Goal: Information Seeking & Learning: Learn about a topic

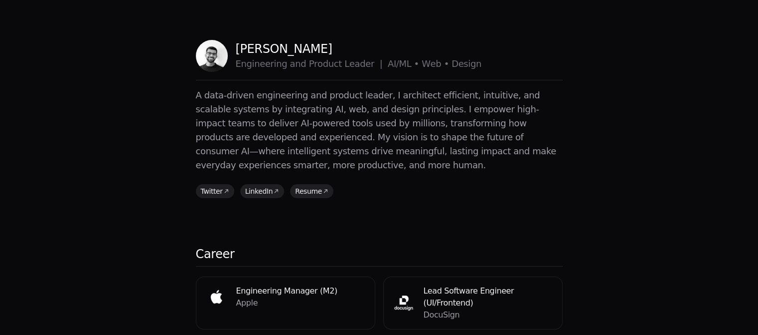
click at [371, 131] on p "A data-driven engineering and product leader, I architect efficient, intuitive,…" at bounding box center [379, 130] width 367 height 84
click at [341, 127] on p "A data-driven engineering and product leader, I architect efficient, intuitive,…" at bounding box center [379, 130] width 367 height 84
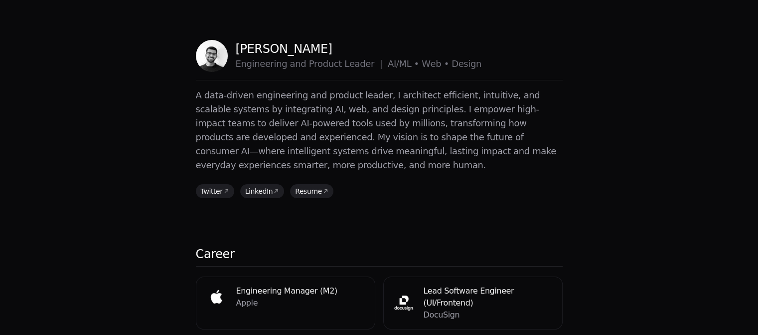
click at [341, 127] on p "A data-driven engineering and product leader, I architect efficient, intuitive,…" at bounding box center [379, 130] width 367 height 84
click at [311, 182] on link "Resume" at bounding box center [313, 189] width 43 height 14
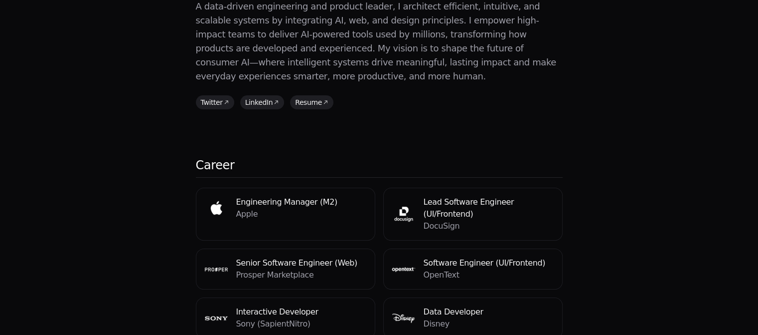
scroll to position [88, 0]
click at [284, 258] on div "Senior Software Engineer (Web) Prosper Marketplace" at bounding box center [285, 269] width 178 height 40
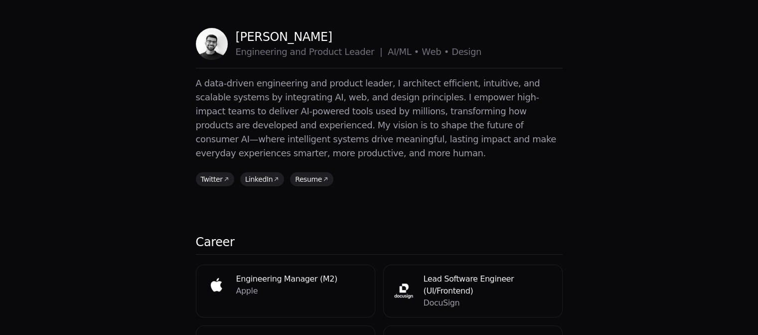
scroll to position [0, 0]
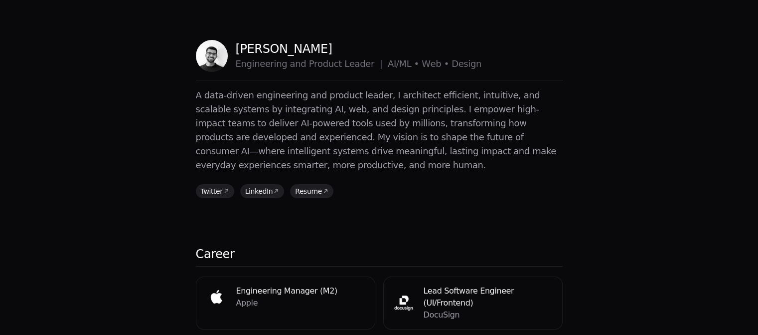
click at [288, 97] on p "A data-driven engineering and product leader, I architect efficient, intuitive,…" at bounding box center [379, 130] width 367 height 84
click at [235, 133] on p "A data-driven engineering and product leader, I architect efficient, intuitive,…" at bounding box center [379, 130] width 367 height 84
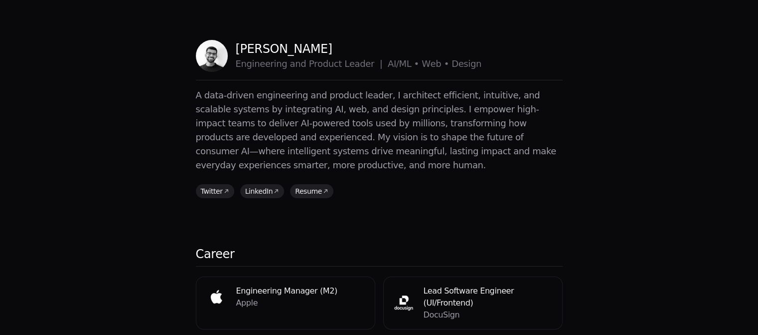
click at [235, 133] on p "A data-driven engineering and product leader, I architect efficient, intuitive,…" at bounding box center [379, 130] width 367 height 84
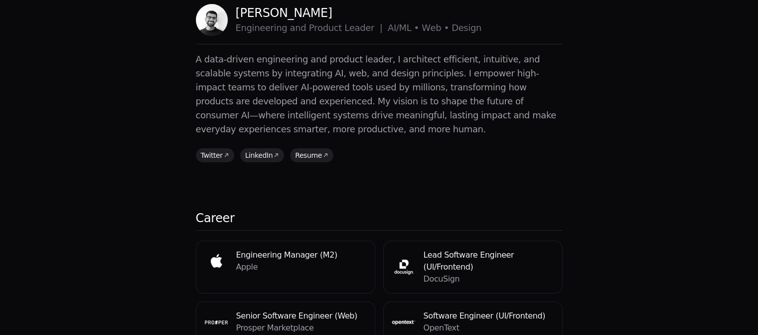
scroll to position [25, 0]
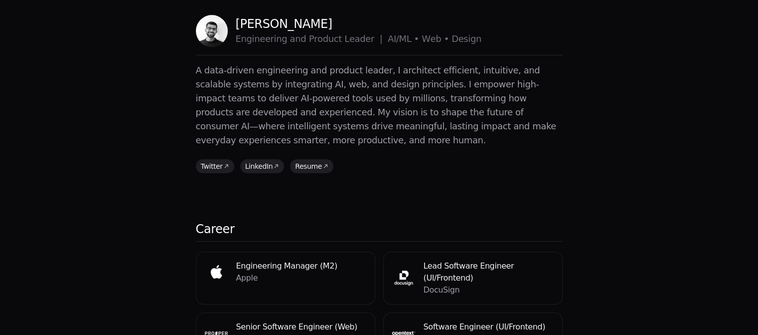
click at [305, 118] on p "A data-driven engineering and product leader, I architect efficient, intuitive,…" at bounding box center [379, 105] width 367 height 84
click at [355, 92] on p "A data-driven engineering and product leader, I architect efficient, intuitive,…" at bounding box center [379, 105] width 367 height 84
click at [355, 93] on p "A data-driven engineering and product leader, I architect efficient, intuitive,…" at bounding box center [379, 105] width 367 height 84
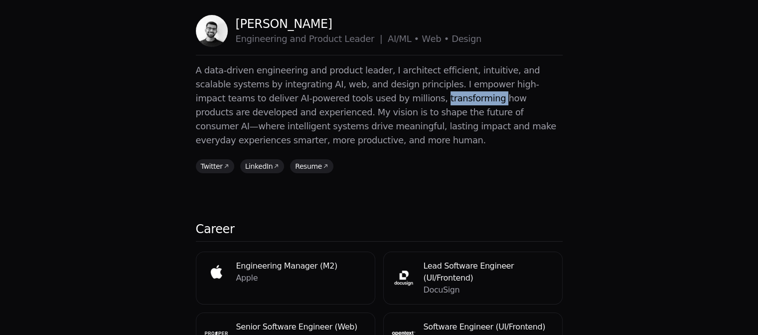
click at [355, 93] on p "A data-driven engineering and product leader, I architect efficient, intuitive,…" at bounding box center [379, 105] width 367 height 84
click at [343, 109] on p "A data-driven engineering and product leader, I architect efficient, intuitive,…" at bounding box center [379, 105] width 367 height 84
click at [328, 111] on p "A data-driven engineering and product leader, I architect efficient, intuitive,…" at bounding box center [379, 105] width 367 height 84
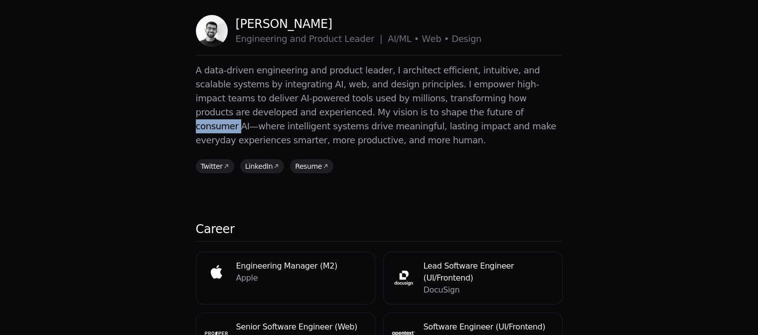
click at [328, 111] on p "A data-driven engineering and product leader, I architect efficient, intuitive,…" at bounding box center [379, 105] width 367 height 84
click at [317, 86] on p "A data-driven engineering and product leader, I architect efficient, intuitive,…" at bounding box center [379, 105] width 367 height 84
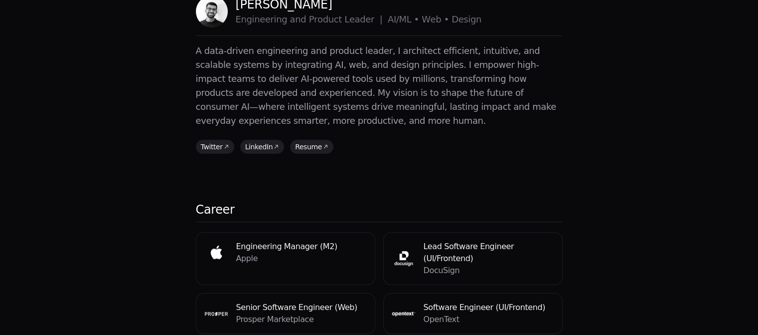
scroll to position [0, 0]
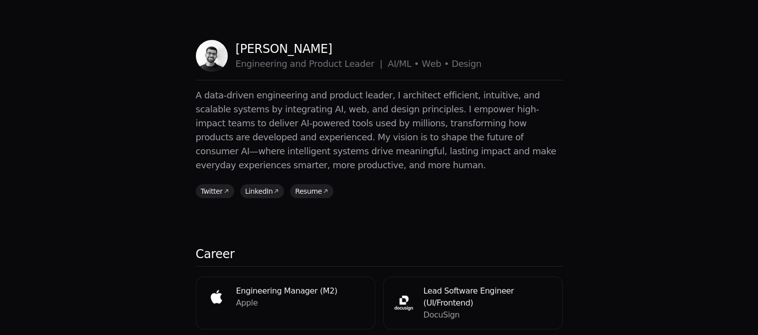
click at [232, 134] on p "A data-driven engineering and product leader, I architect efficient, intuitive,…" at bounding box center [379, 130] width 367 height 84
click at [288, 105] on p "A data-driven engineering and product leader, I architect efficient, intuitive,…" at bounding box center [379, 130] width 367 height 84
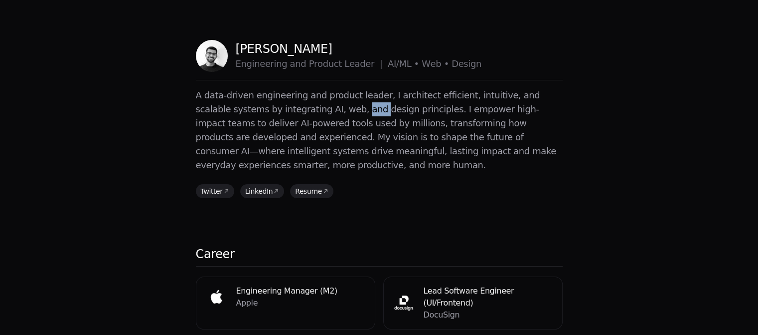
click at [288, 105] on p "A data-driven engineering and product leader, I architect efficient, intuitive,…" at bounding box center [379, 130] width 367 height 84
click at [262, 119] on p "A data-driven engineering and product leader, I architect efficient, intuitive,…" at bounding box center [379, 130] width 367 height 84
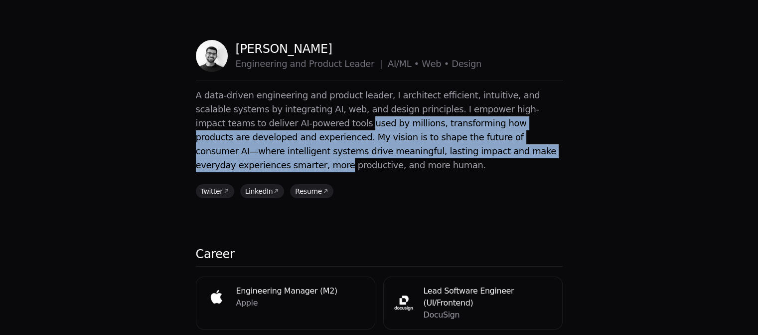
drag, startPoint x: 262, startPoint y: 119, endPoint x: 389, endPoint y: 145, distance: 129.7
click at [389, 145] on p "A data-driven engineering and product leader, I architect efficient, intuitive,…" at bounding box center [379, 130] width 367 height 84
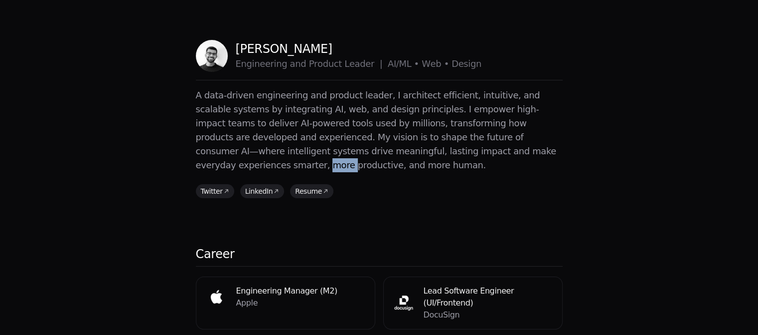
click at [389, 145] on p "A data-driven engineering and product leader, I architect efficient, intuitive,…" at bounding box center [379, 130] width 367 height 84
click at [323, 128] on p "A data-driven engineering and product leader, I architect efficient, intuitive,…" at bounding box center [379, 130] width 367 height 84
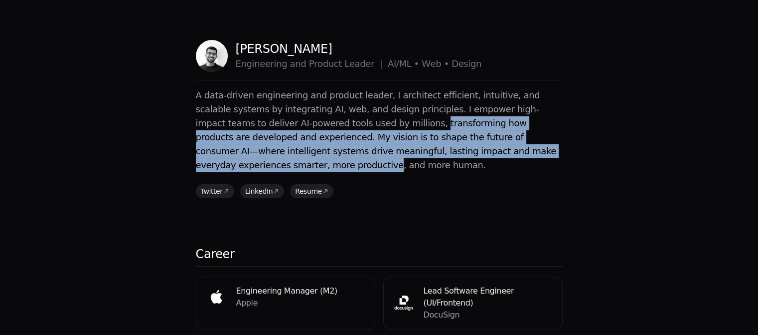
drag, startPoint x: 323, startPoint y: 128, endPoint x: 433, endPoint y: 151, distance: 112.0
click at [433, 151] on p "A data-driven engineering and product leader, I architect efficient, intuitive,…" at bounding box center [379, 130] width 367 height 84
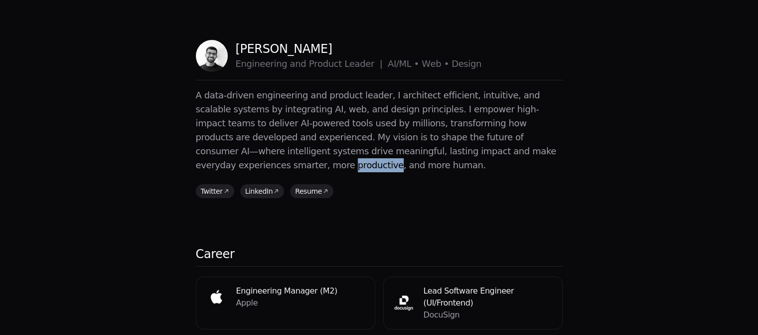
click at [433, 151] on p "A data-driven engineering and product leader, I architect efficient, intuitive,…" at bounding box center [379, 130] width 367 height 84
click at [370, 147] on p "A data-driven engineering and product leader, I architect efficient, intuitive,…" at bounding box center [379, 130] width 367 height 84
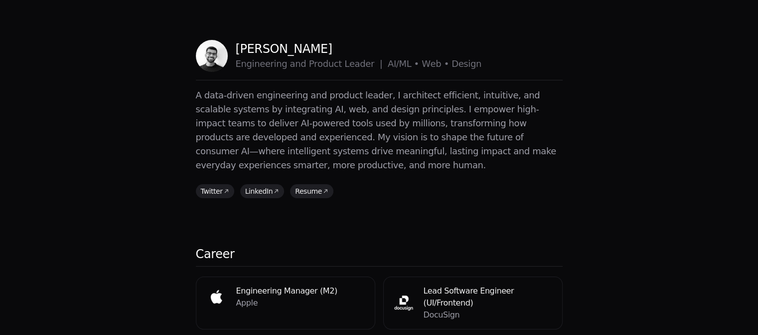
click at [347, 72] on header "Maitrik Patel Engineering and Product Leader | AI/ML • Web • Design E n g i n e…" at bounding box center [379, 60] width 367 height 40
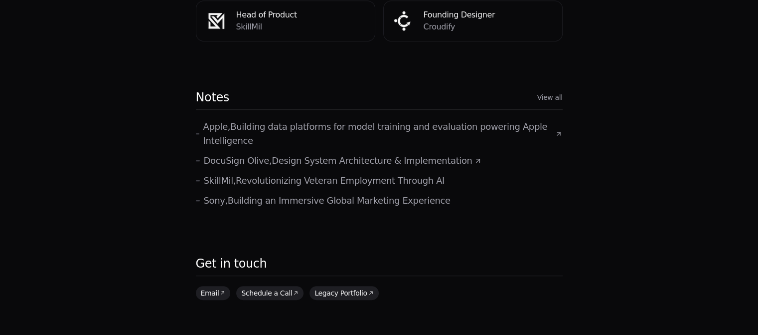
scroll to position [536, 0]
click at [339, 120] on p "Apple , Building data platforms for model training and evaluation powering Appl…" at bounding box center [378, 134] width 350 height 28
click at [397, 154] on p "DocuSign Olive , Design System Architecture & Implementation" at bounding box center [338, 161] width 269 height 14
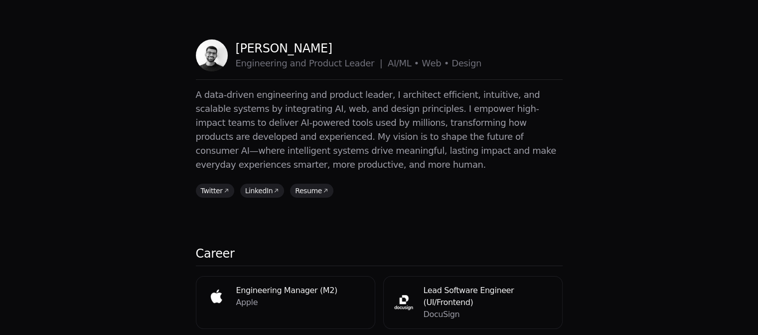
scroll to position [0, 0]
click at [375, 96] on p "A data-driven engineering and product leader, I architect efficient, intuitive,…" at bounding box center [379, 130] width 367 height 84
click at [333, 107] on p "A data-driven engineering and product leader, I architect efficient, intuitive,…" at bounding box center [379, 130] width 367 height 84
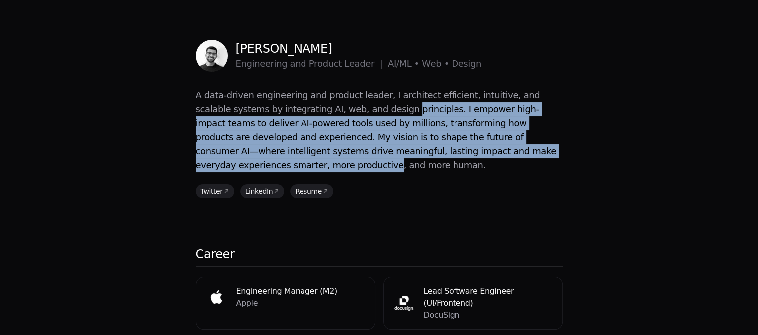
drag, startPoint x: 333, startPoint y: 107, endPoint x: 420, endPoint y: 151, distance: 97.7
click at [420, 151] on p "A data-driven engineering and product leader, I architect efficient, intuitive,…" at bounding box center [379, 130] width 367 height 84
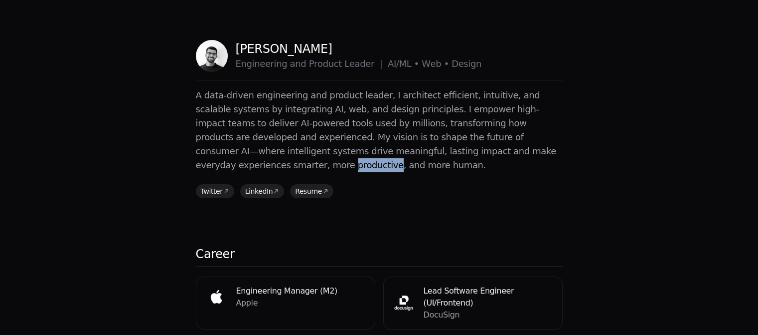
click at [420, 151] on p "A data-driven engineering and product leader, I architect efficient, intuitive,…" at bounding box center [379, 130] width 367 height 84
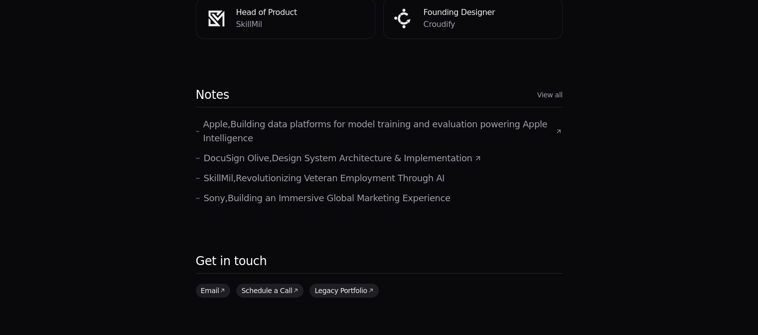
scroll to position [537, 0]
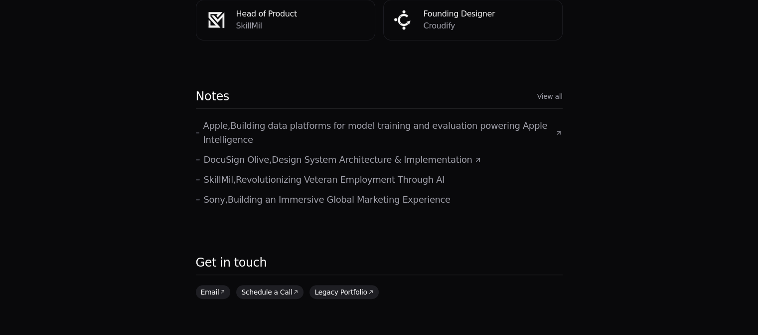
click at [395, 192] on p "Sony , Building an Immersive Global Marketing Experience" at bounding box center [327, 199] width 247 height 14
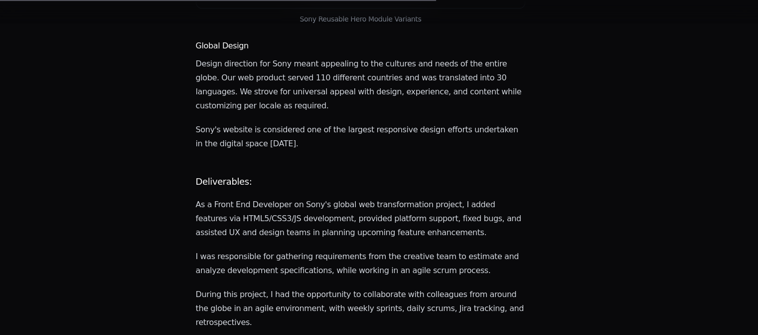
scroll to position [801, 0]
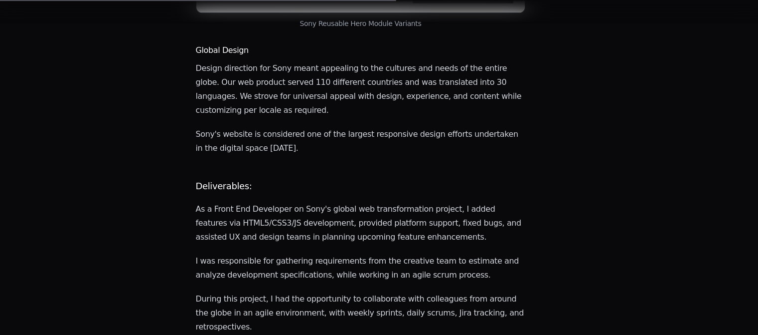
click at [376, 202] on p "As a Front End Developer on Sony's global web transformation project, I added f…" at bounding box center [361, 223] width 330 height 42
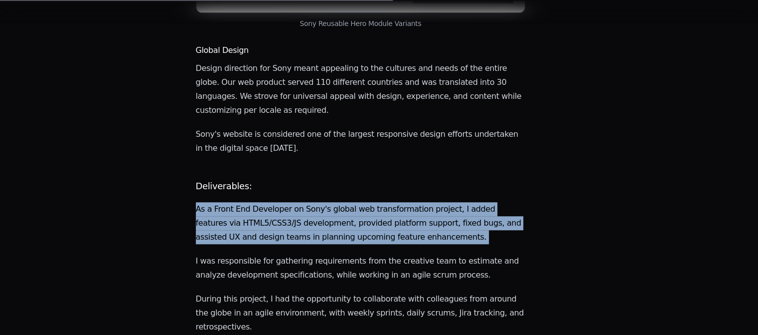
click at [376, 202] on p "As a Front End Developer on Sony's global web transformation project, I added f…" at bounding box center [361, 223] width 330 height 42
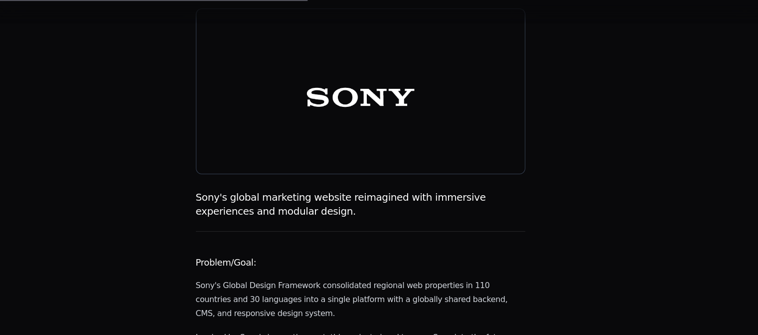
scroll to position [0, 0]
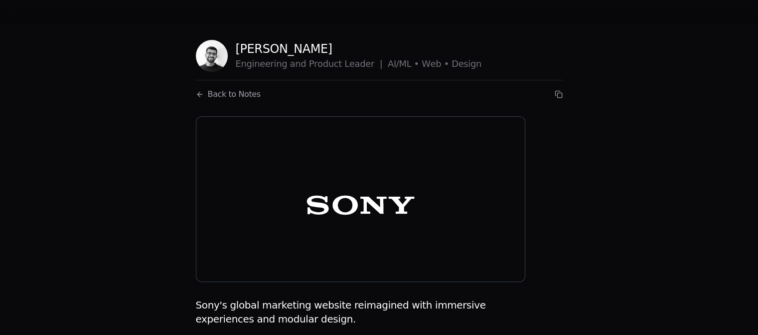
click at [224, 92] on span "Back to Notes" at bounding box center [234, 94] width 53 height 12
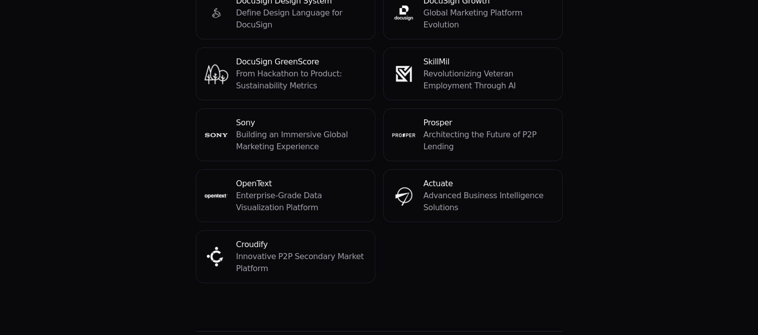
scroll to position [210, 0]
click at [443, 178] on h4 "Actuate" at bounding box center [489, 184] width 131 height 12
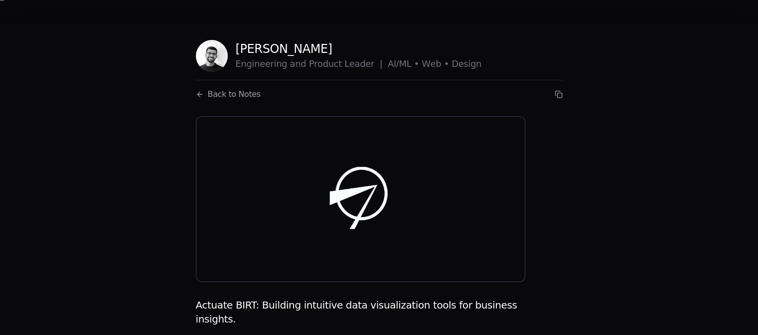
click at [217, 89] on span "Back to Notes" at bounding box center [234, 94] width 53 height 12
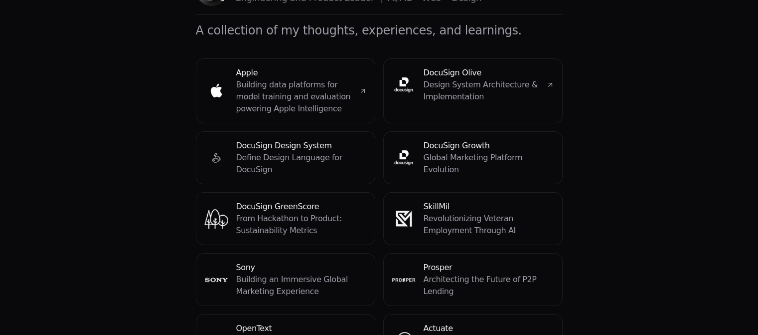
scroll to position [67, 0]
click at [417, 148] on div "DocuSign Growth Global Marketing Platform Evolution" at bounding box center [473, 157] width 163 height 36
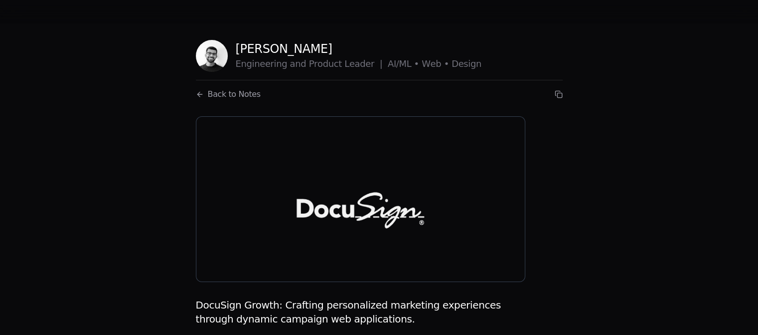
click at [209, 92] on span "Back to Notes" at bounding box center [234, 94] width 53 height 12
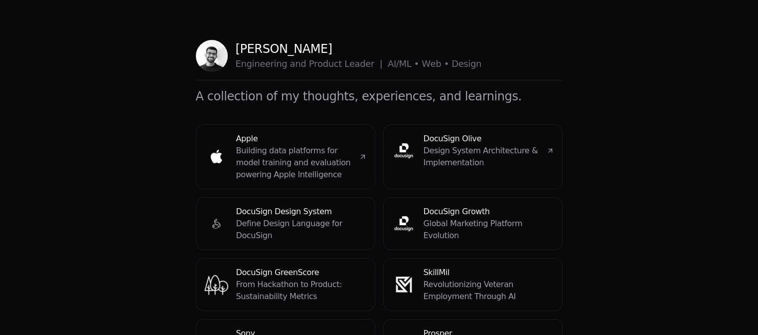
click at [252, 92] on h1 "A collection of my thoughts, experiences, and learnings." at bounding box center [379, 96] width 367 height 16
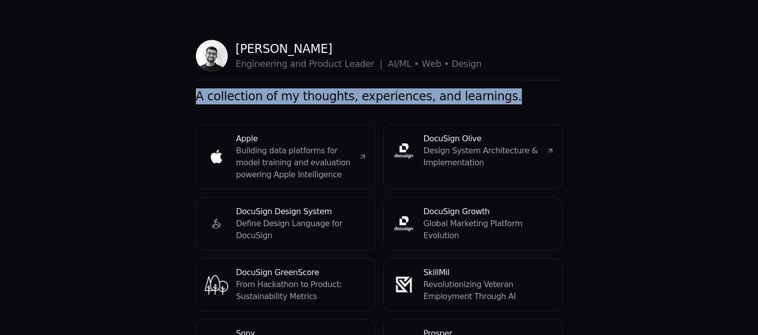
click at [252, 92] on h1 "A collection of my thoughts, experiences, and learnings." at bounding box center [379, 96] width 367 height 16
click at [237, 63] on span "E" at bounding box center [238, 64] width 5 height 14
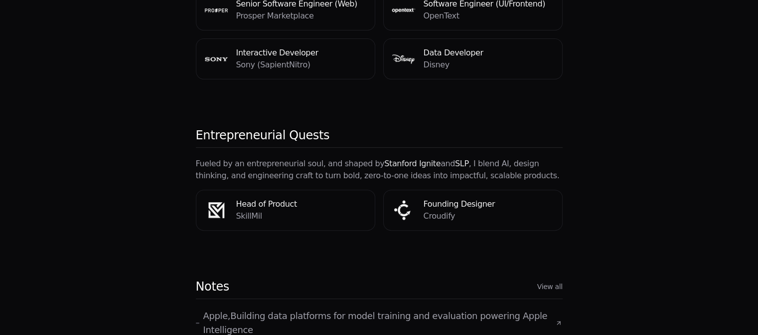
scroll to position [345, 0]
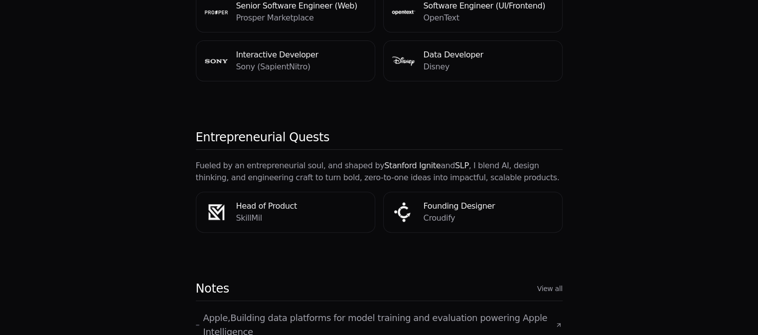
click at [299, 212] on p "SkillMil" at bounding box center [301, 218] width 131 height 12
click at [393, 160] on p "Fueled by an entrepreneurial soul, and shaped by Stanford Ignite and SLP , I bl…" at bounding box center [379, 172] width 367 height 24
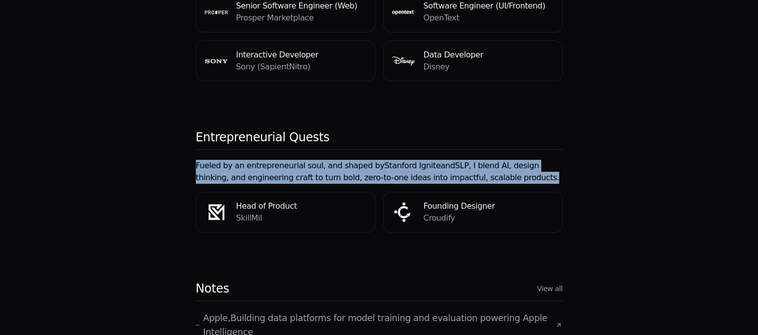
click at [393, 160] on p "Fueled by an entrepreneurial soul, and shaped by Stanford Ignite and SLP , I bl…" at bounding box center [379, 172] width 367 height 24
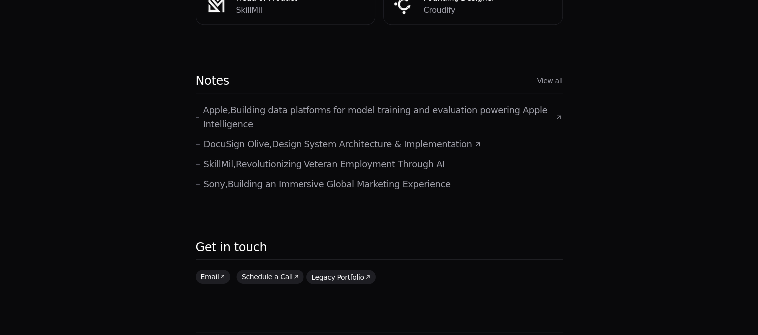
click at [313, 269] on link "Legacy Portfolio" at bounding box center [341, 276] width 69 height 14
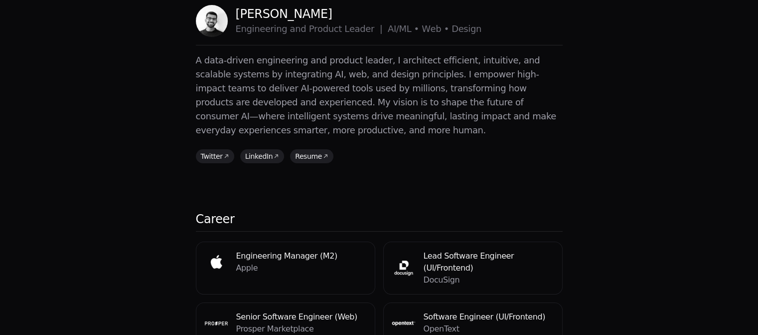
scroll to position [31, 0]
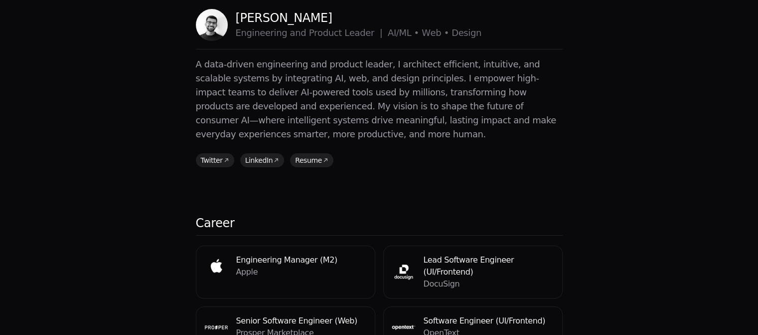
click at [312, 84] on p "A data-driven engineering and product leader, I architect efficient, intuitive,…" at bounding box center [379, 99] width 367 height 84
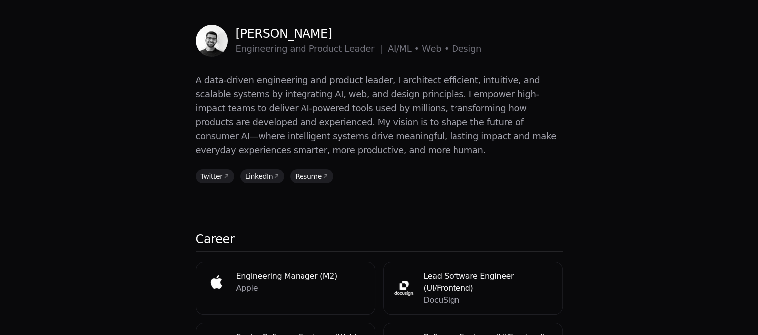
scroll to position [0, 0]
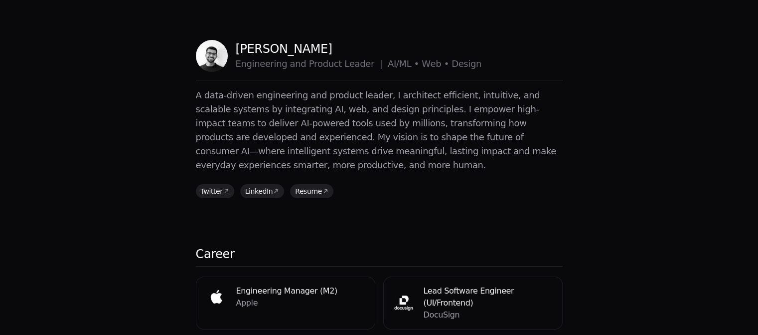
click at [247, 184] on link "LinkedIn" at bounding box center [260, 191] width 44 height 14
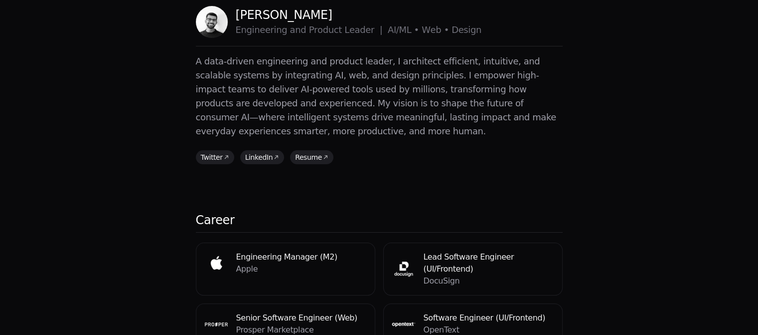
scroll to position [30, 0]
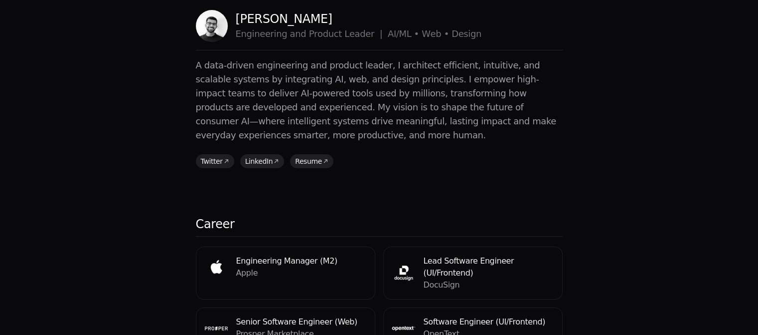
click at [391, 102] on p "A data-driven engineering and product leader, I architect efficient, intuitive,…" at bounding box center [379, 100] width 367 height 84
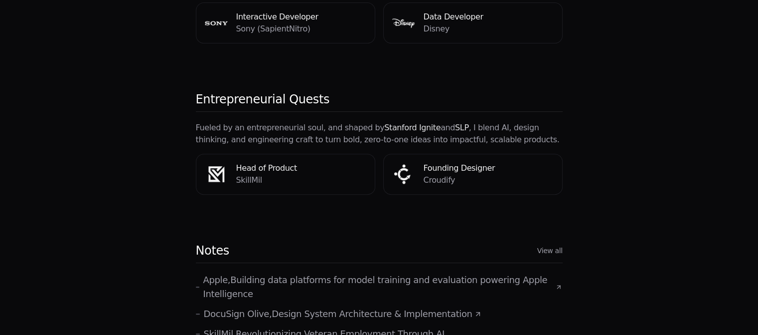
scroll to position [389, 0]
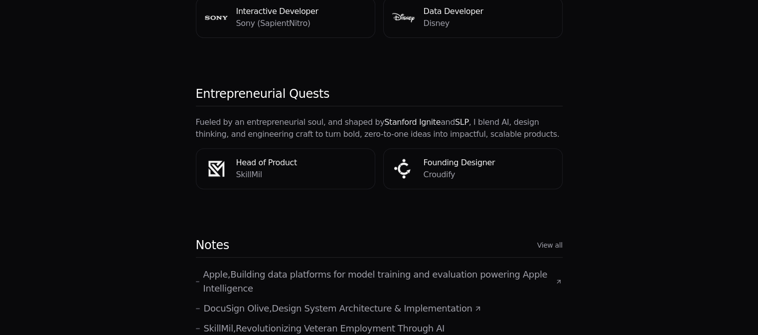
click at [391, 116] on p "Fueled by an entrepreneurial soul, and shaped by Stanford Ignite and SLP , I bl…" at bounding box center [379, 128] width 367 height 24
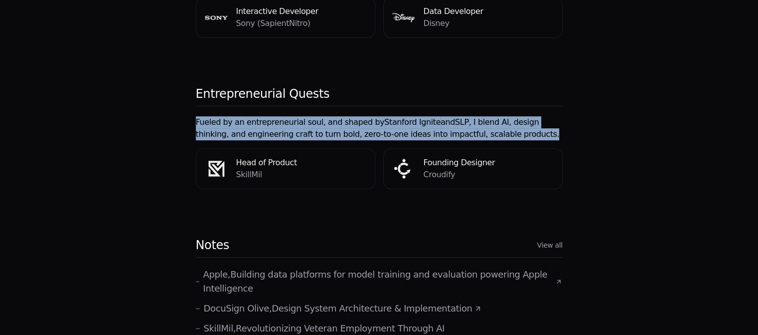
click at [391, 116] on p "Fueled by an entrepreneurial soul, and shaped by Stanford Ignite and SLP , I bl…" at bounding box center [379, 128] width 367 height 24
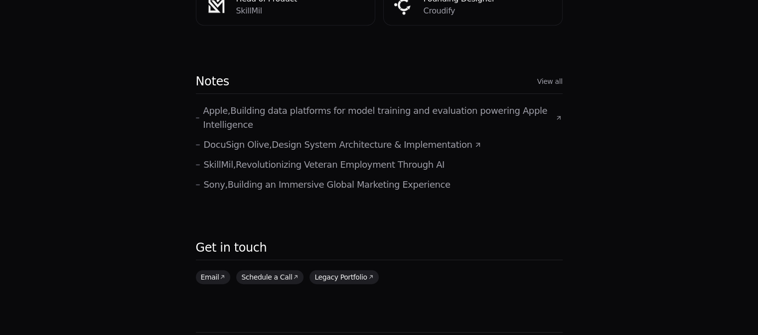
scroll to position [545, 0]
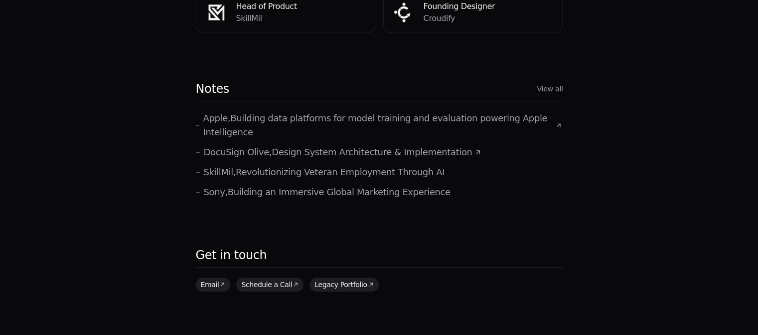
click at [554, 84] on link "View all" at bounding box center [550, 89] width 26 height 10
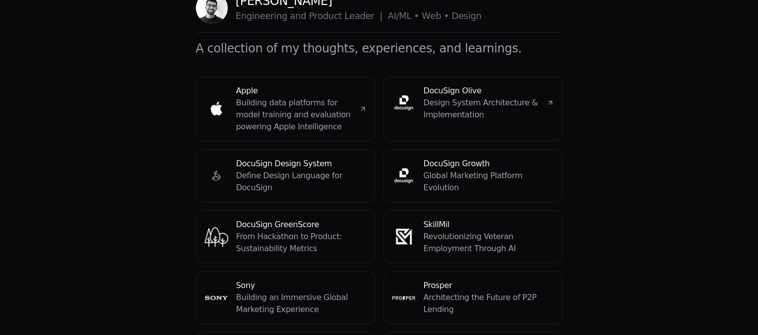
scroll to position [47, 0]
click at [432, 163] on h4 "DocuSign Growth" at bounding box center [489, 164] width 131 height 12
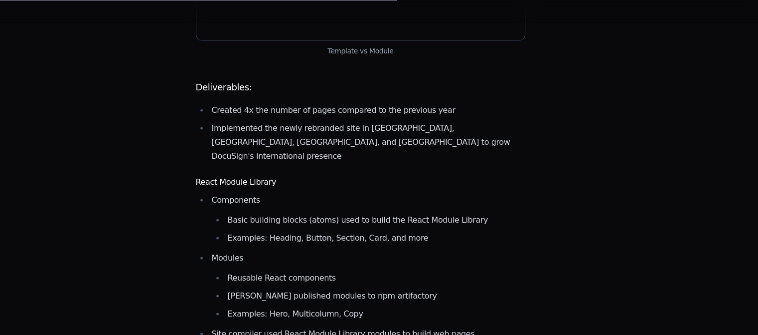
scroll to position [1382, 0]
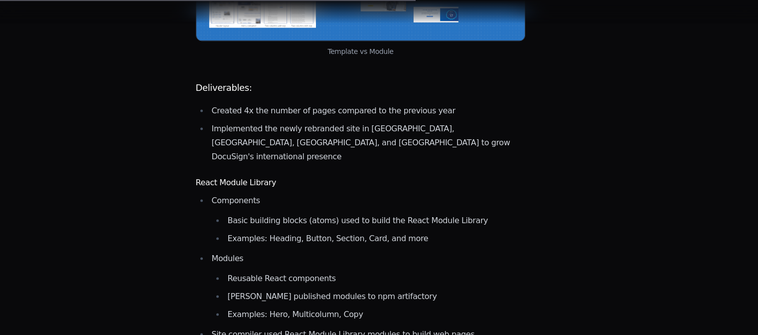
click at [342, 176] on h3 "React Module Library" at bounding box center [361, 182] width 330 height 12
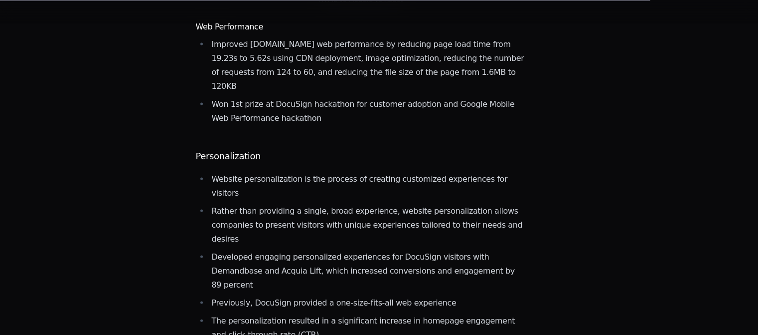
scroll to position [2057, 0]
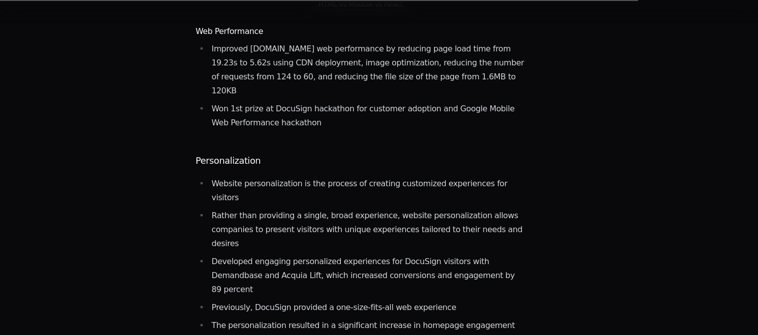
click at [342, 208] on li "Rather than providing a single, broad experience, website personalization allow…" at bounding box center [367, 229] width 317 height 42
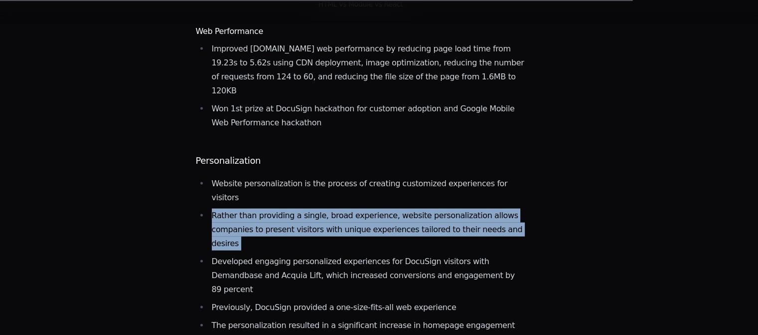
click at [342, 208] on li "Rather than providing a single, broad experience, website personalization allow…" at bounding box center [367, 229] width 317 height 42
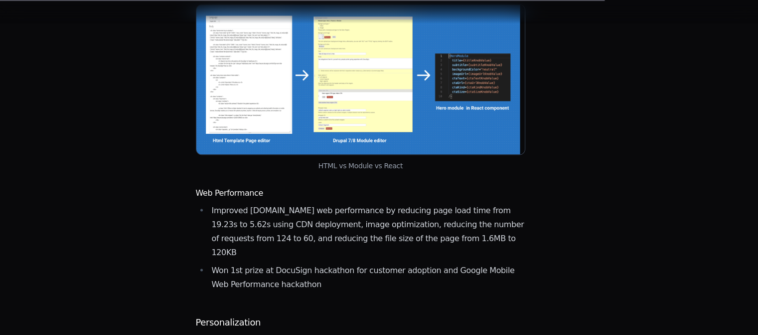
scroll to position [1894, 0]
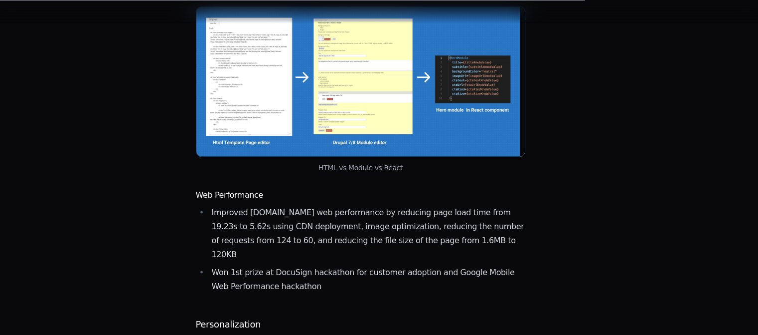
click at [342, 205] on li "Improved [DOMAIN_NAME] web performance by reducing page load time from 19.23s t…" at bounding box center [367, 233] width 317 height 56
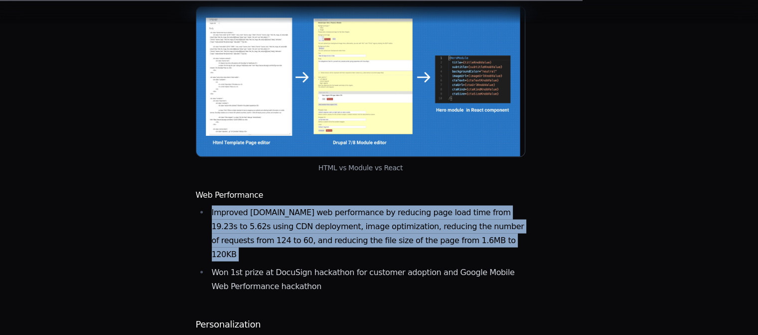
click at [342, 205] on li "Improved DocuSign.com web performance by reducing page load time from 19.23s to…" at bounding box center [367, 233] width 317 height 56
click at [293, 205] on li "Improved DocuSign.com web performance by reducing page load time from 19.23s to…" at bounding box center [367, 233] width 317 height 56
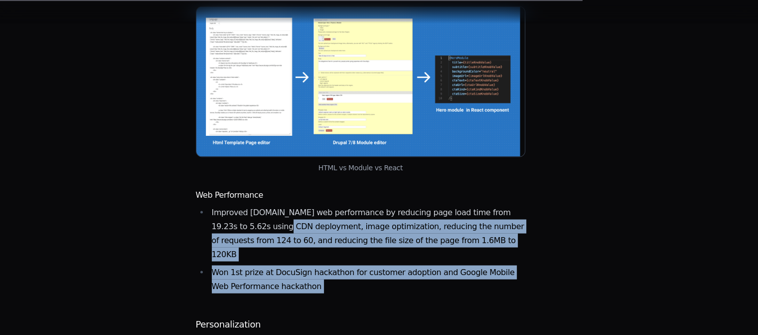
drag, startPoint x: 293, startPoint y: 104, endPoint x: 388, endPoint y: 159, distance: 109.6
click at [388, 205] on ul "Improved DocuSign.com web performance by reducing page load time from 19.23s to…" at bounding box center [361, 249] width 330 height 88
click at [388, 265] on li "Won 1st prize at DocuSign hackathon for customer adoption and Google Mobile Web…" at bounding box center [367, 279] width 317 height 28
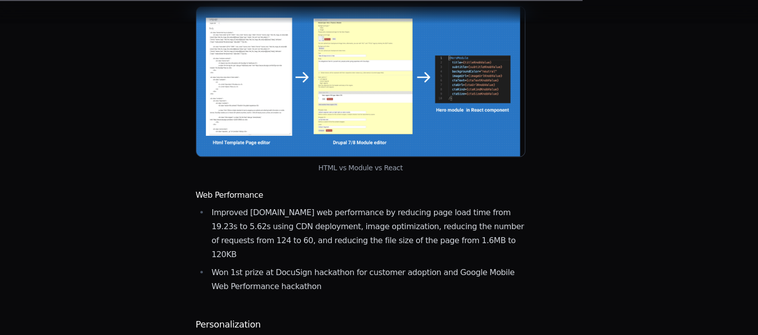
click at [388, 265] on li "Won 1st prize at DocuSign hackathon for customer adoption and Google Mobile Web…" at bounding box center [367, 279] width 317 height 28
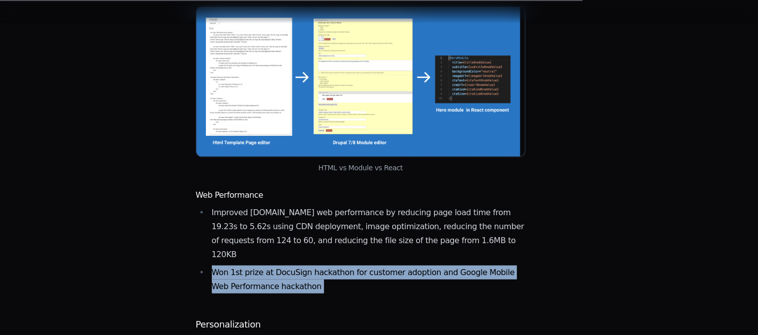
click at [388, 265] on li "Won 1st prize at DocuSign hackathon for customer adoption and Google Mobile Web…" at bounding box center [367, 279] width 317 height 28
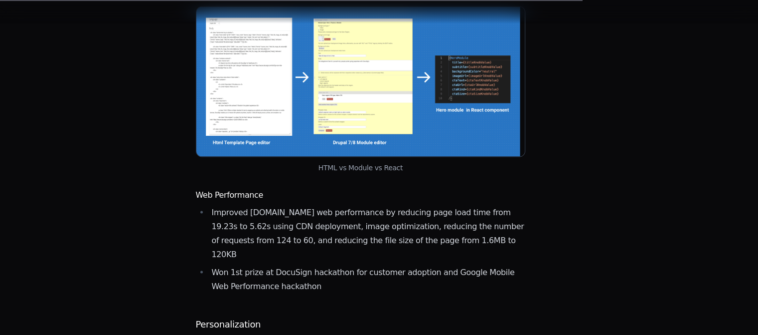
click at [247, 205] on li "Improved DocuSign.com web performance by reducing page load time from 19.23s to…" at bounding box center [367, 233] width 317 height 56
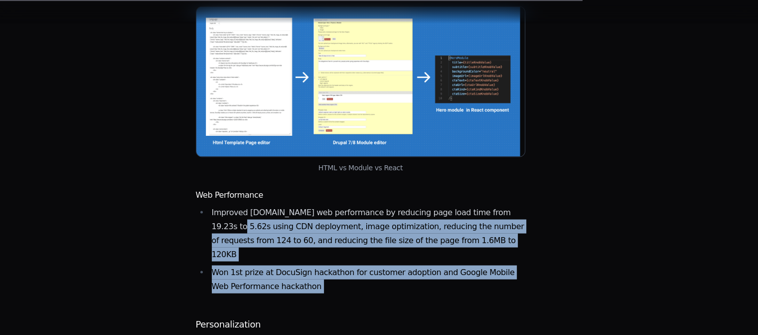
drag, startPoint x: 247, startPoint y: 101, endPoint x: 358, endPoint y: 165, distance: 128.2
click at [358, 205] on ul "Improved DocuSign.com web performance by reducing page load time from 19.23s to…" at bounding box center [361, 249] width 330 height 88
click at [358, 265] on li "Won 1st prize at DocuSign hackathon for customer adoption and Google Mobile Web…" at bounding box center [367, 279] width 317 height 28
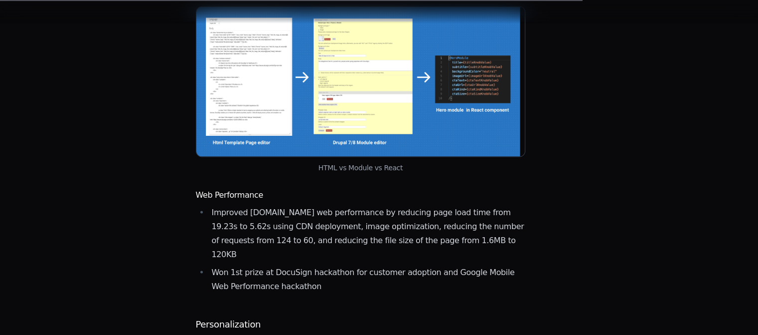
click at [358, 265] on li "Won 1st prize at DocuSign hackathon for customer adoption and Google Mobile Web…" at bounding box center [367, 279] width 317 height 28
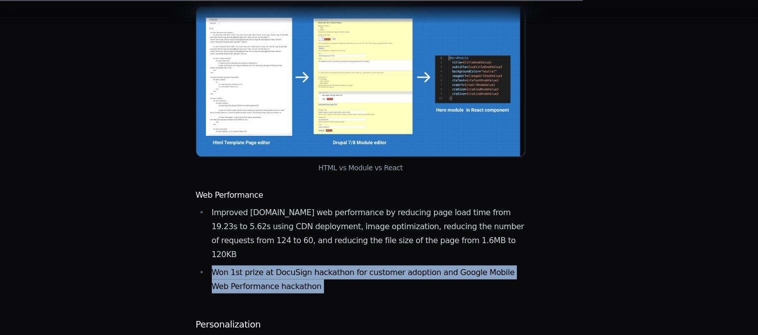
click at [358, 265] on li "Won 1st prize at DocuSign hackathon for customer adoption and Google Mobile Web…" at bounding box center [367, 279] width 317 height 28
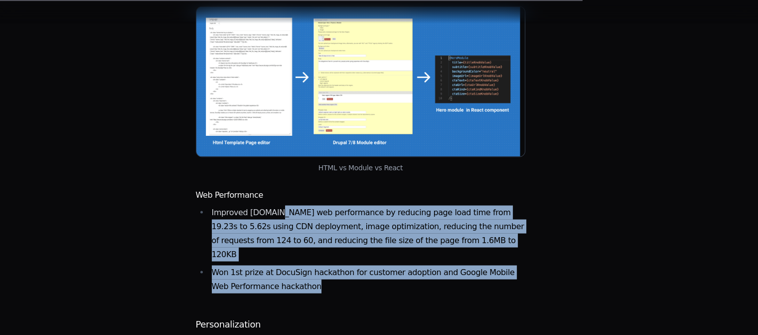
drag, startPoint x: 274, startPoint y: 87, endPoint x: 363, endPoint y: 160, distance: 115.2
click at [363, 205] on ul "Improved DocuSign.com web performance by reducing page load time from 19.23s to…" at bounding box center [361, 249] width 330 height 88
click at [363, 265] on li "Won 1st prize at DocuSign hackathon for customer adoption and Google Mobile Web…" at bounding box center [367, 279] width 317 height 28
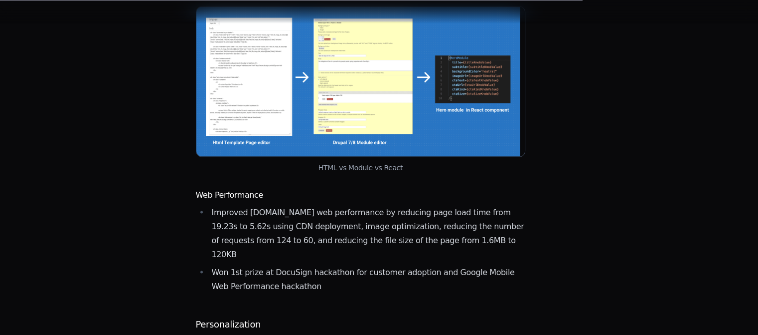
click at [363, 265] on li "Won 1st prize at DocuSign hackathon for customer adoption and Google Mobile Web…" at bounding box center [367, 279] width 317 height 28
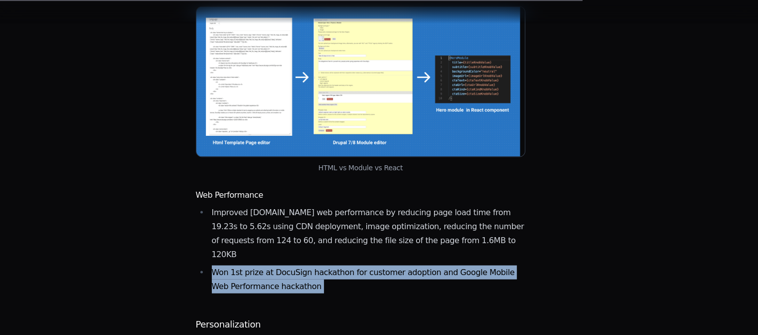
click at [363, 265] on li "Won 1st prize at DocuSign hackathon for customer adoption and Google Mobile Web…" at bounding box center [367, 279] width 317 height 28
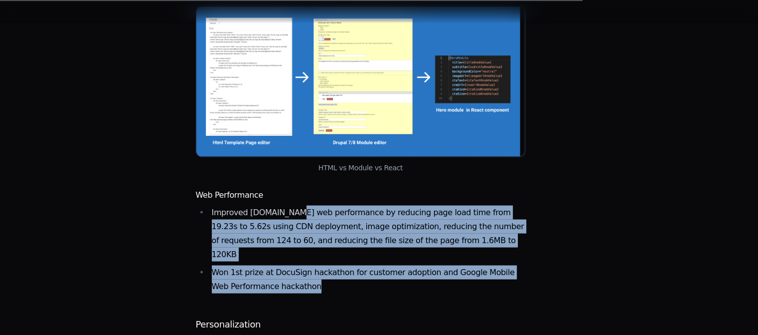
drag, startPoint x: 286, startPoint y: 90, endPoint x: 366, endPoint y: 165, distance: 110.4
click at [366, 205] on ul "Improved DocuSign.com web performance by reducing page load time from 19.23s to…" at bounding box center [361, 249] width 330 height 88
click at [366, 265] on li "Won 1st prize at DocuSign hackathon for customer adoption and Google Mobile Web…" at bounding box center [367, 279] width 317 height 28
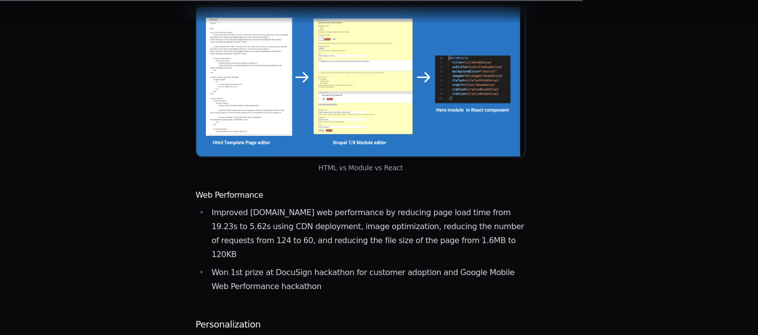
click at [366, 265] on li "Won 1st prize at DocuSign hackathon for customer adoption and Google Mobile Web…" at bounding box center [367, 279] width 317 height 28
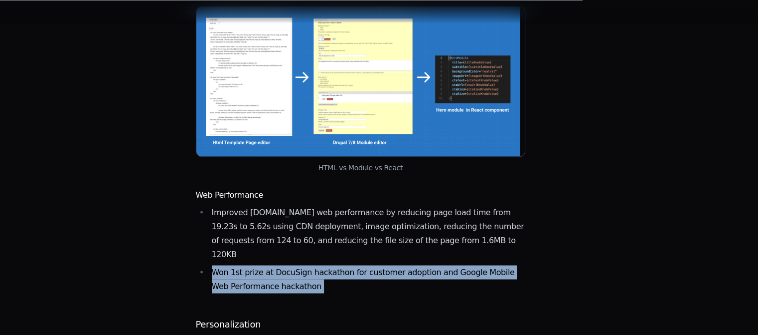
click at [366, 265] on li "Won 1st prize at DocuSign hackathon for customer adoption and Google Mobile Web…" at bounding box center [367, 279] width 317 height 28
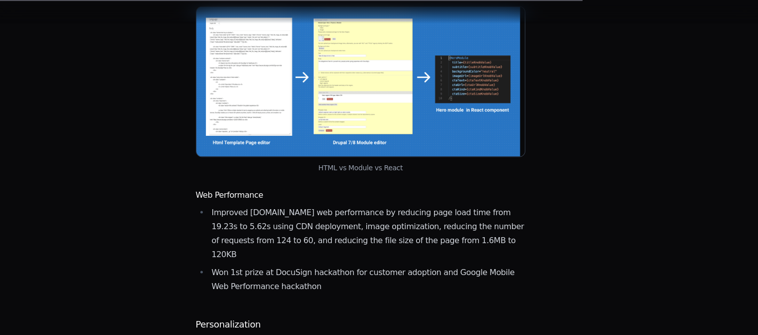
click at [305, 205] on li "Improved DocuSign.com web performance by reducing page load time from 19.23s to…" at bounding box center [367, 233] width 317 height 56
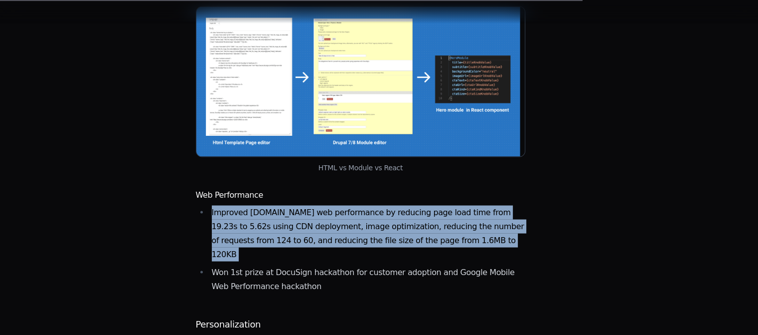
click at [305, 205] on li "Improved DocuSign.com web performance by reducing page load time from 19.23s to…" at bounding box center [367, 233] width 317 height 56
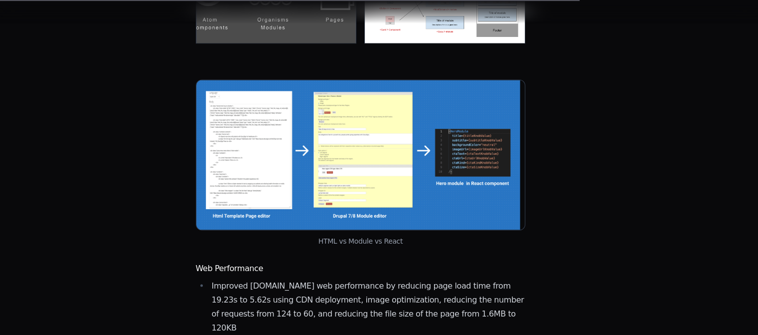
scroll to position [1820, 0]
click at [345, 279] on li "Improved DocuSign.com web performance by reducing page load time from 19.23s to…" at bounding box center [367, 307] width 317 height 56
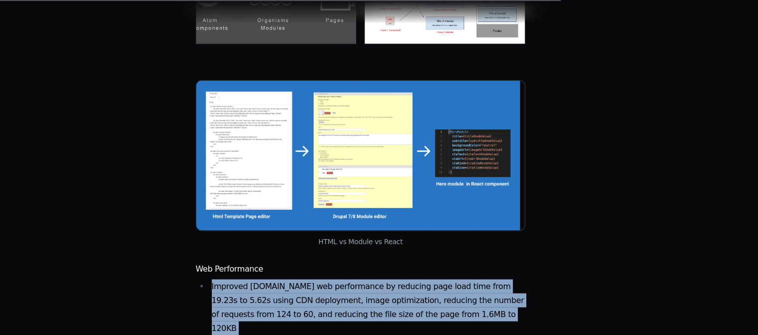
click at [345, 279] on li "Improved DocuSign.com web performance by reducing page load time from 19.23s to…" at bounding box center [367, 307] width 317 height 56
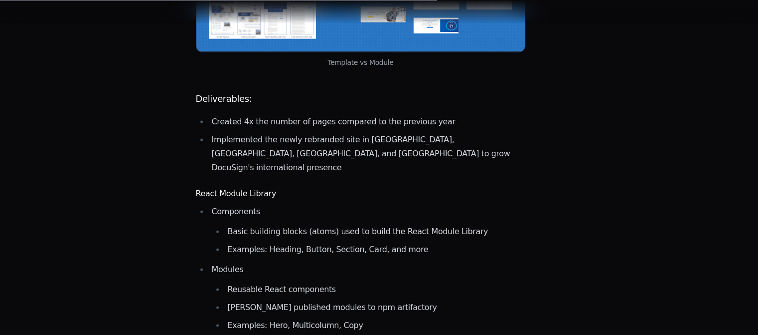
scroll to position [1368, 0]
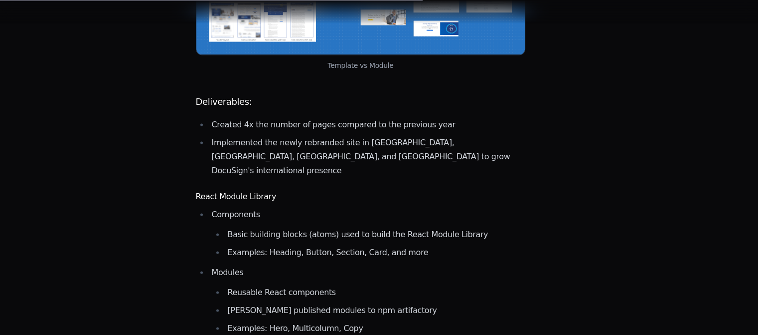
click at [307, 265] on li "Modules Reusable React components Gibson published modules to npm artifactory E…" at bounding box center [367, 300] width 317 height 70
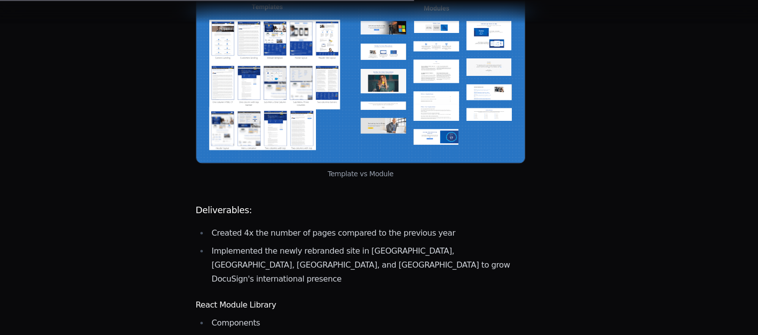
scroll to position [1260, 0]
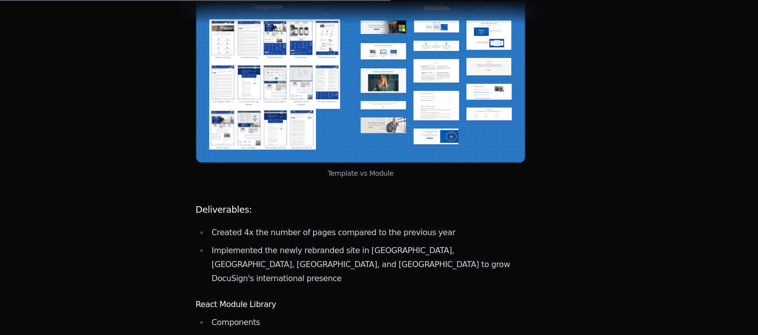
click at [307, 243] on li "Implemented the newly rebranded site in Brazil, Japan, Germany, and the Netherl…" at bounding box center [367, 264] width 317 height 42
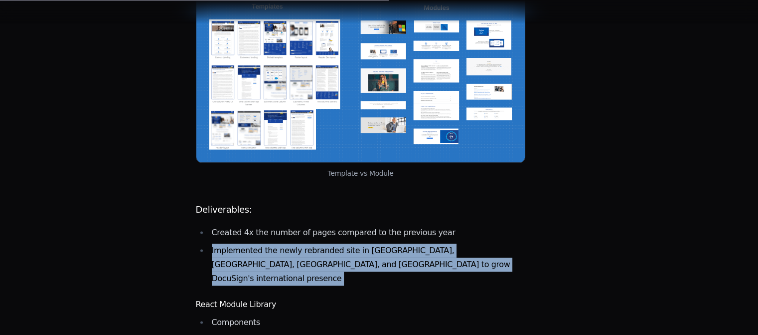
click at [307, 243] on li "Implemented the newly rebranded site in Brazil, Japan, Germany, and the Netherl…" at bounding box center [367, 264] width 317 height 42
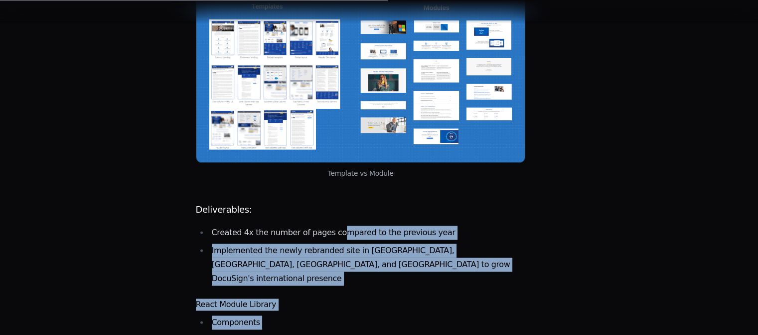
drag, startPoint x: 331, startPoint y: 151, endPoint x: 439, endPoint y: 247, distance: 144.1
click at [439, 247] on main "DocuSign Growth: Crafting personalized marketing experiences through dynamic ca…" at bounding box center [361, 229] width 330 height 2747
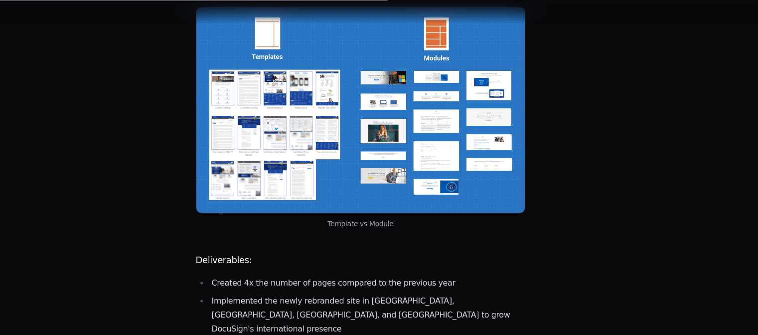
scroll to position [1200, 0]
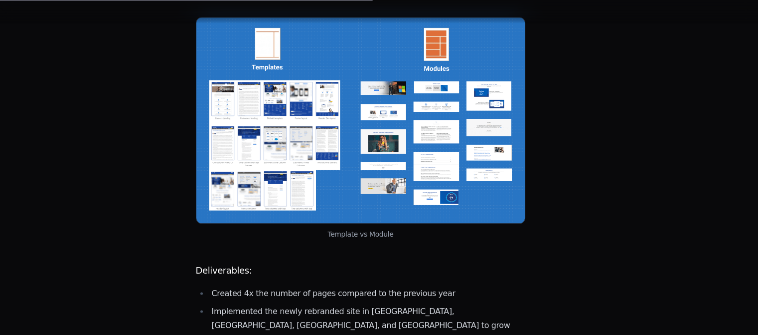
click at [439, 304] on li "Implemented the newly rebranded site in Brazil, Japan, Germany, and the Netherl…" at bounding box center [367, 325] width 317 height 42
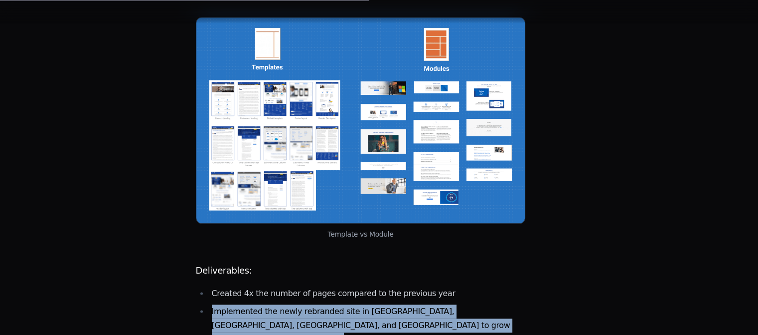
click at [439, 304] on li "Implemented the newly rebranded site in Brazil, Japan, Germany, and the Netherl…" at bounding box center [367, 325] width 317 height 42
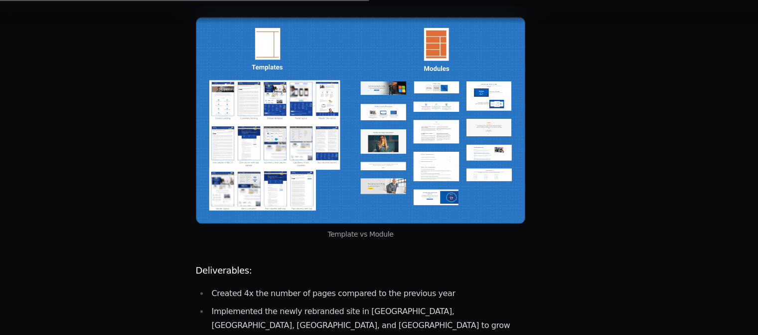
click at [395, 286] on li "Created 4x the number of pages compared to the previous year" at bounding box center [367, 293] width 317 height 14
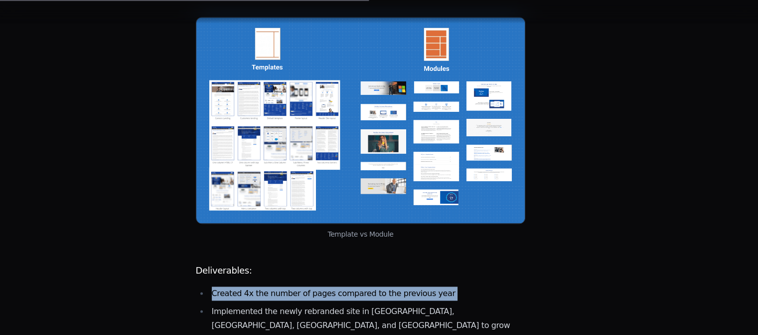
click at [395, 286] on li "Created 4x the number of pages compared to the previous year" at bounding box center [367, 293] width 317 height 14
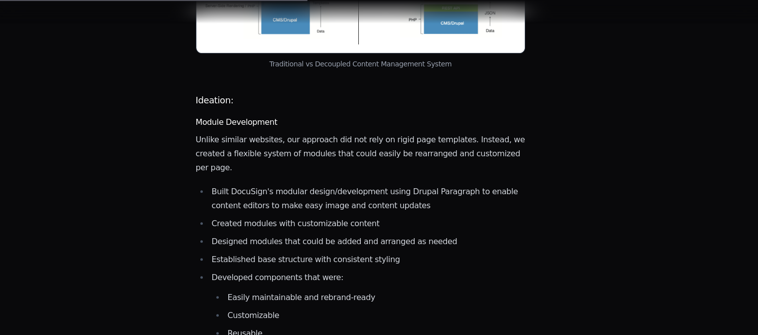
scroll to position [840, 0]
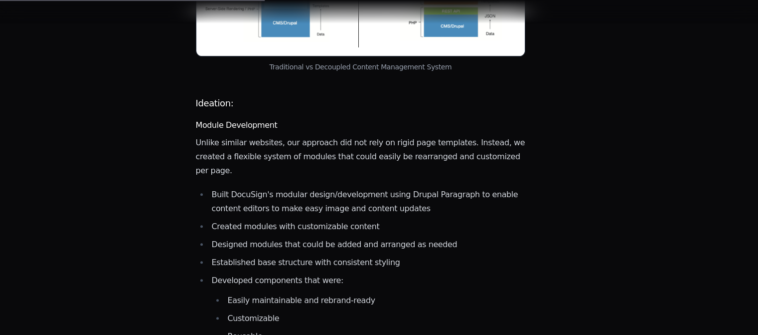
click at [395, 255] on li "Established base structure with consistent styling" at bounding box center [367, 262] width 317 height 14
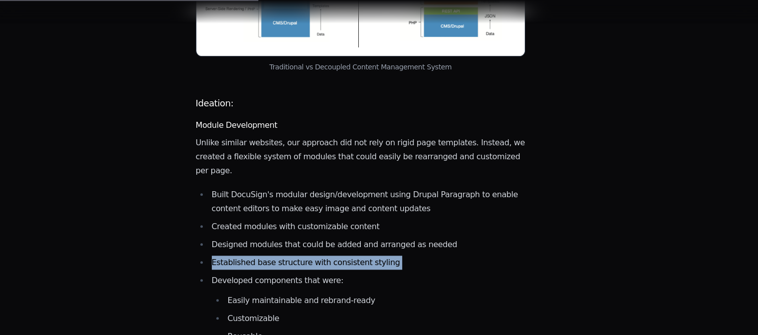
click at [395, 255] on li "Established base structure with consistent styling" at bounding box center [367, 262] width 317 height 14
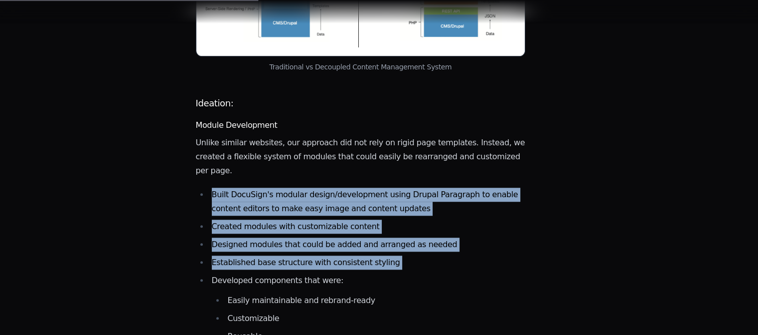
drag, startPoint x: 328, startPoint y: 133, endPoint x: 408, endPoint y: 247, distance: 139.6
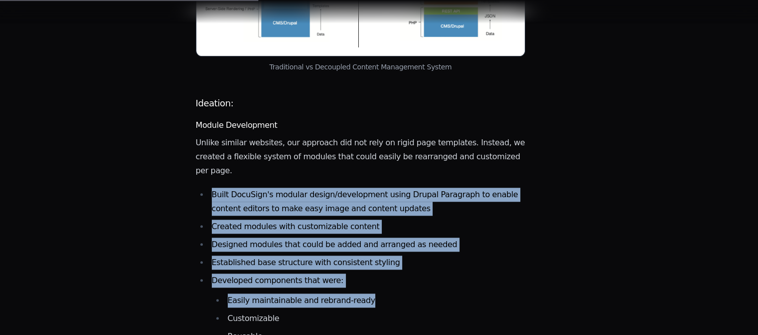
click at [408, 273] on li "Developed components that were: Easily maintainable and rebrand-ready Customiza…" at bounding box center [367, 317] width 317 height 88
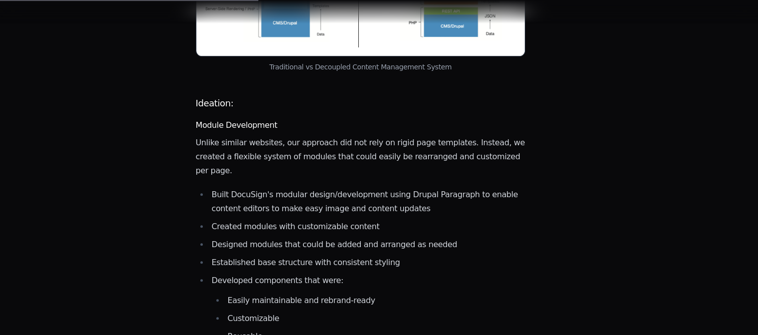
click at [408, 273] on li "Developed components that were: Easily maintainable and rebrand-ready Customiza…" at bounding box center [367, 317] width 317 height 88
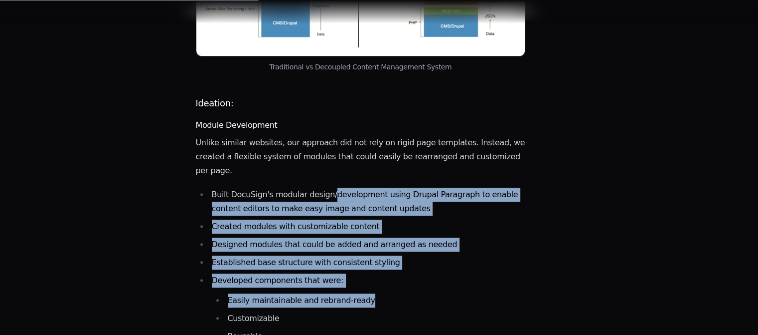
drag, startPoint x: 323, startPoint y: 137, endPoint x: 407, endPoint y: 253, distance: 142.8
click at [407, 293] on li "Easily maintainable and rebrand-ready" at bounding box center [375, 300] width 301 height 14
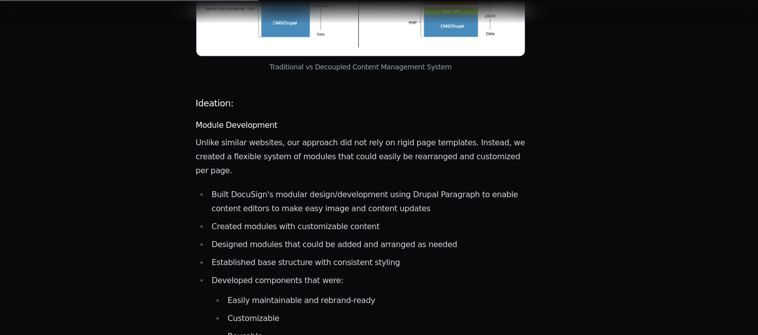
click at [407, 293] on li "Easily maintainable and rebrand-ready" at bounding box center [375, 300] width 301 height 14
click at [353, 219] on li "Created modules with customizable content" at bounding box center [367, 226] width 317 height 14
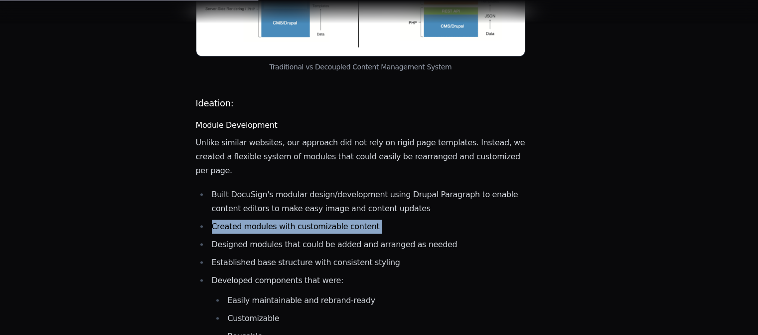
click at [353, 219] on li "Created modules with customizable content" at bounding box center [367, 226] width 317 height 14
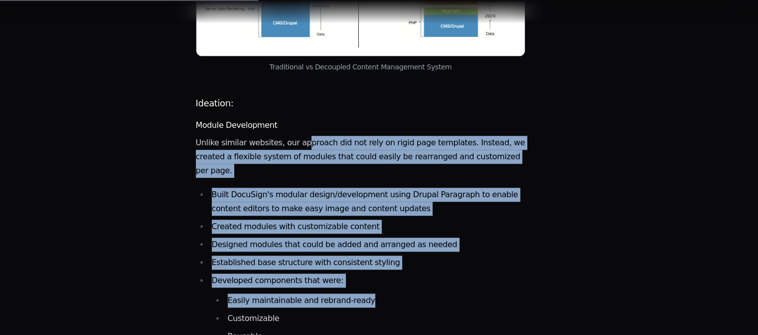
drag, startPoint x: 298, startPoint y: 94, endPoint x: 399, endPoint y: 265, distance: 198.7
click at [399, 293] on ul "Easily maintainable and rebrand-ready Customizable Reusable Reorganizable" at bounding box center [369, 327] width 314 height 68
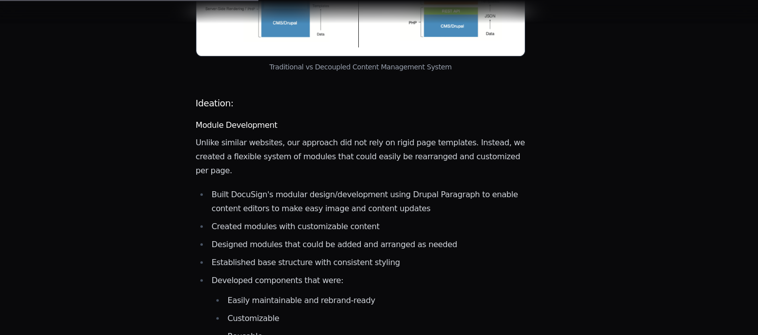
click at [399, 293] on ul "Easily maintainable and rebrand-ready Customizable Reusable Reorganizable" at bounding box center [369, 327] width 314 height 68
click at [359, 237] on li "Designed modules that could be added and arranged as needed" at bounding box center [367, 244] width 317 height 14
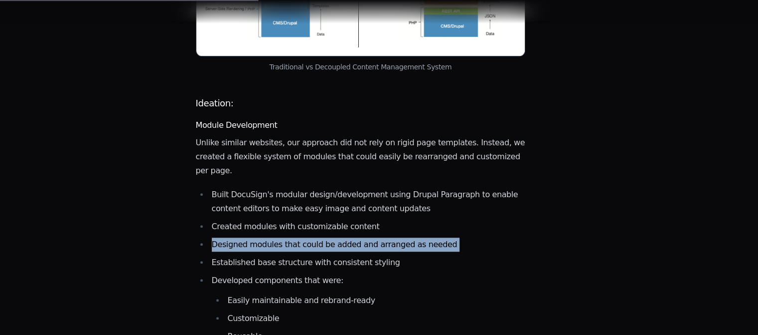
click at [359, 237] on li "Designed modules that could be added and arranged as needed" at bounding box center [367, 244] width 317 height 14
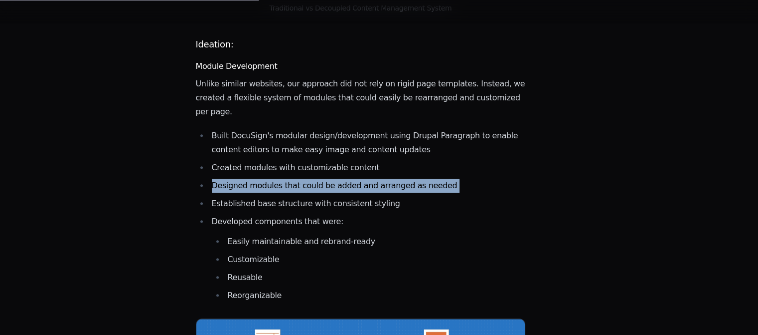
scroll to position [899, 0]
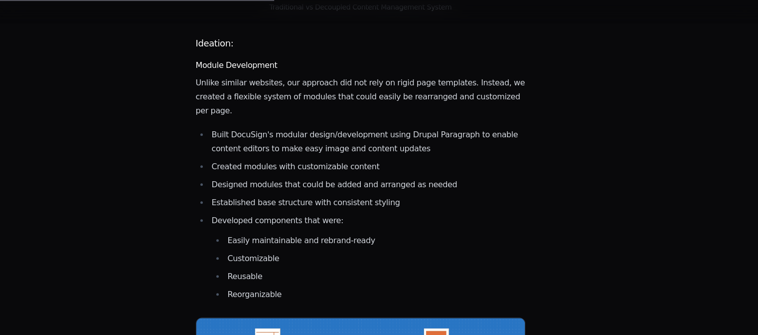
click at [359, 233] on li "Easily maintainable and rebrand-ready" at bounding box center [375, 240] width 301 height 14
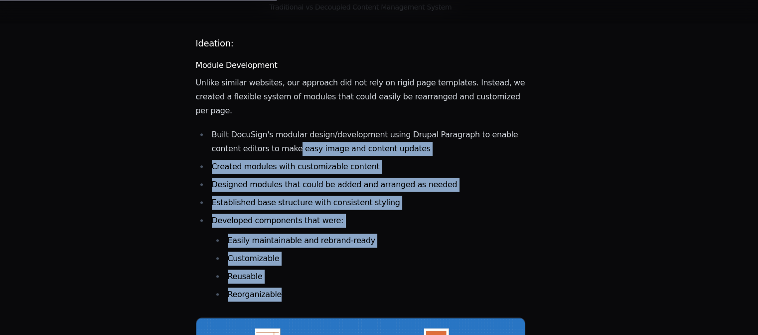
drag, startPoint x: 316, startPoint y: 103, endPoint x: 387, endPoint y: 253, distance: 166.1
click at [387, 253] on ul "Built DocuSign's modular design/development using Drupal Paragraph to enable co…" at bounding box center [361, 214] width 330 height 173
click at [387, 287] on li "Reorganizable" at bounding box center [375, 294] width 301 height 14
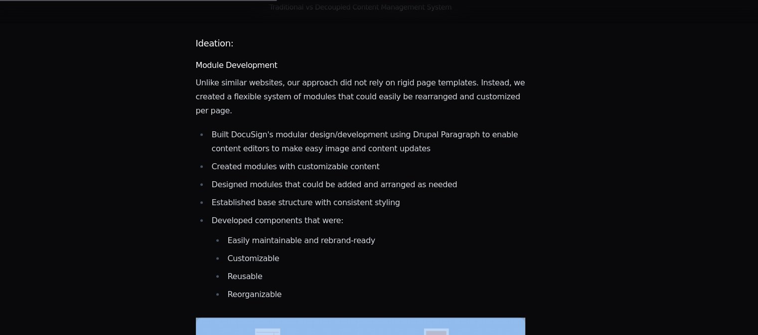
click at [387, 287] on li "Reorganizable" at bounding box center [375, 294] width 301 height 14
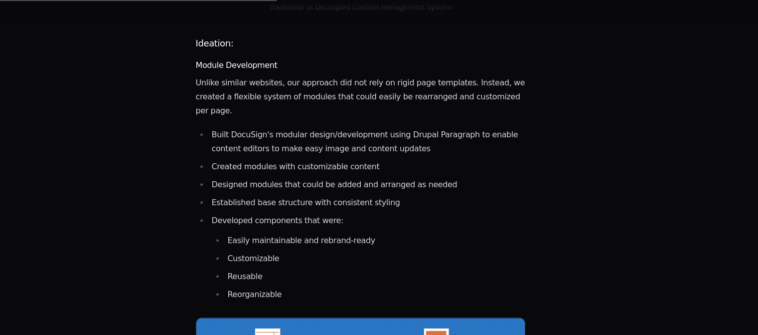
click at [347, 170] on ul "Built DocuSign's modular design/development using Drupal Paragraph to enable co…" at bounding box center [361, 214] width 330 height 173
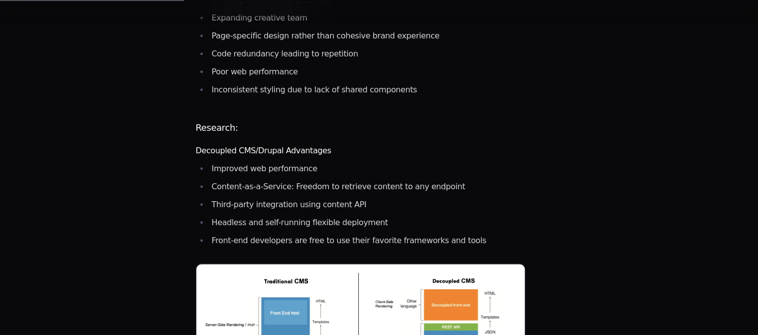
scroll to position [524, 0]
click at [347, 170] on ul "Improved web performance Content-as-a-Service: Freedom to retrieve content to a…" at bounding box center [361, 204] width 330 height 86
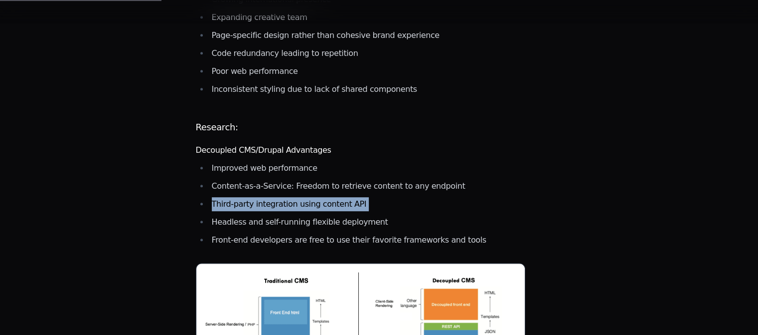
click at [347, 170] on ul "Improved web performance Content-as-a-Service: Freedom to retrieve content to a…" at bounding box center [361, 204] width 330 height 86
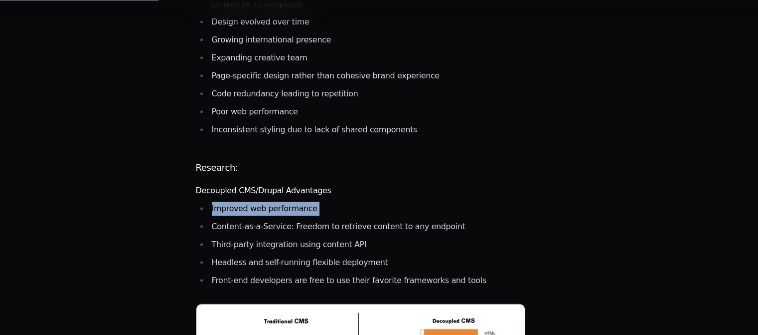
scroll to position [484, 0]
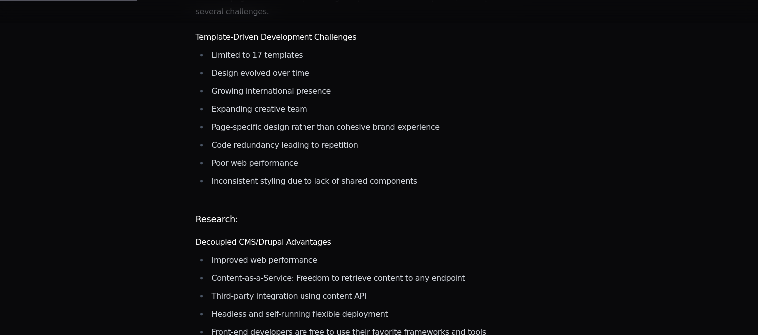
click at [338, 156] on li "Poor web performance" at bounding box center [367, 163] width 317 height 14
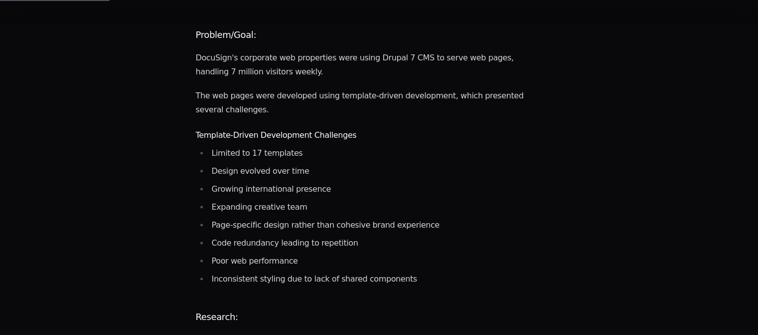
click at [338, 146] on li "Limited to 17 templates" at bounding box center [367, 153] width 317 height 14
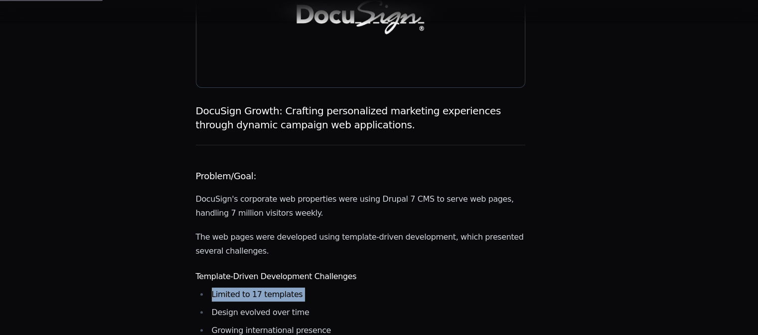
scroll to position [191, 0]
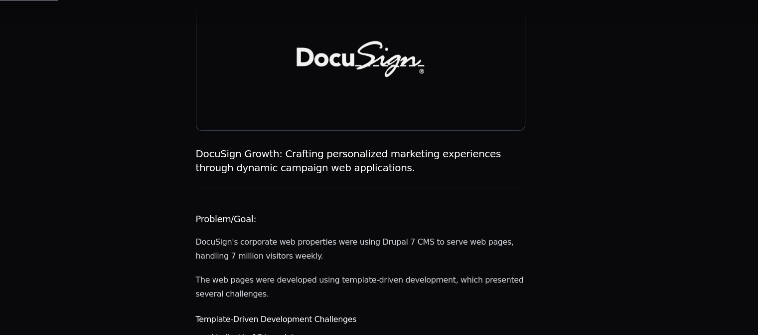
scroll to position [143, 0]
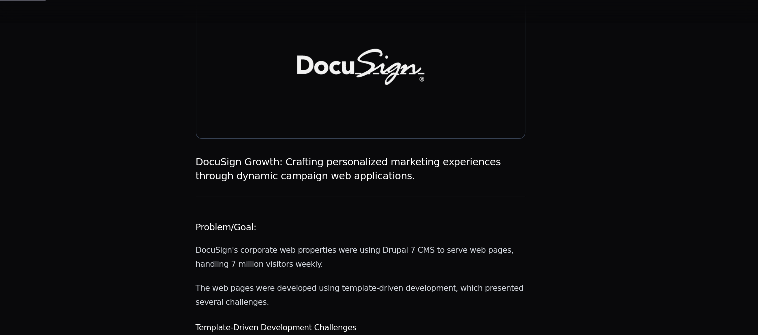
click at [338, 155] on h1 "DocuSign Growth: Crafting personalized marketing experiences through dynamic ca…" at bounding box center [361, 169] width 330 height 28
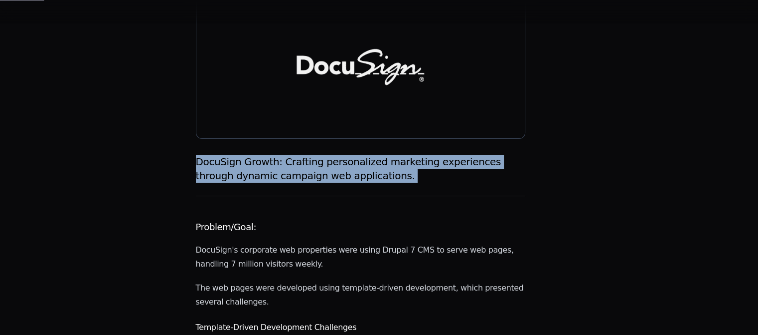
click at [338, 155] on h1 "DocuSign Growth: Crafting personalized marketing experiences through dynamic ca…" at bounding box center [361, 169] width 330 height 28
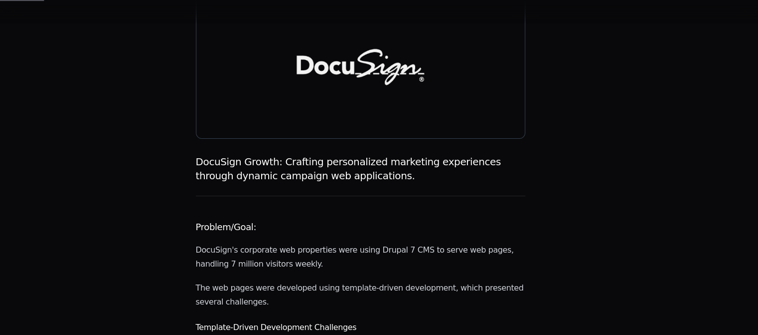
click at [385, 243] on p "DocuSign's corporate web properties were using Drupal 7 CMS to serve web pages,…" at bounding box center [361, 257] width 330 height 28
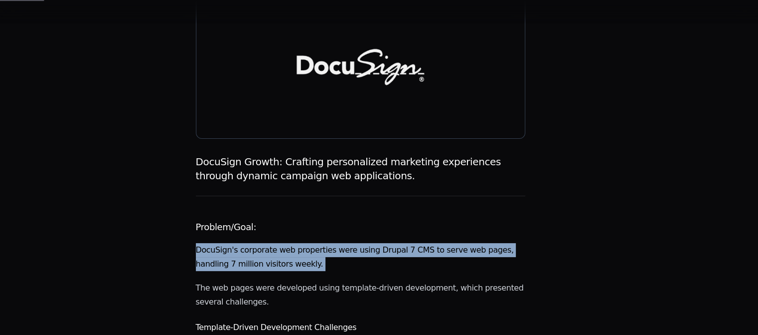
click at [385, 243] on p "DocuSign's corporate web properties were using Drupal 7 CMS to serve web pages,…" at bounding box center [361, 257] width 330 height 28
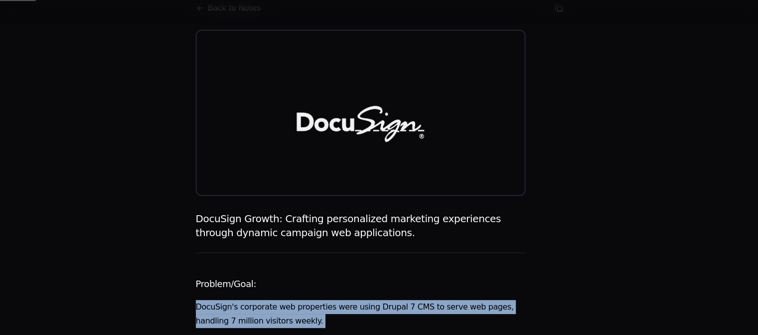
scroll to position [83, 0]
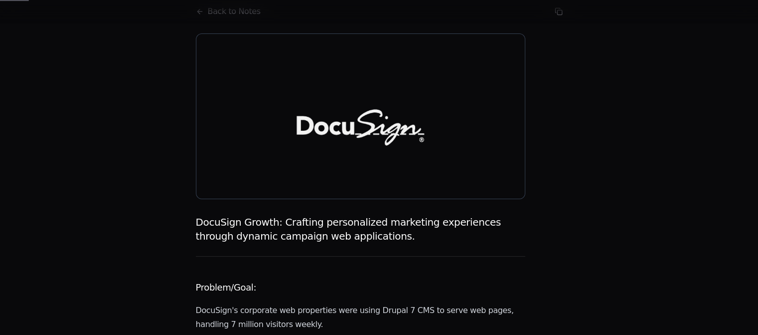
click at [385, 225] on div "DocuSign Growth: Crafting personalized marketing experiences through dynamic ca…" at bounding box center [361, 235] width 330 height 41
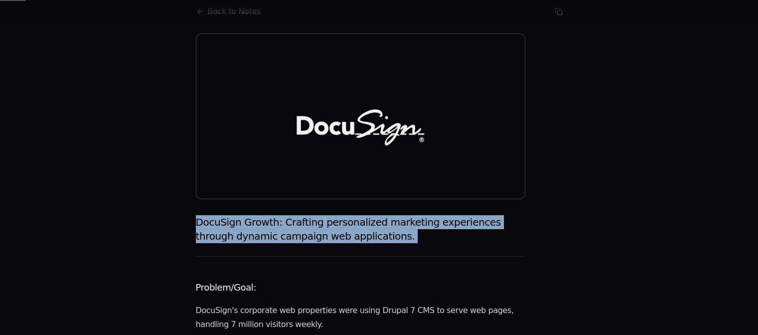
click at [385, 225] on div "DocuSign Growth: Crafting personalized marketing experiences through dynamic ca…" at bounding box center [361, 235] width 330 height 41
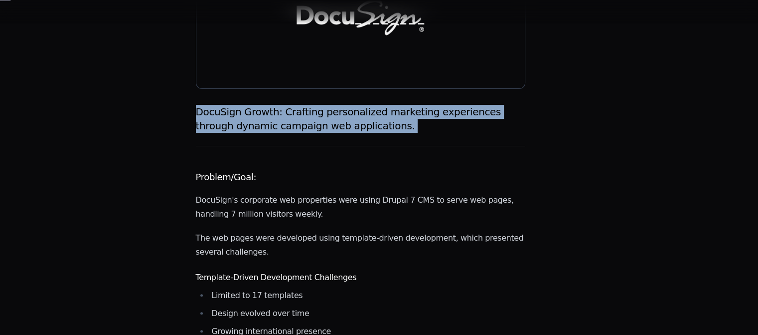
scroll to position [215, 0]
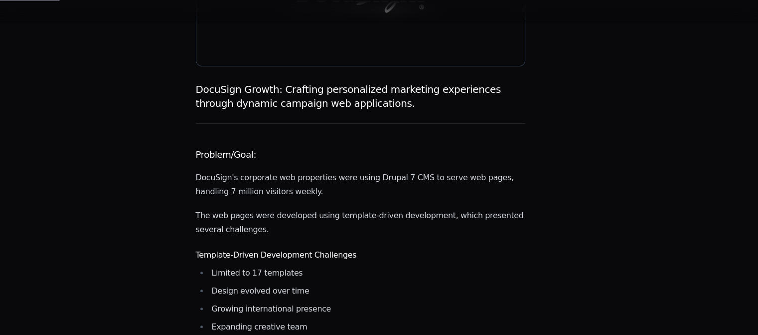
click at [385, 249] on h3 "Template-Driven Development Challenges" at bounding box center [361, 255] width 330 height 12
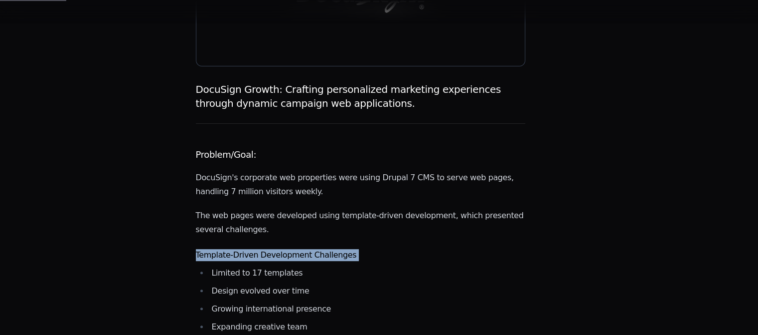
click at [385, 249] on h3 "Template-Driven Development Challenges" at bounding box center [361, 255] width 330 height 12
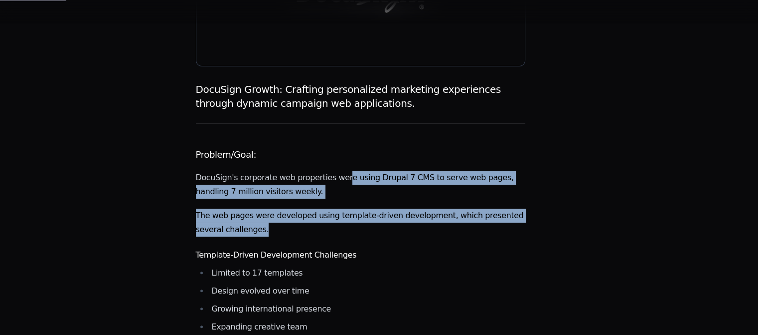
drag, startPoint x: 335, startPoint y: 149, endPoint x: 378, endPoint y: 203, distance: 70.2
click at [378, 208] on p "The web pages were developed using template-driven development, which presented…" at bounding box center [361, 222] width 330 height 28
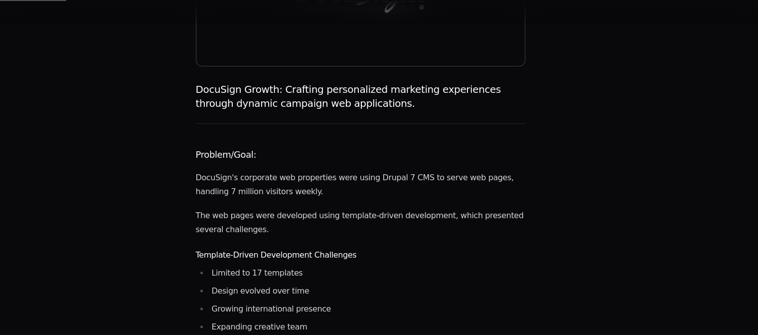
click at [378, 208] on p "The web pages were developed using template-driven development, which presented…" at bounding box center [361, 222] width 330 height 28
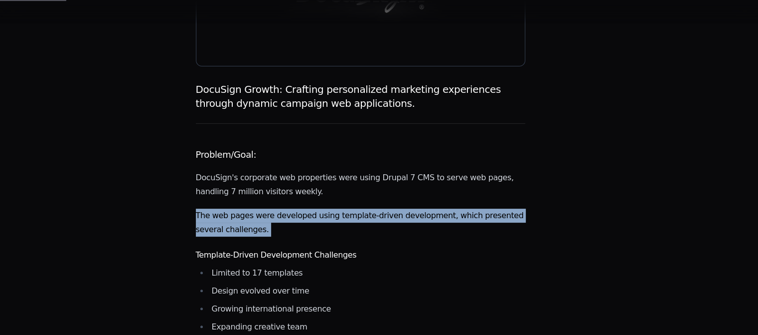
click at [378, 208] on p "The web pages were developed using template-driven development, which presented…" at bounding box center [361, 222] width 330 height 28
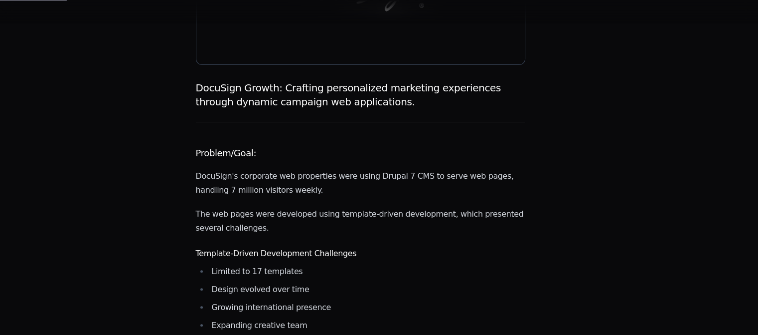
click at [347, 169] on p "DocuSign's corporate web properties were using Drupal 7 CMS to serve web pages,…" at bounding box center [361, 183] width 330 height 28
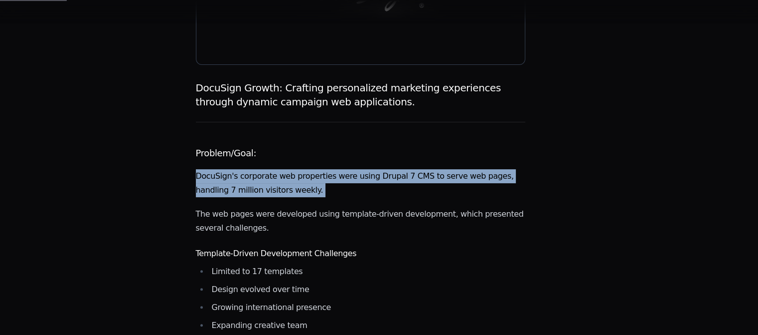
click at [347, 169] on p "DocuSign's corporate web properties were using Drupal 7 CMS to serve web pages,…" at bounding box center [361, 183] width 330 height 28
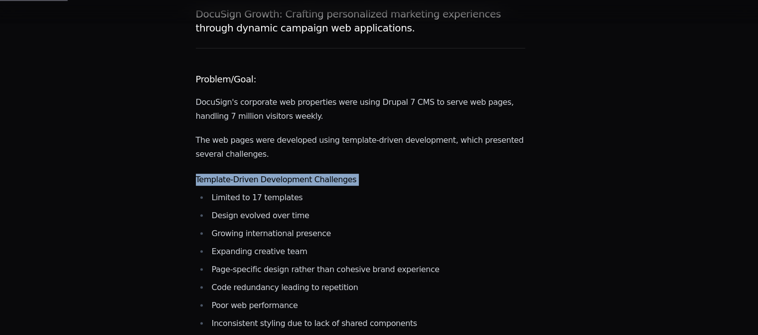
scroll to position [293, 0]
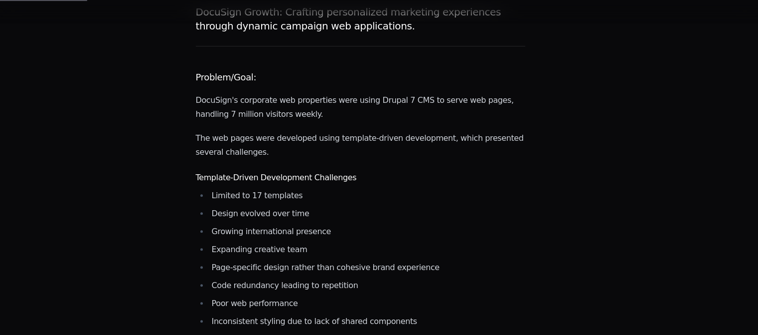
click at [359, 242] on li "Expanding creative team" at bounding box center [367, 249] width 317 height 14
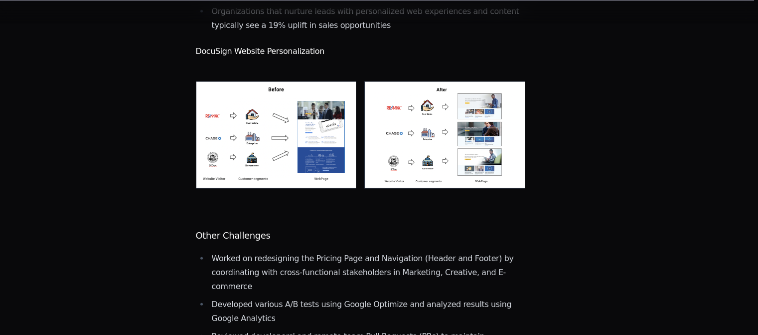
scroll to position [2399, 0]
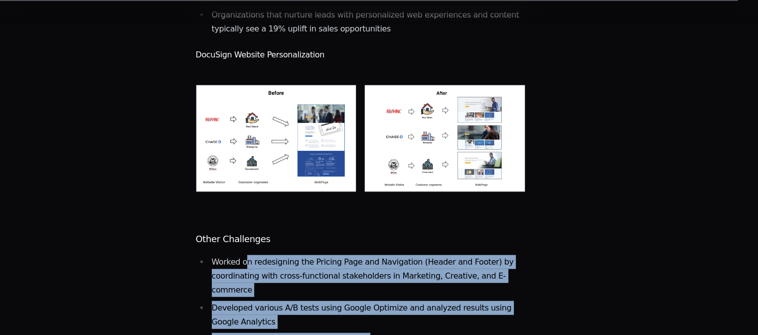
drag, startPoint x: 244, startPoint y: 120, endPoint x: 347, endPoint y: 188, distance: 123.9
click at [347, 255] on ul "Worked on redesigning the Pricing Page and Navigation (Header and Footer) by co…" at bounding box center [361, 338] width 330 height 166
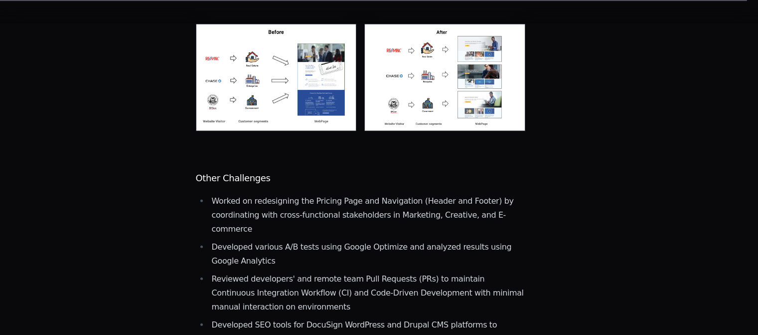
scroll to position [2465, 0]
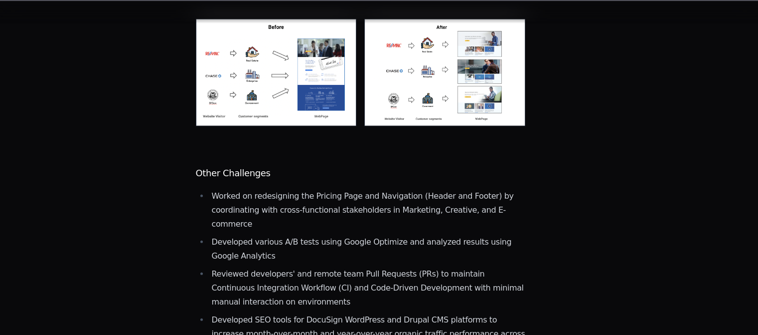
click at [299, 313] on li "Developed SEO tools for DocuSign WordPress and Drupal CMS platforms to increase…" at bounding box center [367, 334] width 317 height 42
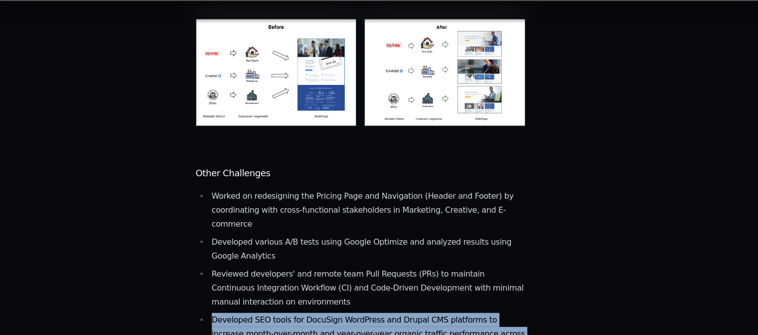
click at [299, 313] on li "Developed SEO tools for DocuSign WordPress and Drupal CMS platforms to increase…" at bounding box center [367, 334] width 317 height 42
click at [301, 313] on li "Developed SEO tools for DocuSign WordPress and Drupal CMS platforms to increase…" at bounding box center [367, 334] width 317 height 42
drag, startPoint x: 265, startPoint y: 183, endPoint x: 381, endPoint y: 216, distance: 120.3
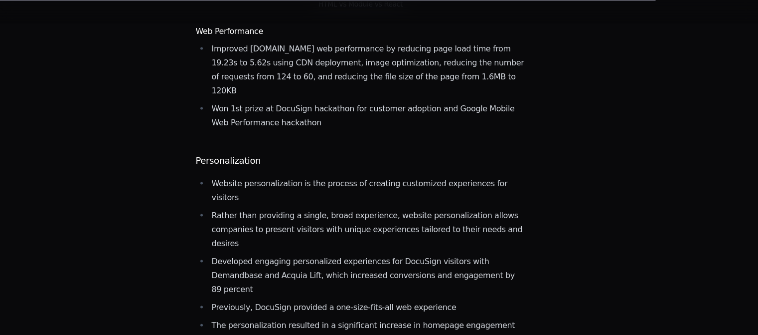
scroll to position [2016, 0]
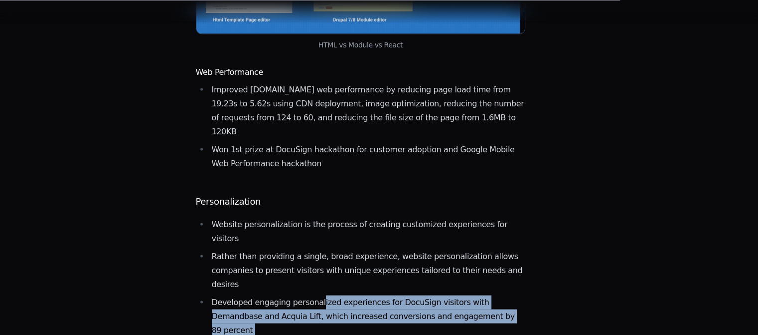
drag, startPoint x: 312, startPoint y: 167, endPoint x: 348, endPoint y: 246, distance: 86.8
click at [348, 246] on ul "Website personalization is the process of creating customized experiences for v…" at bounding box center [361, 317] width 330 height 201
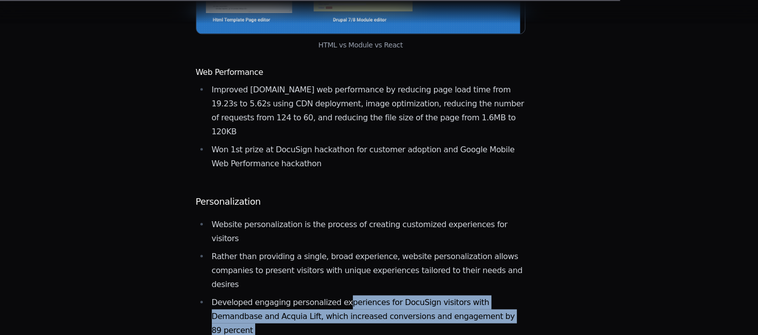
drag, startPoint x: 335, startPoint y: 169, endPoint x: 363, endPoint y: 250, distance: 86.1
click at [363, 250] on ul "Website personalization is the process of creating customized experiences for v…" at bounding box center [361, 317] width 330 height 201
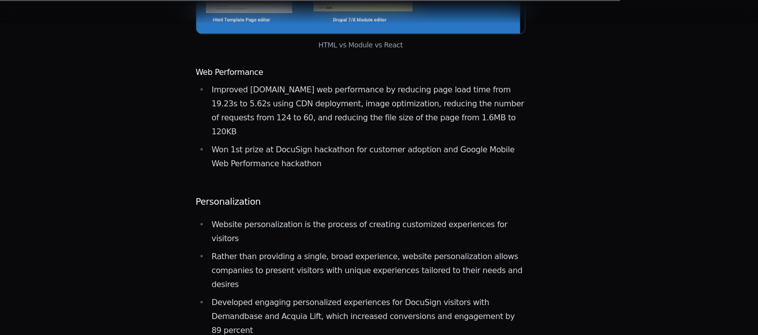
click at [355, 217] on ul "Website personalization is the process of creating customized experiences for v…" at bounding box center [361, 317] width 330 height 201
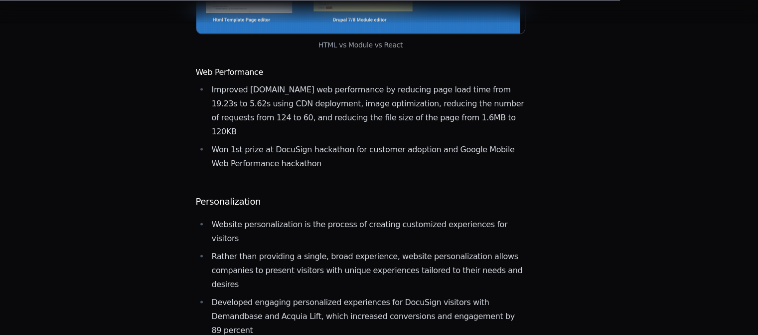
drag, startPoint x: 349, startPoint y: 204, endPoint x: 387, endPoint y: 276, distance: 81.6
click at [387, 276] on ul "Website personalization is the process of creating customized experiences for v…" at bounding box center [361, 317] width 330 height 201
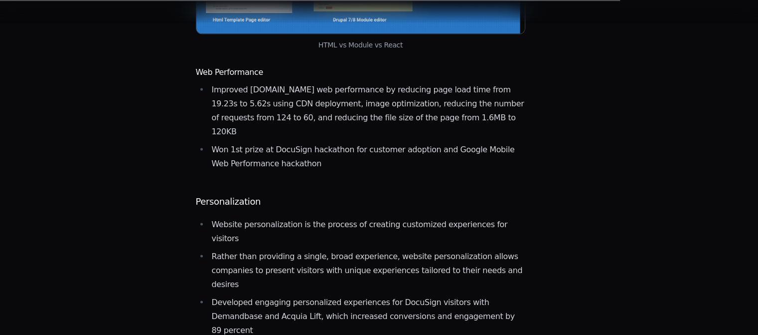
drag, startPoint x: 369, startPoint y: 213, endPoint x: 430, endPoint y: 293, distance: 100.7
click at [430, 293] on ul "Website personalization is the process of creating customized experiences for v…" at bounding box center [361, 317] width 330 height 201
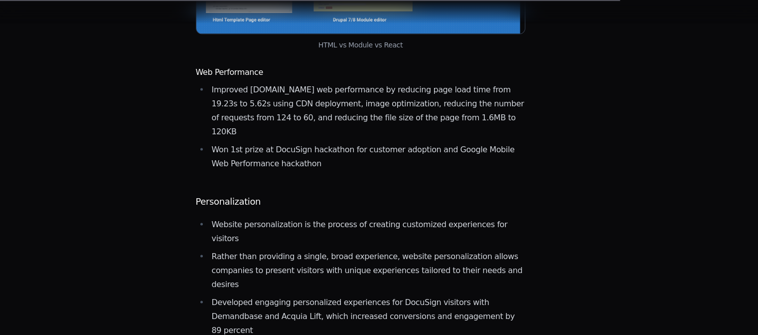
drag, startPoint x: 401, startPoint y: 213, endPoint x: 443, endPoint y: 297, distance: 93.6
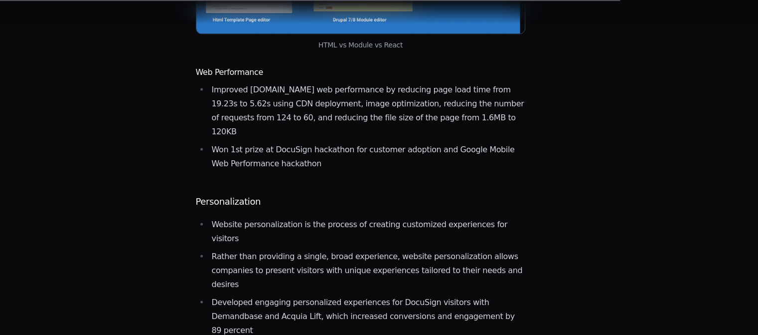
drag, startPoint x: 415, startPoint y: 221, endPoint x: 441, endPoint y: 286, distance: 70.3
click at [441, 286] on ul "Website personalization is the process of creating customized experiences for v…" at bounding box center [361, 317] width 330 height 201
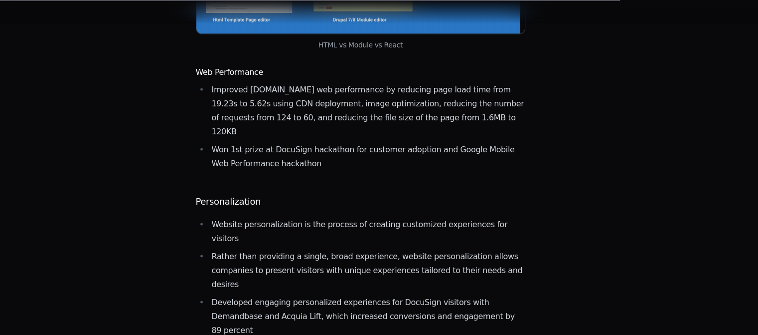
drag, startPoint x: 421, startPoint y: 218, endPoint x: 437, endPoint y: 280, distance: 64.2
click at [437, 280] on ul "Website personalization is the process of creating customized experiences for v…" at bounding box center [361, 317] width 330 height 201
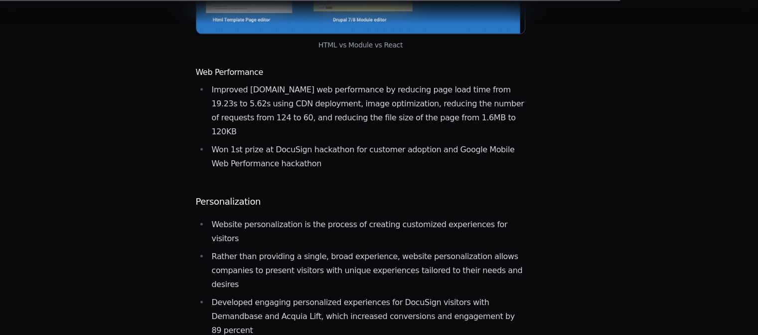
click at [406, 295] on li "Developed engaging personalized experiences for DocuSign visitors with Demandba…" at bounding box center [367, 316] width 317 height 42
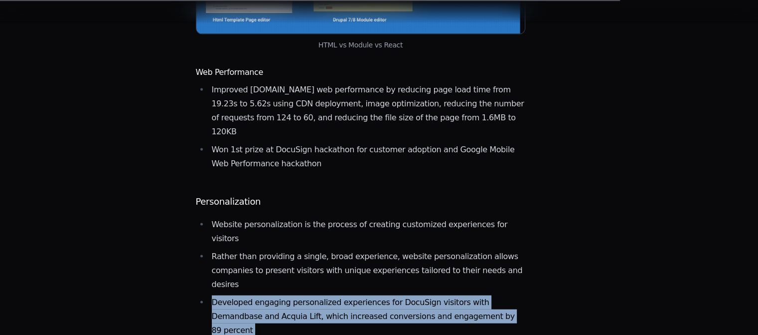
click at [406, 295] on li "Developed engaging personalized experiences for DocuSign visitors with Demandba…" at bounding box center [367, 316] width 317 height 42
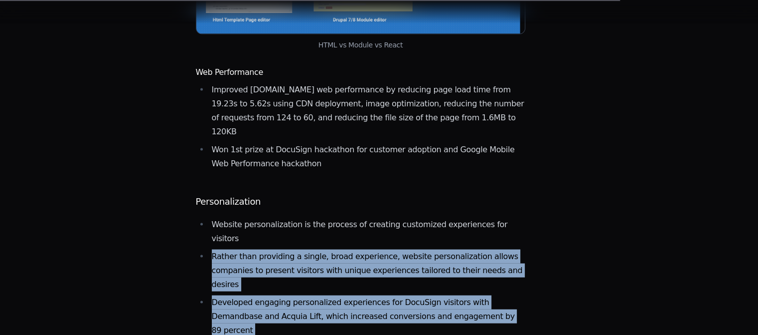
drag, startPoint x: 361, startPoint y: 147, endPoint x: 401, endPoint y: 251, distance: 110.9
click at [401, 251] on ul "Website personalization is the process of creating customized experiences for v…" at bounding box center [361, 317] width 330 height 201
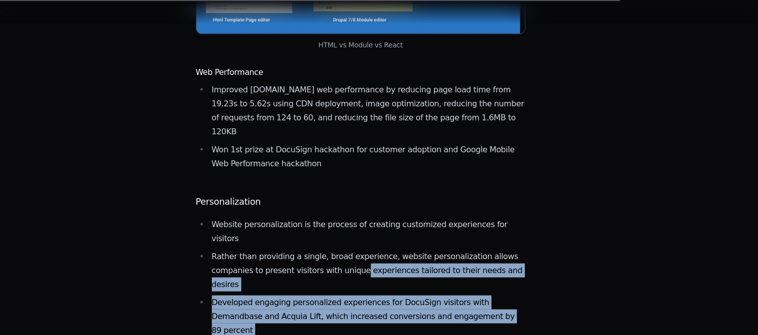
drag, startPoint x: 373, startPoint y: 145, endPoint x: 426, endPoint y: 267, distance: 132.6
click at [426, 267] on ul "Website personalization is the process of creating customized experiences for v…" at bounding box center [361, 317] width 330 height 201
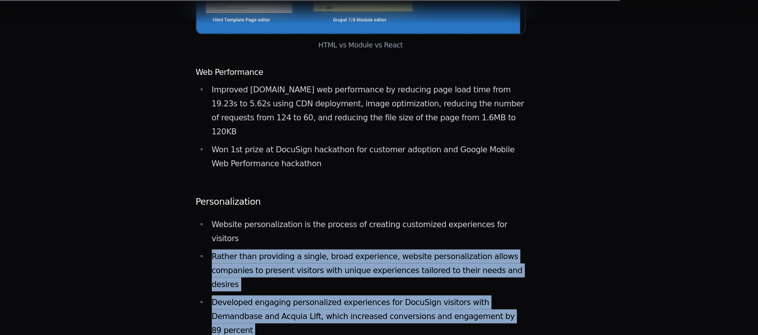
drag, startPoint x: 365, startPoint y: 116, endPoint x: 431, endPoint y: 249, distance: 148.7
click at [431, 249] on ul "Website personalization is the process of creating customized experiences for v…" at bounding box center [361, 317] width 330 height 201
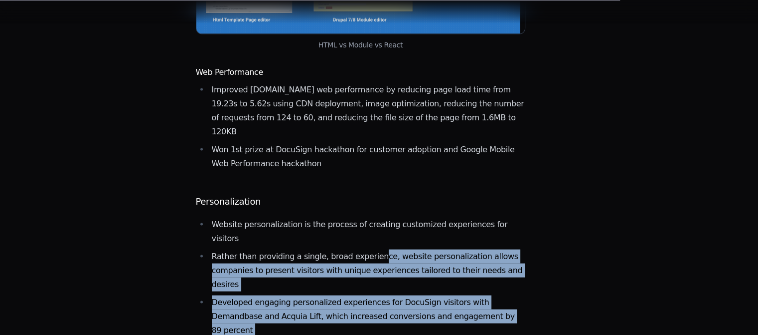
drag, startPoint x: 369, startPoint y: 129, endPoint x: 422, endPoint y: 245, distance: 127.6
click at [422, 245] on ul "Website personalization is the process of creating customized experiences for v…" at bounding box center [361, 317] width 330 height 201
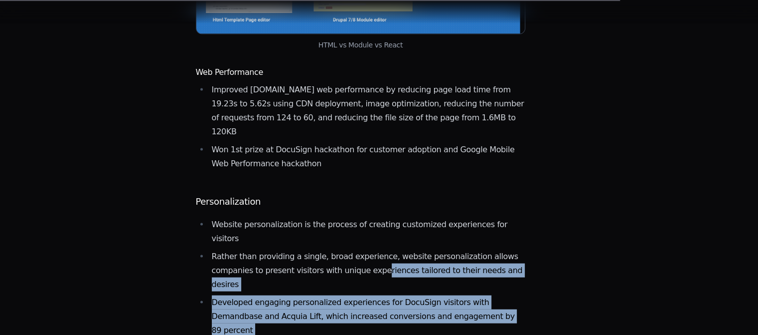
drag, startPoint x: 389, startPoint y: 145, endPoint x: 452, endPoint y: 288, distance: 156.1
click at [452, 288] on ul "Website personalization is the process of creating customized experiences for v…" at bounding box center [361, 317] width 330 height 201
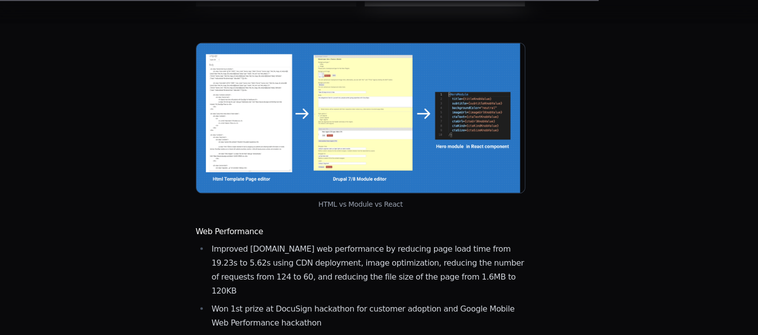
scroll to position [1767, 0]
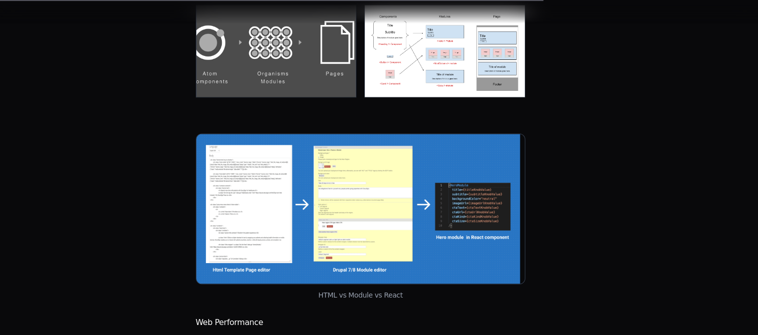
drag, startPoint x: 285, startPoint y: 228, endPoint x: 415, endPoint y: 289, distance: 143.6
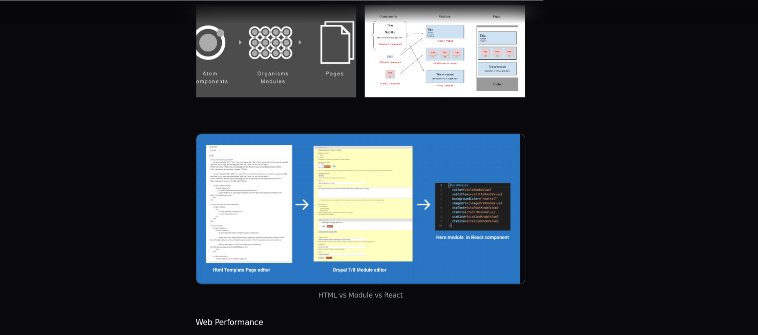
drag, startPoint x: 357, startPoint y: 226, endPoint x: 410, endPoint y: 293, distance: 84.8
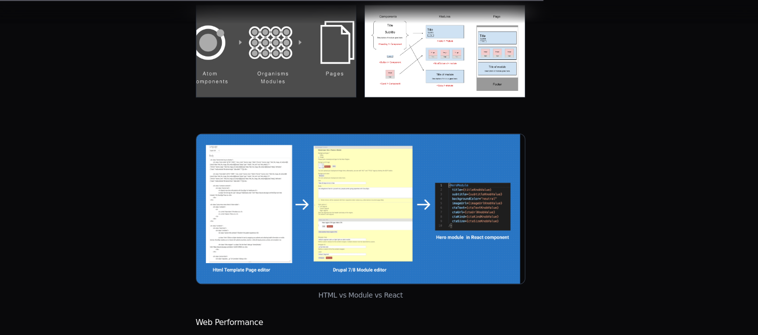
drag, startPoint x: 345, startPoint y: 229, endPoint x: 397, endPoint y: 293, distance: 81.8
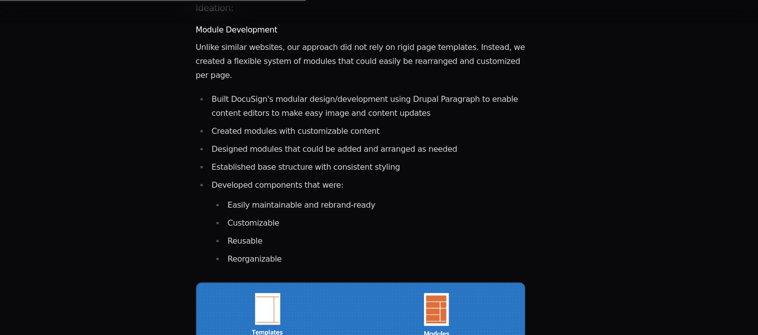
scroll to position [919, 0]
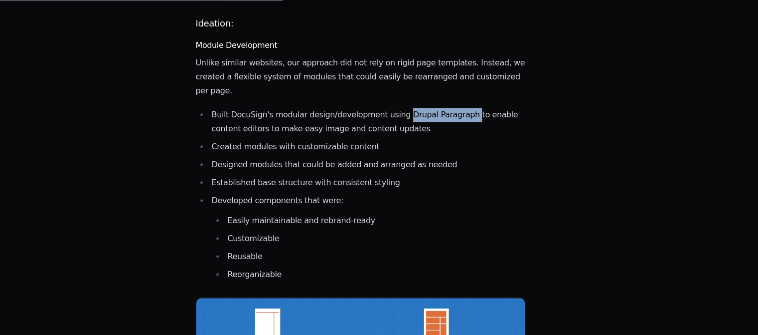
drag, startPoint x: 389, startPoint y: 71, endPoint x: 449, endPoint y: 72, distance: 59.8
click at [449, 108] on li "Built DocuSign's modular design/development using Drupal Paragraph to enable co…" at bounding box center [367, 122] width 317 height 28
click at [372, 158] on li "Designed modules that could be added and arranged as needed" at bounding box center [367, 165] width 317 height 14
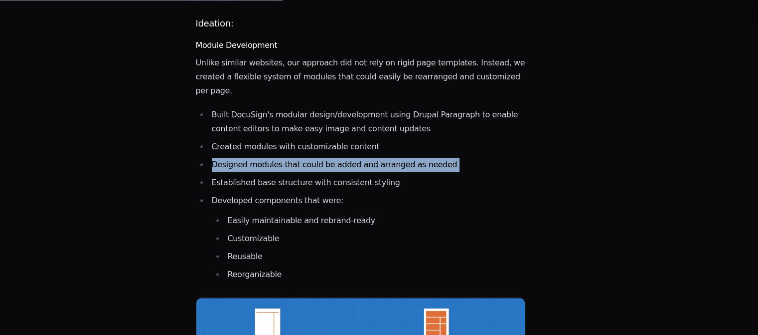
click at [372, 158] on li "Designed modules that could be added and arranged as needed" at bounding box center [367, 165] width 317 height 14
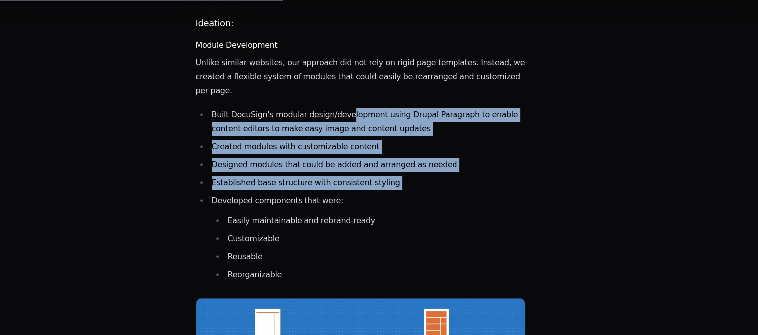
drag, startPoint x: 350, startPoint y: 86, endPoint x: 387, endPoint y: 161, distance: 83.6
click at [387, 161] on ul "Built DocuSign's modular design/development using Drupal Paragraph to enable co…" at bounding box center [361, 194] width 330 height 173
click at [387, 193] on li "Developed components that were: Easily maintainable and rebrand-ready Customiza…" at bounding box center [367, 237] width 317 height 88
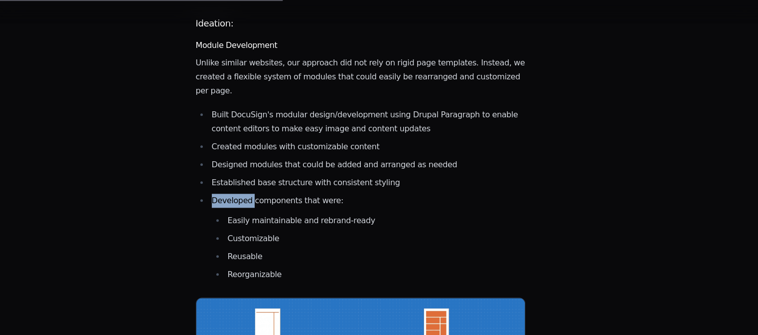
click at [387, 193] on li "Developed components that were: Easily maintainable and rebrand-ready Customiza…" at bounding box center [367, 237] width 317 height 88
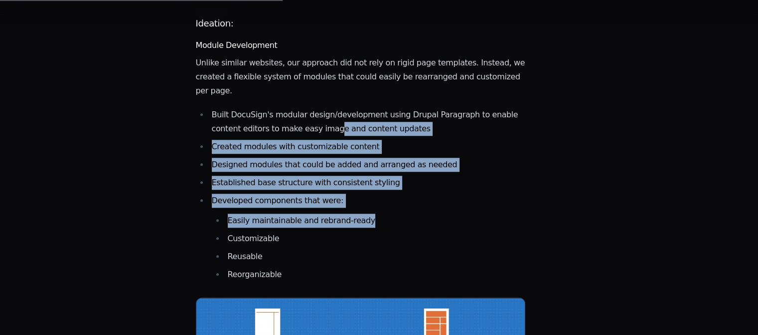
drag, startPoint x: 353, startPoint y: 91, endPoint x: 384, endPoint y: 171, distance: 85.7
click at [384, 171] on ul "Built DocuSign's modular design/development using Drupal Paragraph to enable co…" at bounding box center [361, 194] width 330 height 173
click at [384, 213] on li "Easily maintainable and rebrand-ready" at bounding box center [375, 220] width 301 height 14
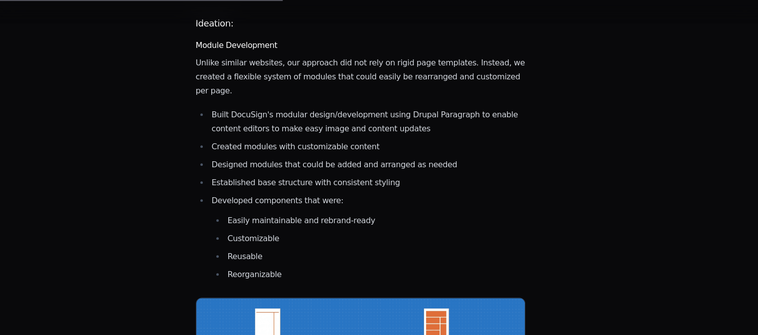
click at [384, 213] on li "Easily maintainable and rebrand-ready" at bounding box center [375, 220] width 301 height 14
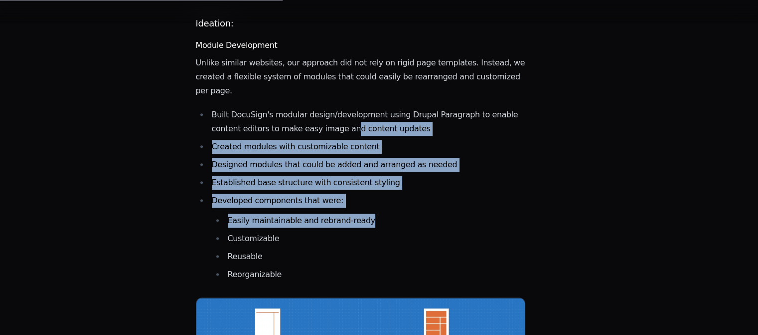
drag, startPoint x: 367, startPoint y: 82, endPoint x: 391, endPoint y: 166, distance: 87.7
click at [391, 166] on ul "Built DocuSign's modular design/development using Drupal Paragraph to enable co…" at bounding box center [361, 194] width 330 height 173
click at [391, 193] on li "Developed components that were: Easily maintainable and rebrand-ready Customiza…" at bounding box center [367, 237] width 317 height 88
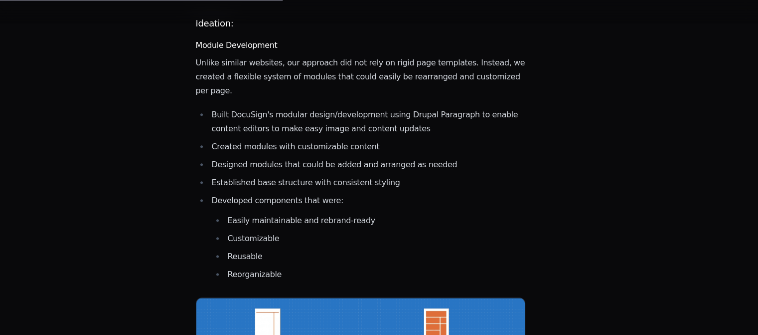
click at [391, 193] on li "Developed components that were: Easily maintainable and rebrand-ready Customiza…" at bounding box center [367, 237] width 317 height 88
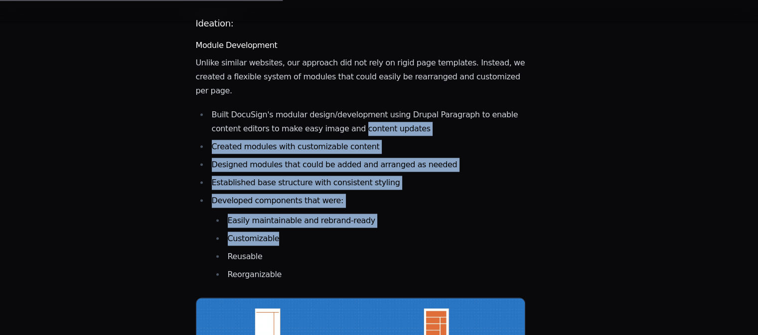
drag, startPoint x: 386, startPoint y: 134, endPoint x: 403, endPoint y: 193, distance: 61.1
click at [403, 193] on ul "Built DocuSign's modular design/development using Drupal Paragraph to enable co…" at bounding box center [361, 194] width 330 height 173
click at [403, 231] on li "Customizable" at bounding box center [375, 238] width 301 height 14
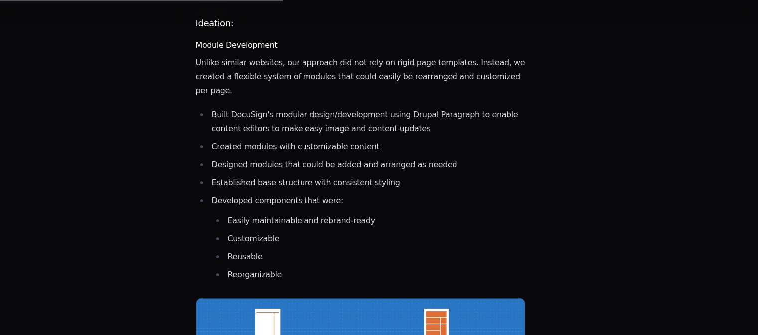
click at [403, 231] on li "Customizable" at bounding box center [375, 238] width 301 height 14
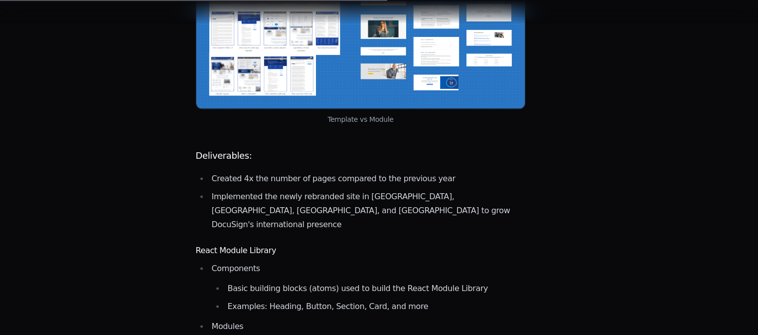
scroll to position [1314, 0]
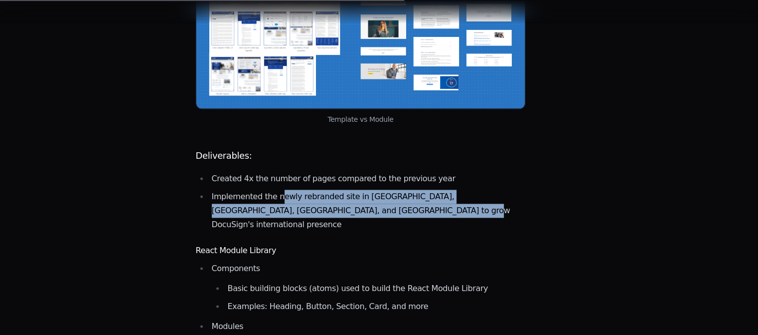
drag, startPoint x: 277, startPoint y: 115, endPoint x: 409, endPoint y: 135, distance: 133.2
click at [409, 172] on ul "Created 4x the number of pages compared to the previous year Implemented the ne…" at bounding box center [361, 202] width 330 height 60
click at [409, 189] on li "Implemented the newly rebranded site in Brazil, Japan, Germany, and the Netherl…" at bounding box center [367, 210] width 317 height 42
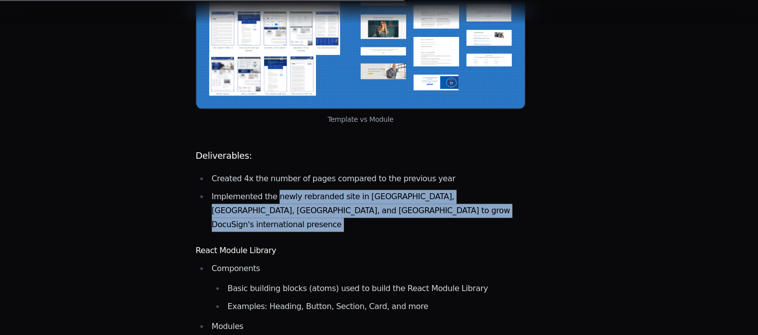
drag, startPoint x: 409, startPoint y: 135, endPoint x: 285, endPoint y: 116, distance: 125.1
click at [285, 189] on li "Implemented the newly rebranded site in Brazil, Japan, Germany, and the Netherl…" at bounding box center [367, 210] width 317 height 42
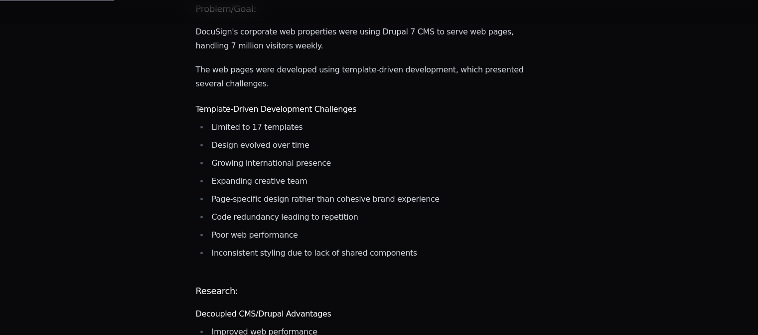
scroll to position [361, 0]
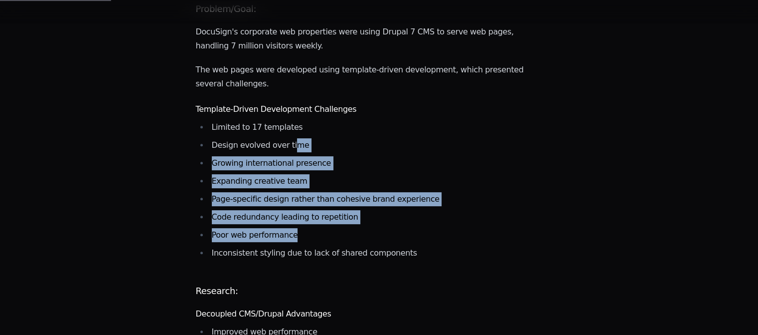
drag, startPoint x: 285, startPoint y: 116, endPoint x: 400, endPoint y: 209, distance: 148.2
click at [400, 209] on ul "Limited to 17 templates Design evolved over time Growing international presence…" at bounding box center [361, 190] width 330 height 140
click at [400, 228] on li "Poor web performance" at bounding box center [367, 235] width 317 height 14
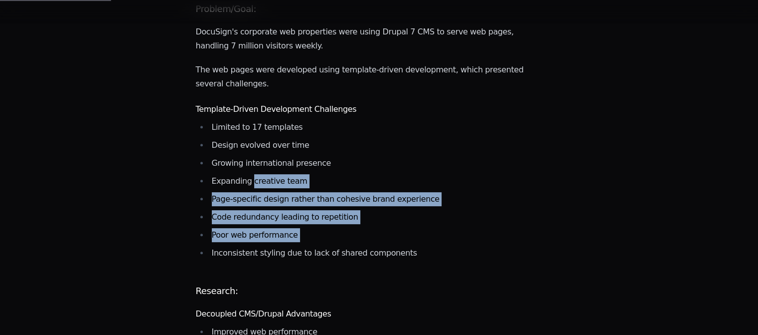
drag, startPoint x: 400, startPoint y: 209, endPoint x: 265, endPoint y: 151, distance: 147.6
click at [265, 151] on ul "Limited to 17 templates Design evolved over time Growing international presence…" at bounding box center [361, 190] width 330 height 140
click at [265, 174] on li "Expanding creative team" at bounding box center [367, 181] width 317 height 14
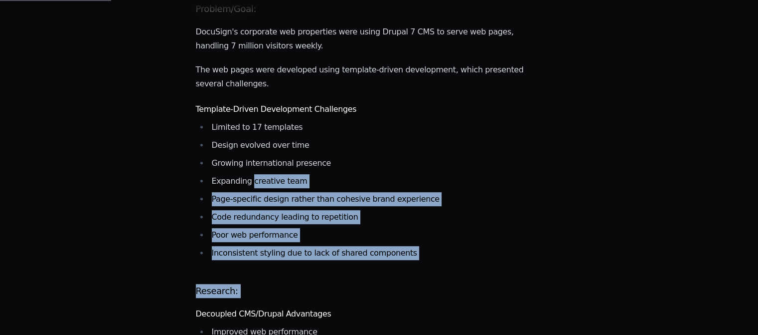
drag, startPoint x: 265, startPoint y: 151, endPoint x: 419, endPoint y: 239, distance: 177.3
drag, startPoint x: 383, startPoint y: 223, endPoint x: 280, endPoint y: 149, distance: 127.2
click at [280, 149] on ul "Limited to 17 templates Design evolved over time Growing international presence…" at bounding box center [361, 190] width 330 height 140
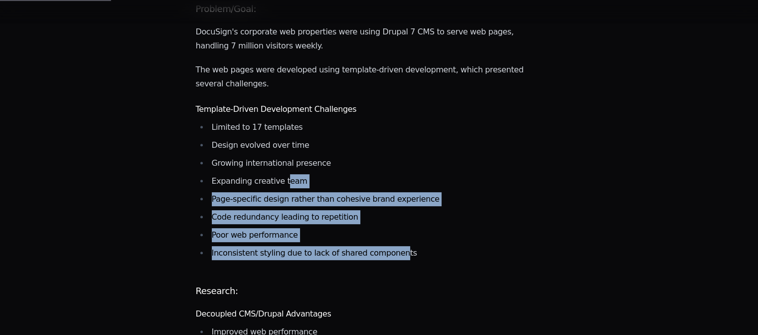
click at [280, 174] on li "Expanding creative team" at bounding box center [367, 181] width 317 height 14
drag, startPoint x: 280, startPoint y: 149, endPoint x: 402, endPoint y: 220, distance: 141.9
click at [402, 220] on ul "Limited to 17 templates Design evolved over time Growing international presence…" at bounding box center [361, 190] width 330 height 140
click at [402, 246] on li "Inconsistent styling due to lack of shared components" at bounding box center [367, 253] width 317 height 14
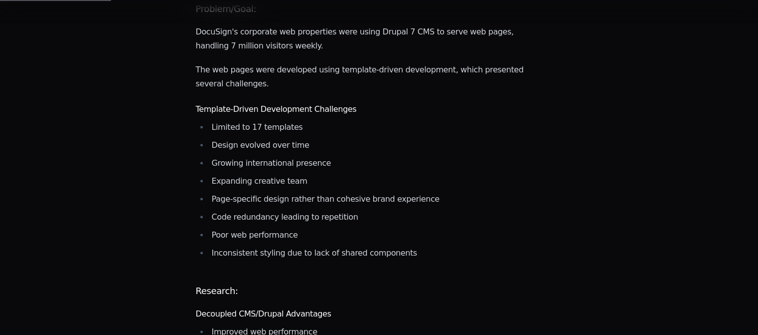
click at [402, 246] on li "Inconsistent styling due to lack of shared components" at bounding box center [367, 253] width 317 height 14
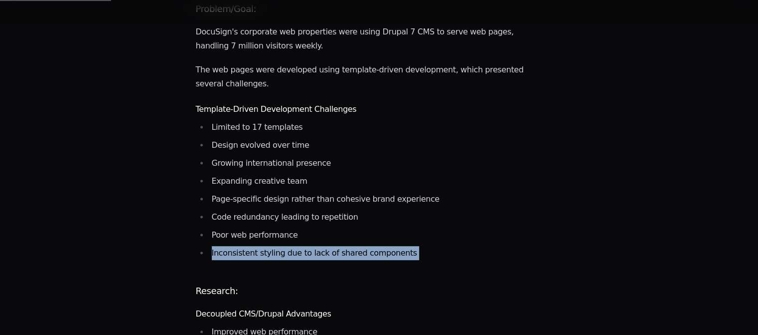
click at [402, 246] on li "Inconsistent styling due to lack of shared components" at bounding box center [367, 253] width 317 height 14
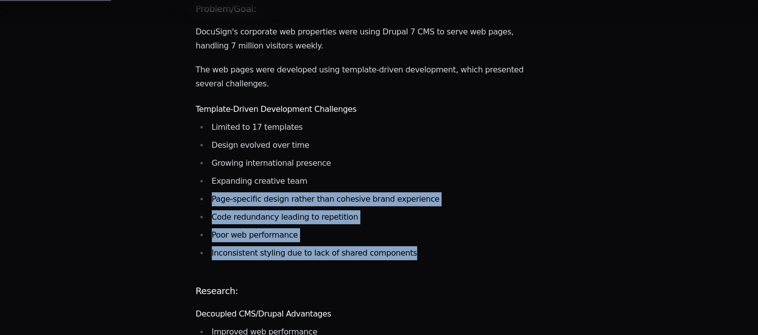
drag, startPoint x: 292, startPoint y: 153, endPoint x: 407, endPoint y: 226, distance: 135.8
click at [407, 226] on ul "Limited to 17 templates Design evolved over time Growing international presence…" at bounding box center [361, 190] width 330 height 140
click at [407, 246] on li "Inconsistent styling due to lack of shared components" at bounding box center [367, 253] width 317 height 14
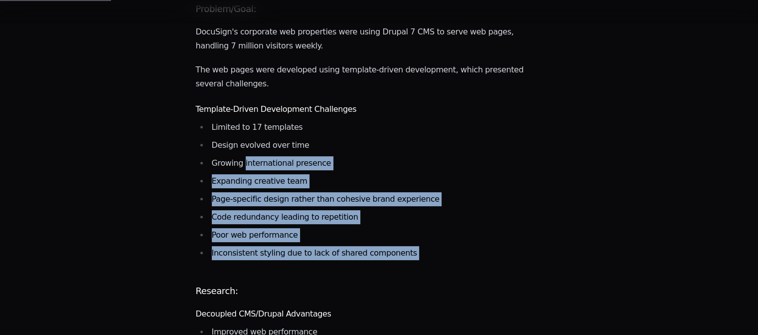
drag, startPoint x: 407, startPoint y: 226, endPoint x: 269, endPoint y: 131, distance: 167.1
click at [269, 131] on ul "Limited to 17 templates Design evolved over time Growing international presence…" at bounding box center [361, 190] width 330 height 140
click at [269, 156] on li "Growing international presence" at bounding box center [367, 163] width 317 height 14
drag, startPoint x: 269, startPoint y: 131, endPoint x: 421, endPoint y: 229, distance: 180.6
click at [421, 229] on ul "Limited to 17 templates Design evolved over time Growing international presence…" at bounding box center [361, 190] width 330 height 140
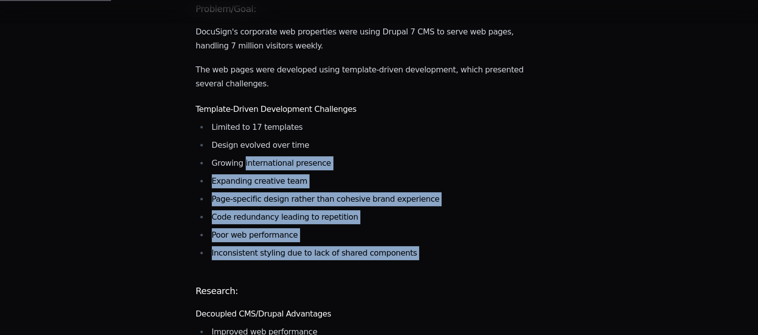
click at [421, 246] on li "Inconsistent styling due to lack of shared components" at bounding box center [367, 253] width 317 height 14
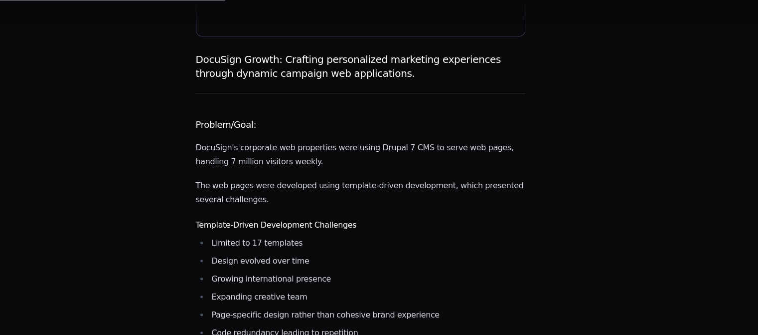
scroll to position [0, 0]
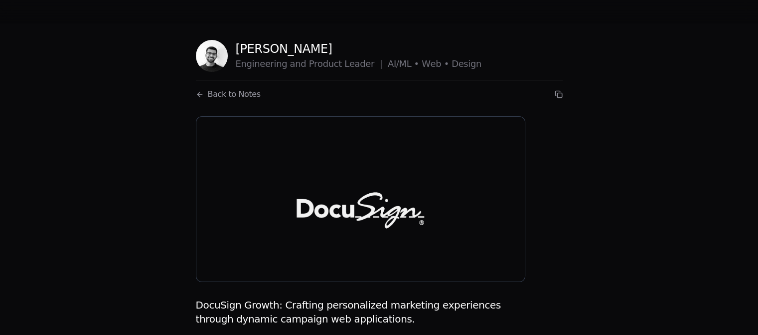
click at [202, 92] on link "Back to Notes" at bounding box center [228, 94] width 65 height 12
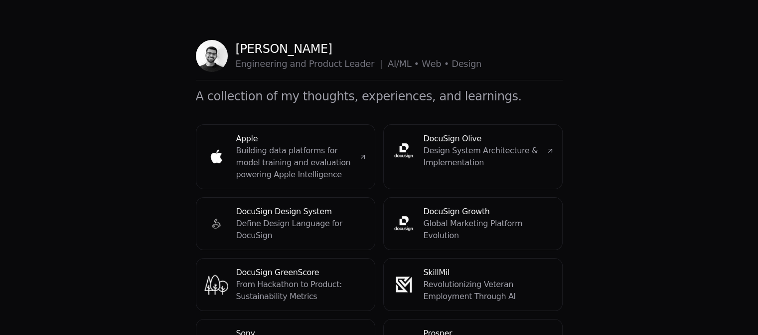
click at [280, 51] on p "[PERSON_NAME]" at bounding box center [359, 49] width 246 height 16
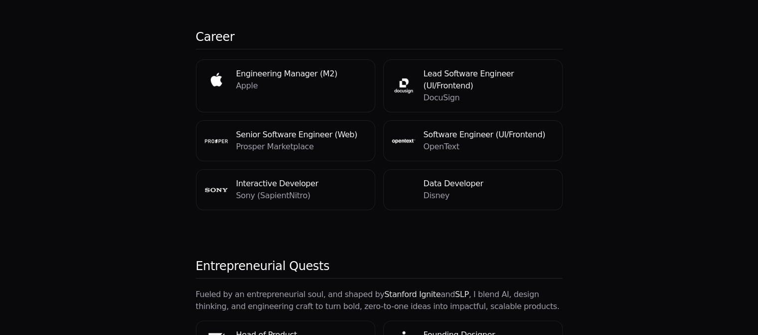
scroll to position [217, 0]
click at [464, 91] on p "DocuSign" at bounding box center [489, 97] width 131 height 12
click at [474, 59] on div "Lead Software Engineer (UI/Frontend) DocuSign" at bounding box center [473, 85] width 178 height 52
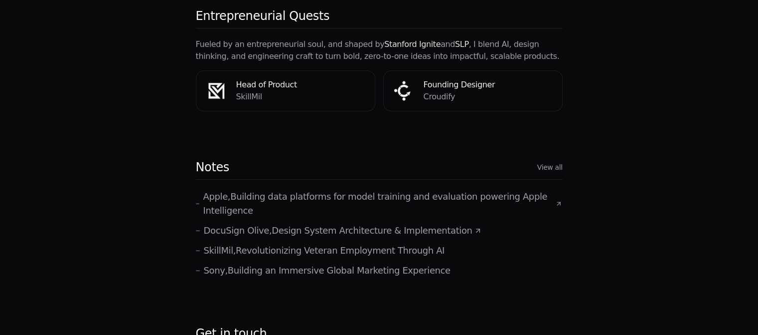
scroll to position [553, 0]
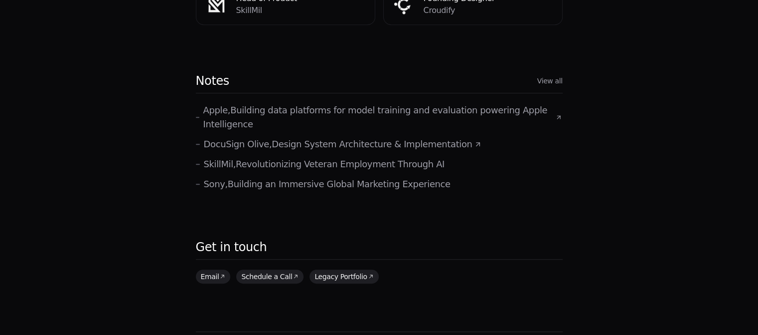
click at [376, 137] on p "DocuSign Olive , Design System Architecture & Implementation" at bounding box center [338, 144] width 269 height 14
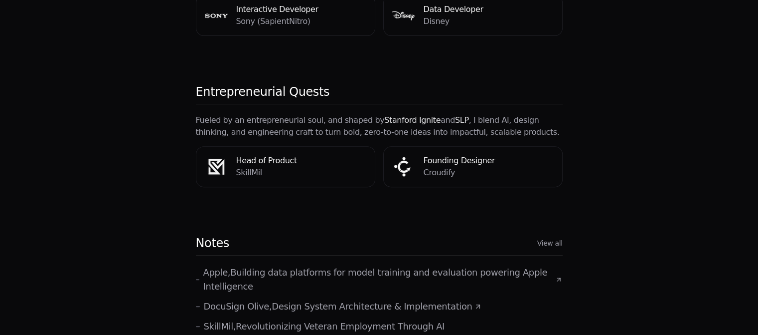
scroll to position [503, 0]
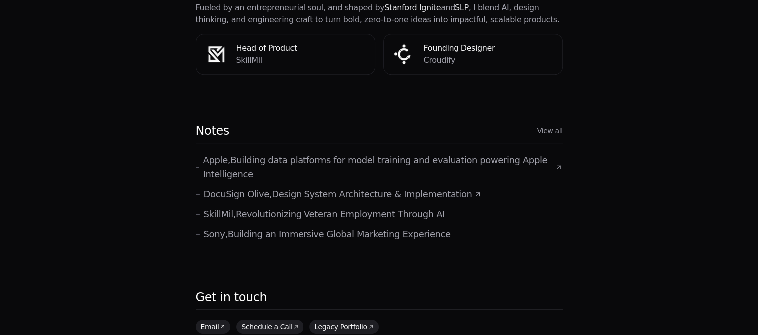
click at [544, 123] on div "Notes View all" at bounding box center [379, 133] width 367 height 20
click at [544, 126] on link "View all" at bounding box center [549, 131] width 25 height 10
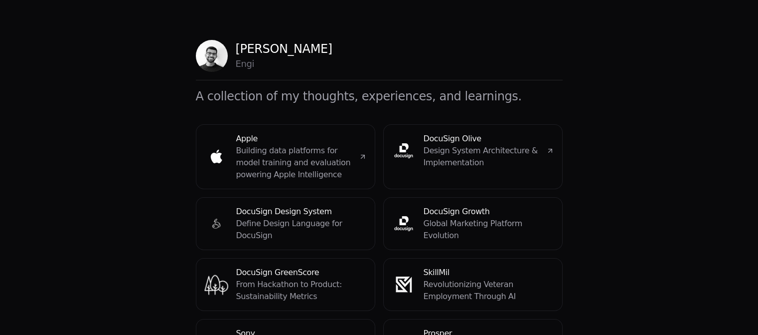
scroll to position [150, 0]
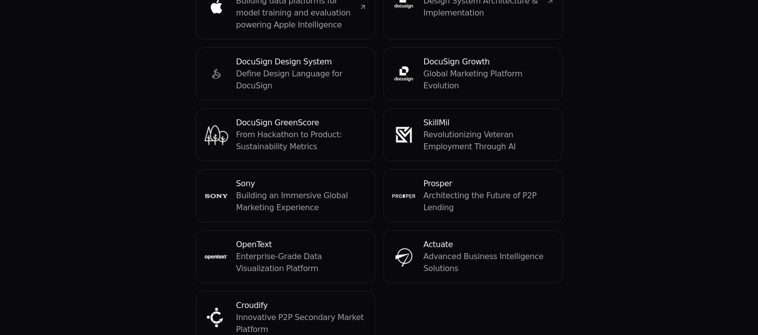
click at [436, 80] on div "DocuSign Growth Global Marketing Platform Evolution" at bounding box center [473, 74] width 178 height 52
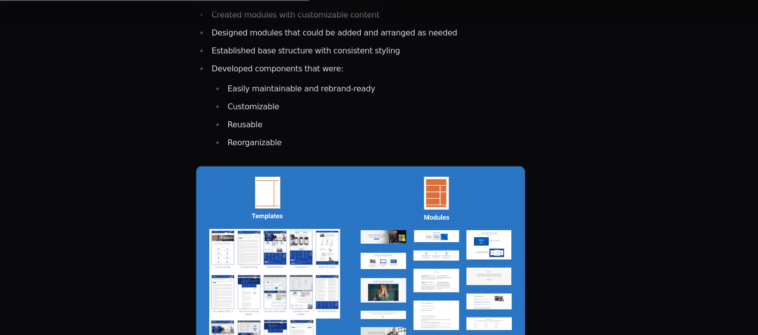
scroll to position [1097, 0]
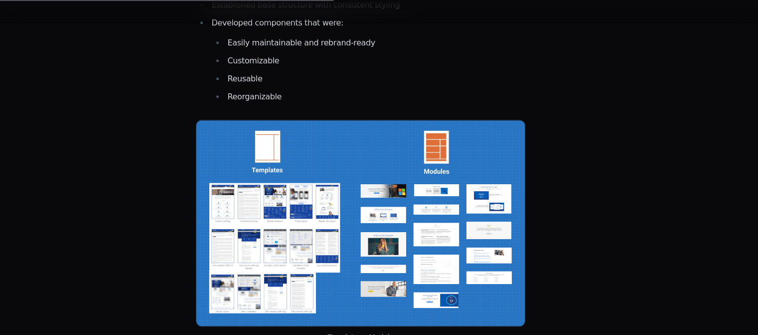
click at [358, 122] on img at bounding box center [361, 223] width 330 height 206
click at [349, 220] on img at bounding box center [361, 223] width 330 height 206
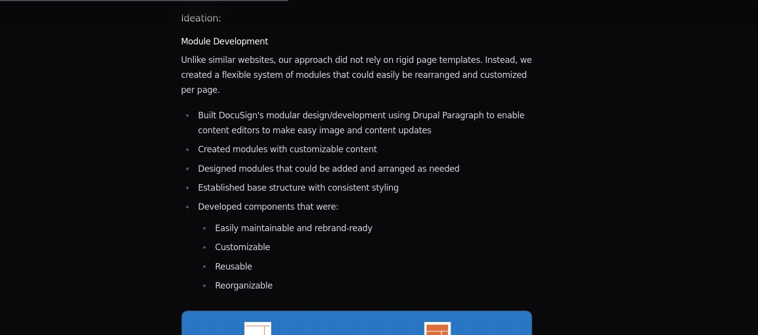
scroll to position [924, 0]
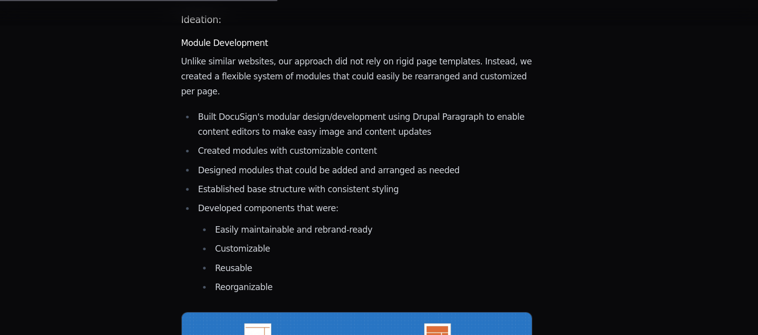
click at [358, 226] on li "Customizable" at bounding box center [375, 233] width 301 height 14
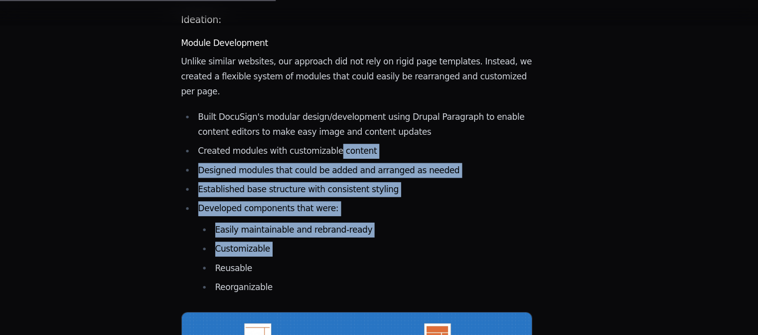
drag, startPoint x: 354, startPoint y: 201, endPoint x: 328, endPoint y: 97, distance: 107.0
click at [328, 103] on ul "Built DocuSign's modular design/development using Drupal Paragraph to enable co…" at bounding box center [361, 189] width 330 height 173
click at [328, 135] on li "Created modules with customizable content" at bounding box center [367, 142] width 317 height 14
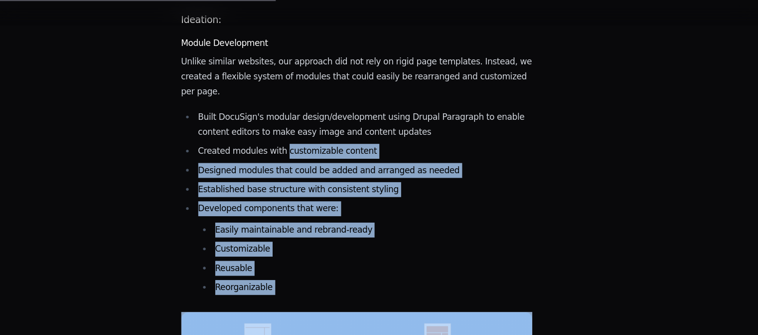
drag, startPoint x: 328, startPoint y: 97, endPoint x: 385, endPoint y: 226, distance: 141.5
click at [385, 226] on ul "Built DocuSign's modular design/development using Drupal Paragraph to enable co…" at bounding box center [361, 189] width 330 height 173
click at [385, 262] on li "Reorganizable" at bounding box center [375, 269] width 301 height 14
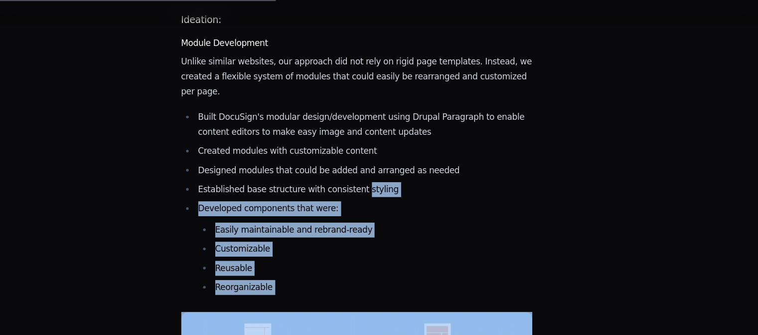
drag, startPoint x: 385, startPoint y: 226, endPoint x: 350, endPoint y: 124, distance: 108.5
click at [350, 124] on ul "Built DocuSign's modular design/development using Drupal Paragraph to enable co…" at bounding box center [361, 189] width 330 height 173
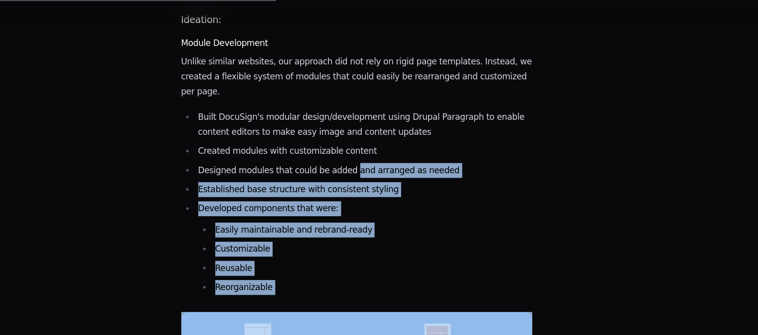
click at [350, 153] on li "Designed modules that could be added and arranged as needed" at bounding box center [367, 160] width 317 height 14
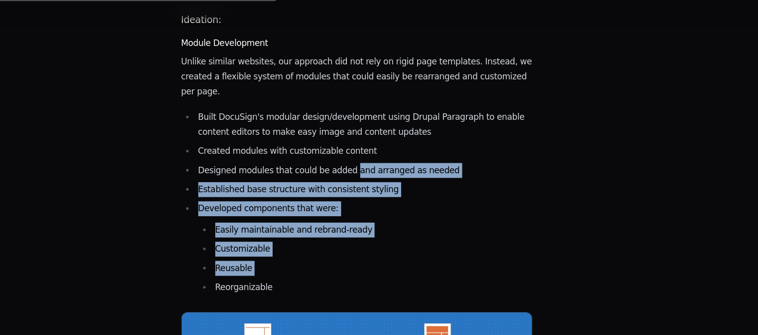
drag, startPoint x: 350, startPoint y: 124, endPoint x: 393, endPoint y: 218, distance: 104.0
click at [393, 218] on ul "Built DocuSign's modular design/development using Drupal Paragraph to enable co…" at bounding box center [361, 189] width 330 height 173
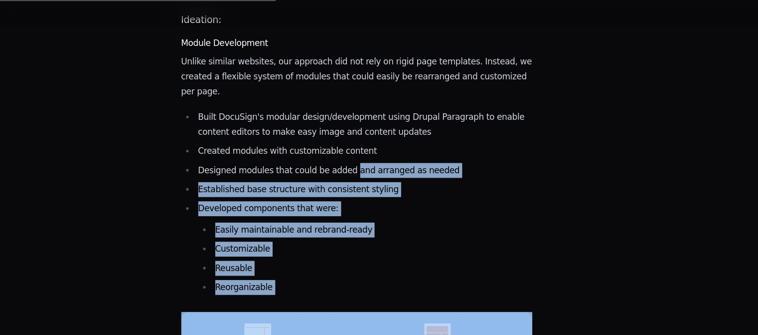
click at [393, 218] on ul "Easily maintainable and rebrand-ready Customizable Reusable Reorganizable" at bounding box center [369, 242] width 314 height 68
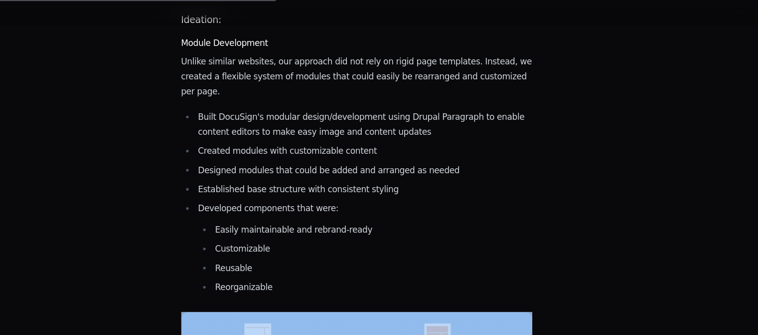
click at [393, 218] on ul "Easily maintainable and rebrand-ready Customizable Reusable Reorganizable" at bounding box center [369, 242] width 314 height 68
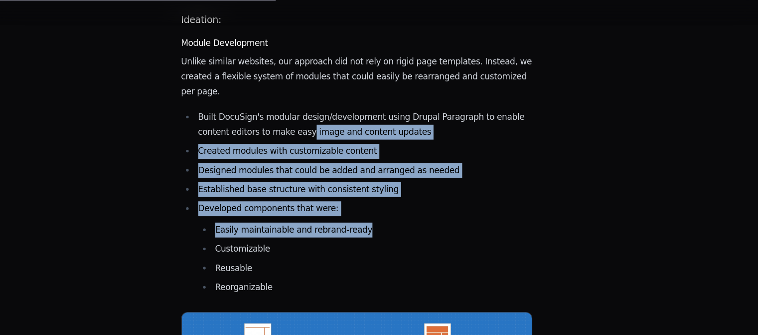
drag, startPoint x: 332, startPoint y: 76, endPoint x: 387, endPoint y: 173, distance: 112.1
click at [387, 173] on ul "Built DocuSign's modular design/development using Drupal Paragraph to enable co…" at bounding box center [361, 189] width 330 height 173
click at [387, 208] on li "Easily maintainable and rebrand-ready" at bounding box center [375, 215] width 301 height 14
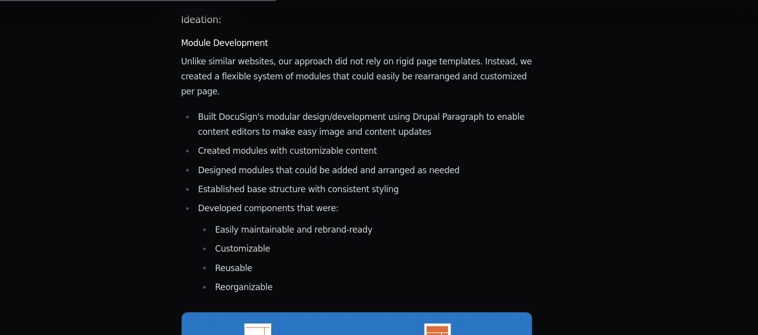
click at [387, 208] on li "Easily maintainable and rebrand-ready" at bounding box center [375, 215] width 301 height 14
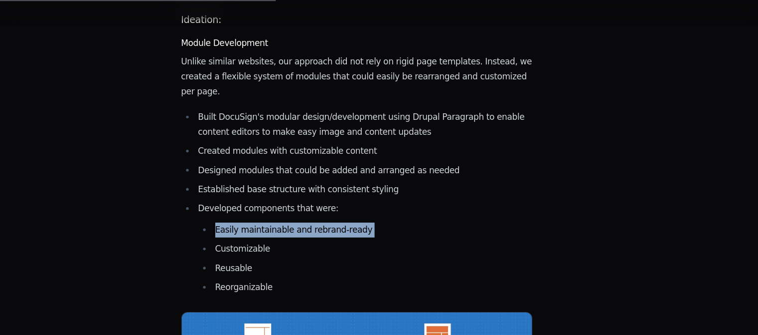
click at [387, 208] on li "Easily maintainable and rebrand-ready" at bounding box center [375, 215] width 301 height 14
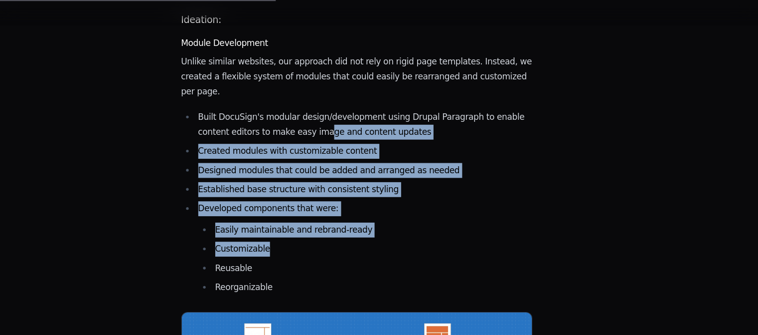
drag, startPoint x: 346, startPoint y: 86, endPoint x: 398, endPoint y: 197, distance: 122.9
click at [398, 197] on ul "Built DocuSign's modular design/development using Drupal Paragraph to enable co…" at bounding box center [361, 189] width 330 height 173
click at [398, 226] on li "Customizable" at bounding box center [375, 233] width 301 height 14
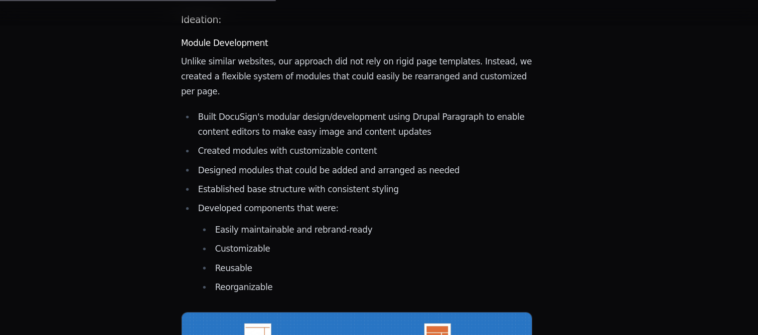
click at [398, 226] on li "Customizable" at bounding box center [375, 233] width 301 height 14
click at [337, 103] on li "Built DocuSign's modular design/development using Drupal Paragraph to enable co…" at bounding box center [367, 117] width 317 height 28
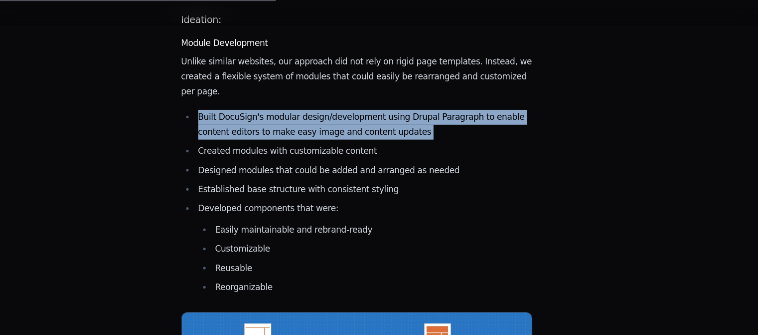
click at [337, 103] on li "Built DocuSign's modular design/development using Drupal Paragraph to enable co…" at bounding box center [367, 117] width 317 height 28
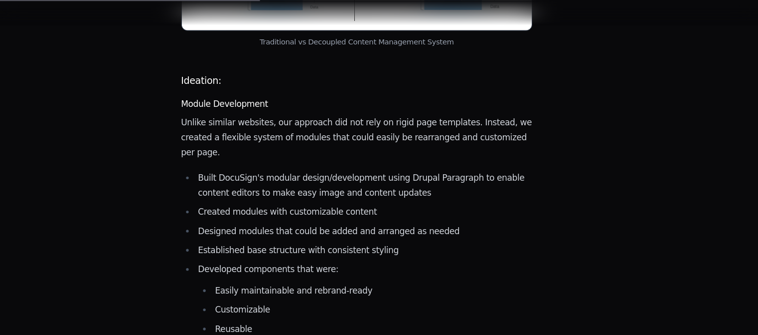
click at [337, 108] on p "Unlike similar websites, our approach did not rely on rigid page templates. Ins…" at bounding box center [361, 129] width 330 height 42
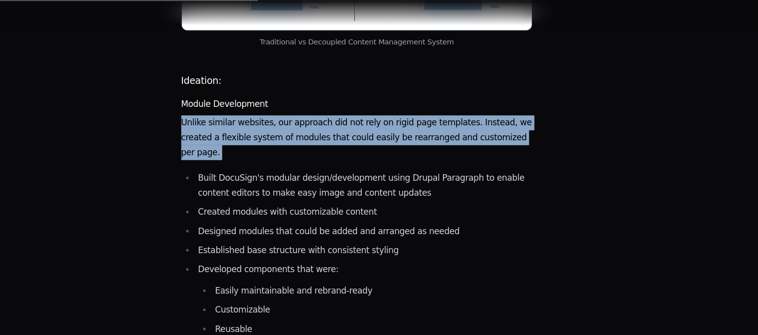
click at [337, 108] on p "Unlike similar websites, our approach did not rely on rigid page templates. Ins…" at bounding box center [361, 129] width 330 height 42
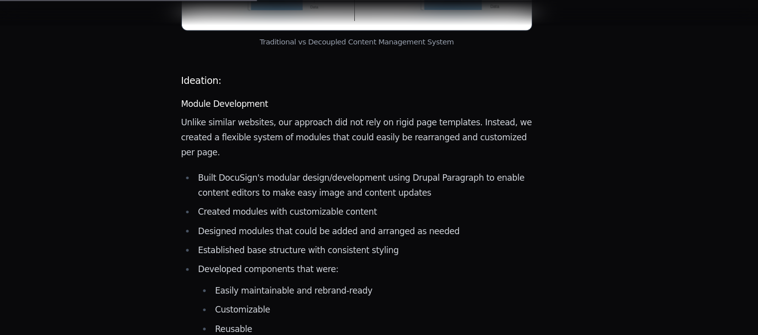
click at [352, 165] on ul "Built DocuSign's modular design/development using Drupal Paragraph to enable co…" at bounding box center [361, 246] width 330 height 173
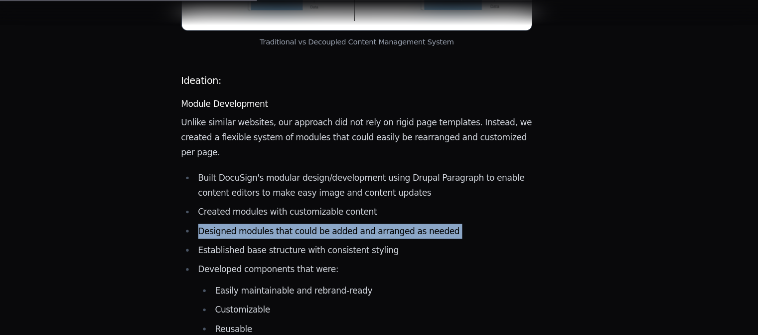
click at [352, 165] on ul "Built DocuSign's modular design/development using Drupal Paragraph to enable co…" at bounding box center [361, 246] width 330 height 173
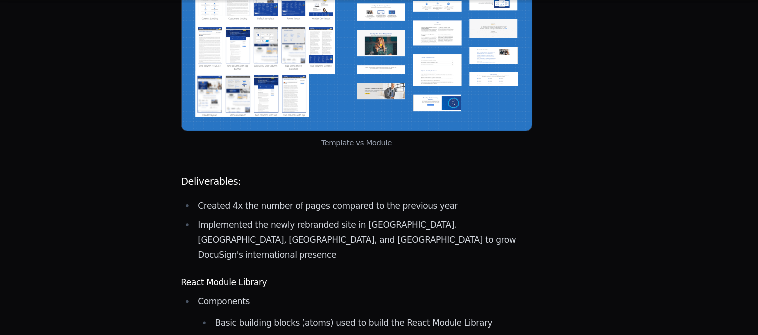
scroll to position [1280, 0]
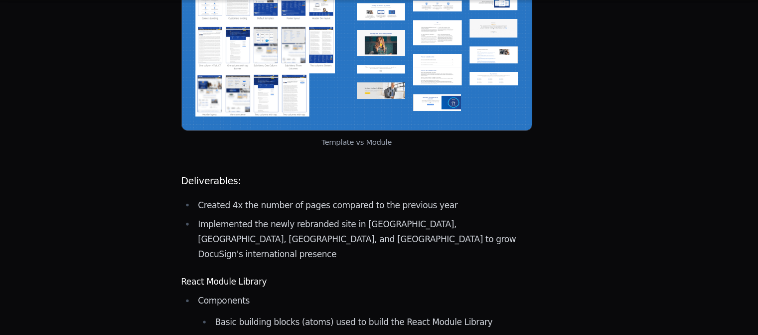
click at [352, 184] on main "DocuSign Growth: Crafting personalized marketing experiences through dynamic ca…" at bounding box center [361, 209] width 330 height 2747
click at [333, 223] on li "Implemented the newly rebranded site in Brazil, Japan, Germany, and the Netherl…" at bounding box center [367, 244] width 317 height 42
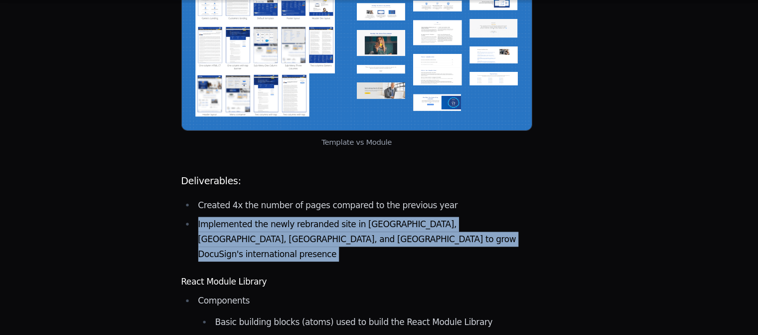
click at [333, 223] on li "Implemented the newly rebranded site in Brazil, Japan, Germany, and the Netherl…" at bounding box center [367, 244] width 317 height 42
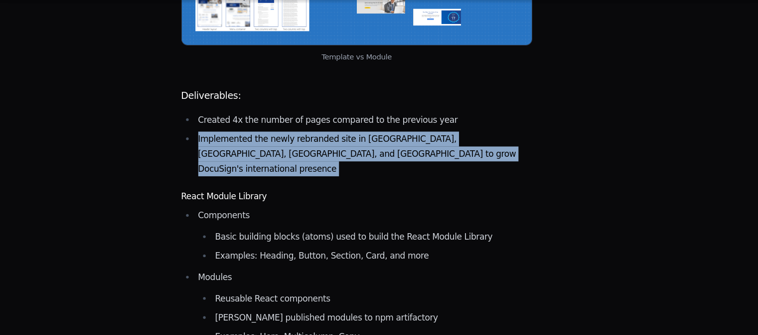
scroll to position [1363, 0]
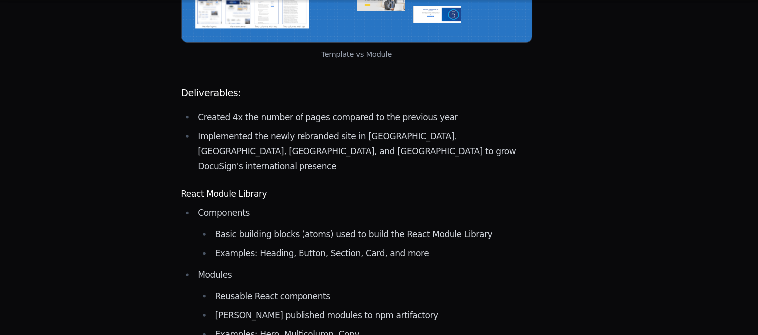
click at [333, 251] on li "Examples: Heading, Button, Section, Card, and more" at bounding box center [375, 258] width 301 height 14
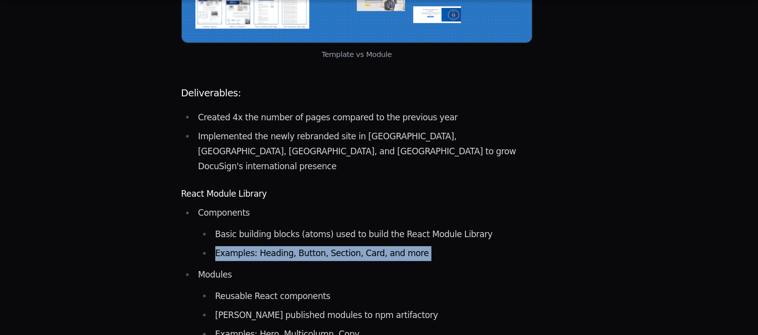
click at [333, 251] on li "Examples: Heading, Button, Section, Card, and more" at bounding box center [375, 258] width 301 height 14
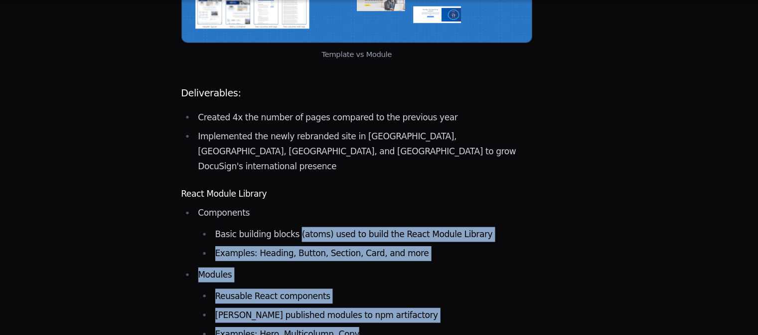
drag, startPoint x: 299, startPoint y: 146, endPoint x: 404, endPoint y: 250, distance: 148.1
click at [404, 250] on ul "Components Basic building blocks (atoms) used to build the React Module Library…" at bounding box center [361, 287] width 330 height 148
click at [404, 327] on li "Examples: Hero, Multicolumn, Copy" at bounding box center [375, 334] width 301 height 14
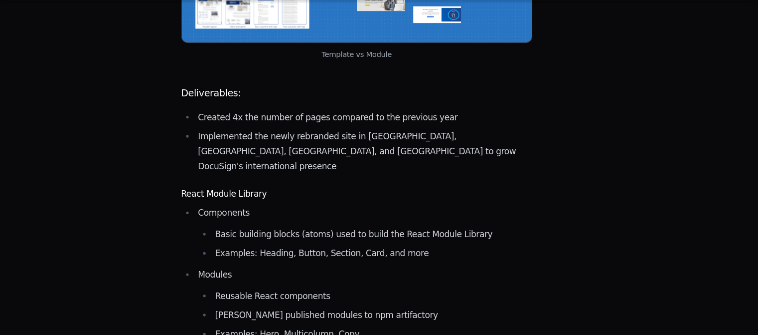
click at [404, 327] on li "Examples: Hero, Multicolumn, Copy" at bounding box center [375, 334] width 301 height 14
click at [364, 213] on ul "Components Basic building blocks (atoms) used to build the React Module Library…" at bounding box center [361, 287] width 330 height 148
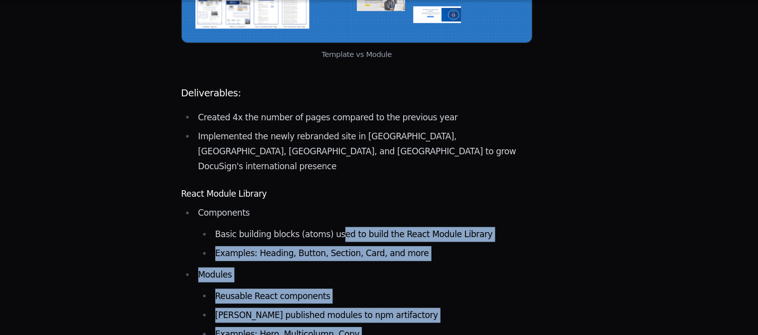
drag, startPoint x: 334, startPoint y: 145, endPoint x: 410, endPoint y: 267, distance: 143.8
click at [410, 267] on ul "Components Basic building blocks (atoms) used to build the React Module Library…" at bounding box center [361, 287] width 330 height 148
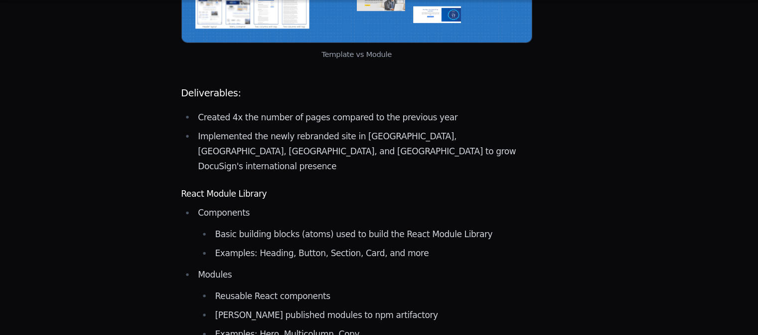
drag, startPoint x: 341, startPoint y: 159, endPoint x: 418, endPoint y: 267, distance: 132.7
click at [418, 267] on ul "Components Basic building blocks (atoms) used to build the React Module Library…" at bounding box center [361, 287] width 330 height 148
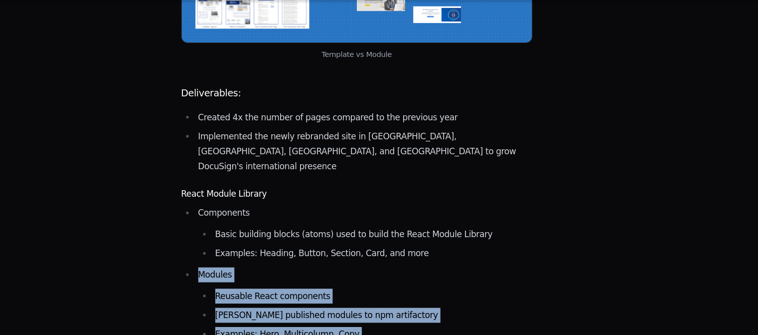
drag, startPoint x: 376, startPoint y: 192, endPoint x: 461, endPoint y: 277, distance: 120.6
click at [461, 277] on main "DocuSign Growth: Crafting personalized marketing experiences through dynamic ca…" at bounding box center [361, 127] width 330 height 2747
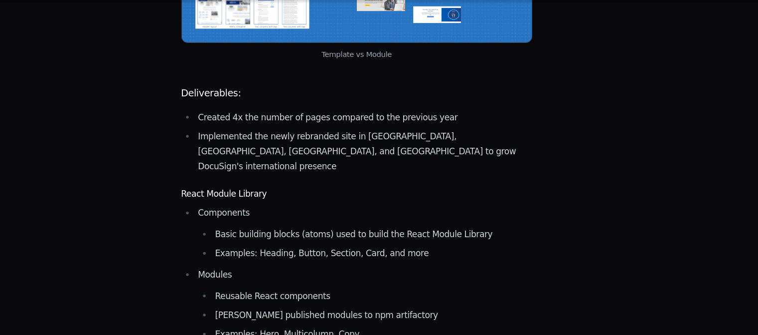
click at [461, 277] on main "DocuSign Growth: Crafting personalized marketing experiences through dynamic ca…" at bounding box center [361, 127] width 330 height 2747
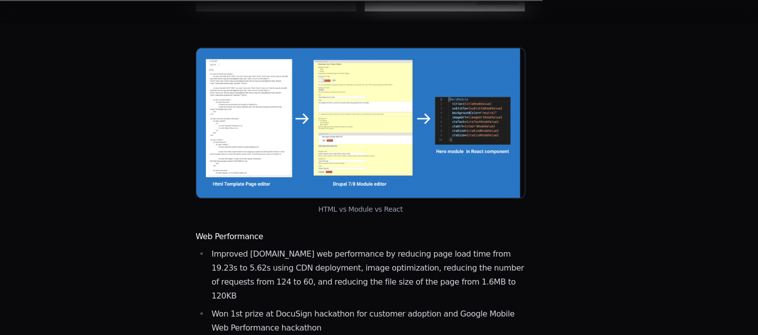
scroll to position [1853, 0]
click at [333, 246] on li "Improved DocuSign.com web performance by reducing page load time from 19.23s to…" at bounding box center [367, 274] width 317 height 56
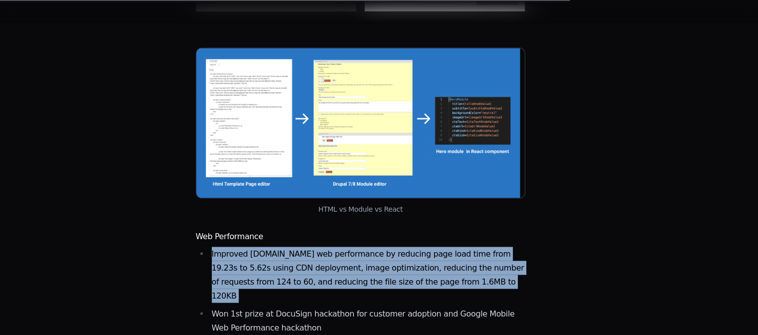
click at [333, 246] on li "Improved DocuSign.com web performance by reducing page load time from 19.23s to…" at bounding box center [367, 274] width 317 height 56
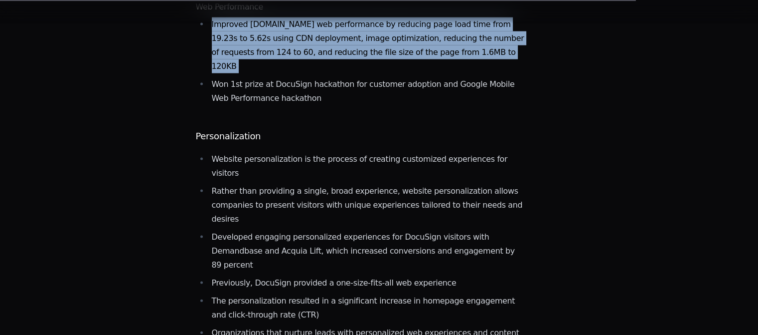
scroll to position [2082, 0]
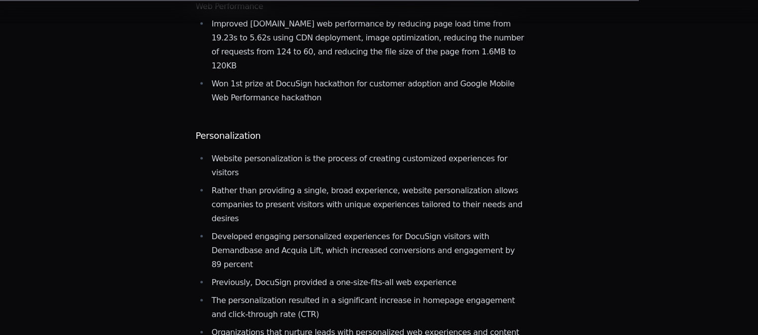
click at [333, 293] on li "The personalization resulted in a significant increase in homepage engagement a…" at bounding box center [367, 307] width 317 height 28
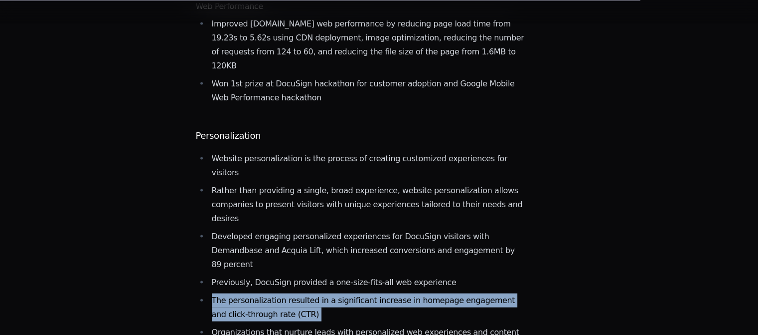
click at [333, 293] on li "The personalization resulted in a significant increase in homepage engagement a…" at bounding box center [367, 307] width 317 height 28
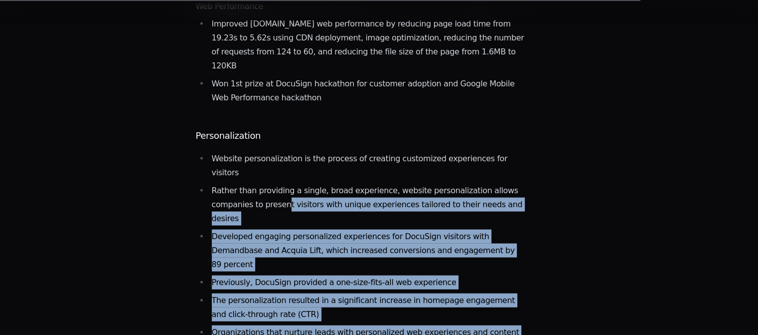
drag, startPoint x: 305, startPoint y: 82, endPoint x: 409, endPoint y: 226, distance: 177.8
click at [409, 226] on ul "Website personalization is the process of creating customized experiences for v…" at bounding box center [361, 252] width 330 height 201
click at [409, 325] on li "Organizations that nurture leads with personalized web experiences and content …" at bounding box center [367, 339] width 317 height 28
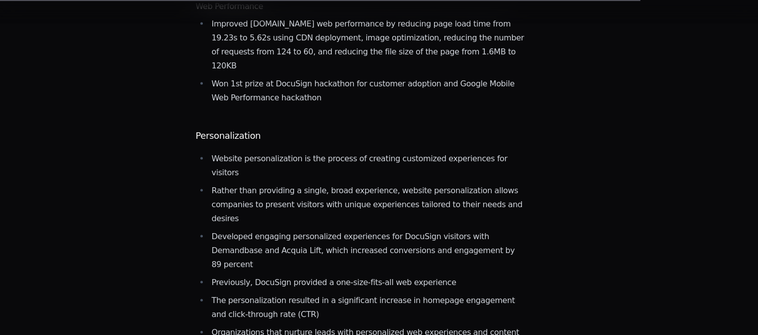
click at [409, 325] on li "Organizations that nurture leads with personalized web experiences and content …" at bounding box center [367, 339] width 317 height 28
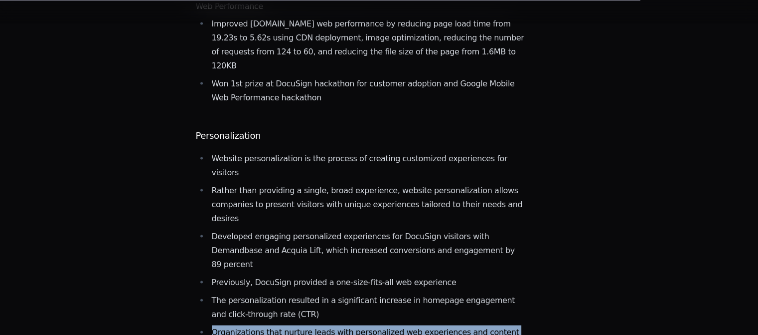
click at [409, 325] on li "Organizations that nurture leads with personalized web experiences and content …" at bounding box center [367, 339] width 317 height 28
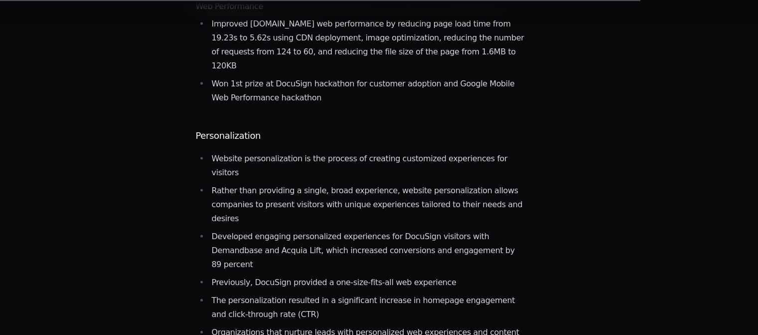
click at [369, 293] on li "The personalization resulted in a significant increase in homepage engagement a…" at bounding box center [367, 307] width 317 height 28
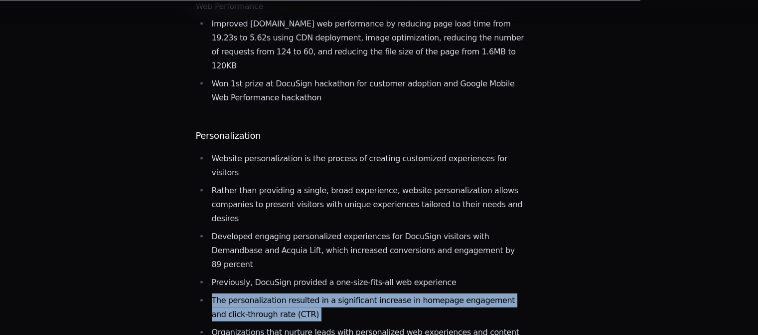
click at [369, 293] on li "The personalization resulted in a significant increase in homepage engagement a…" at bounding box center [367, 307] width 317 height 28
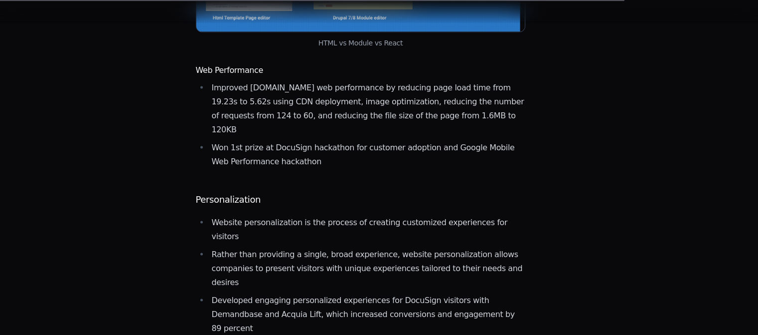
click at [369, 293] on li "Developed engaging personalized experiences for DocuSign visitors with Demandba…" at bounding box center [367, 314] width 317 height 42
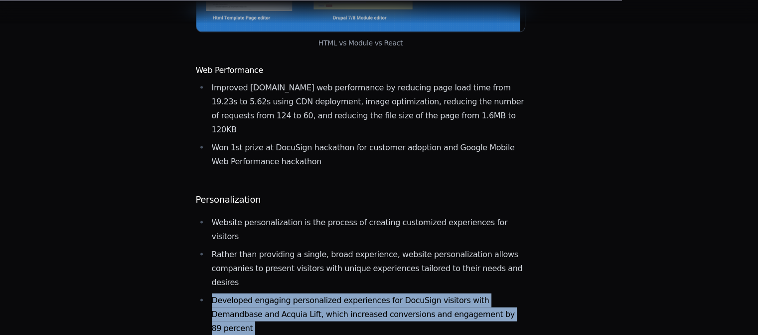
click at [369, 293] on li "Developed engaging personalized experiences for DocuSign visitors with Demandba…" at bounding box center [367, 314] width 317 height 42
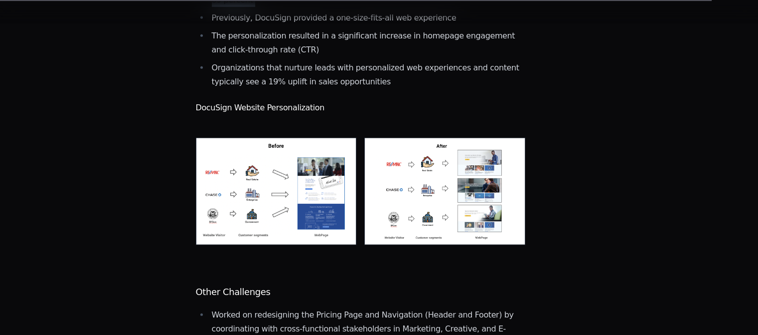
scroll to position [2345, 0]
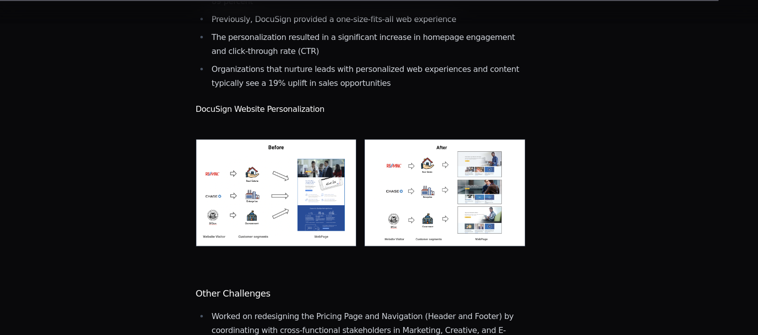
click at [369, 309] on li "Worked on redesigning the Pricing Page and Navigation (Header and Footer) by co…" at bounding box center [367, 330] width 317 height 42
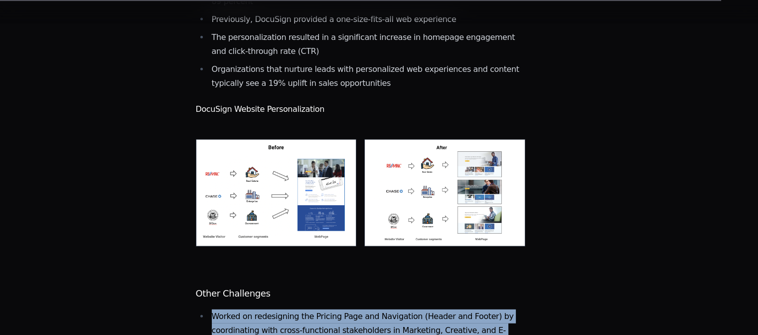
click at [369, 309] on li "Worked on redesigning the Pricing Page and Navigation (Header and Footer) by co…" at bounding box center [367, 330] width 317 height 42
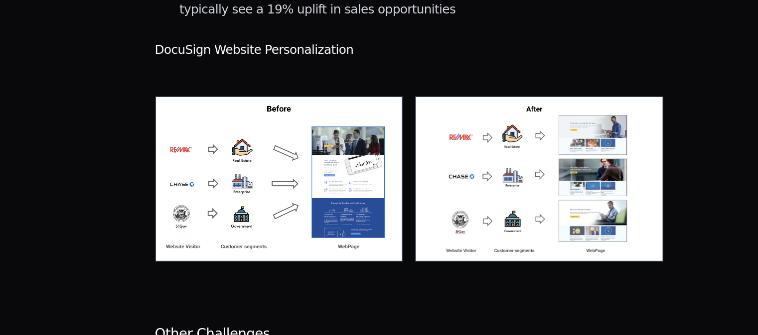
scroll to position [2306, 0]
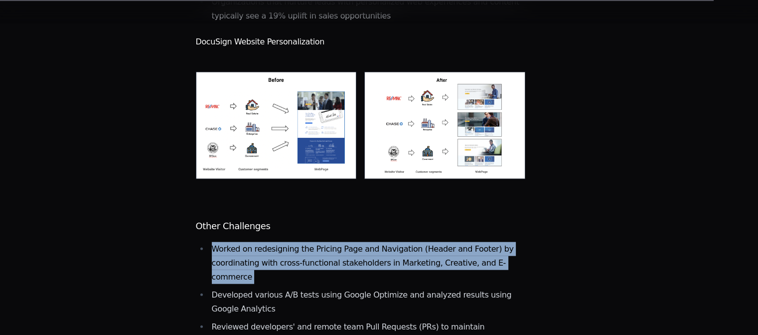
scroll to position [2413, 0]
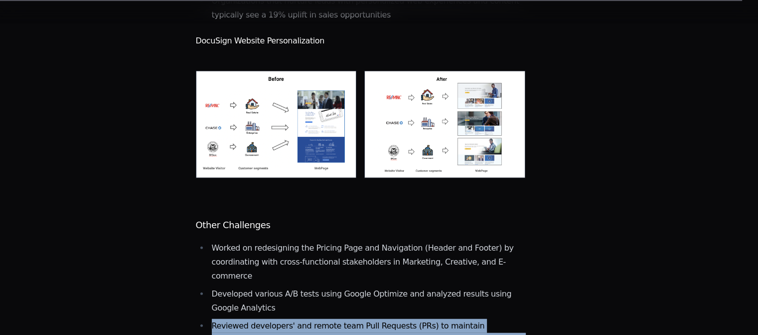
drag, startPoint x: 365, startPoint y: 162, endPoint x: 447, endPoint y: 259, distance: 126.3
click at [447, 259] on ul "Worked on redesigning the Pricing Page and Navigation (Header and Footer) by co…" at bounding box center [361, 324] width 330 height 166
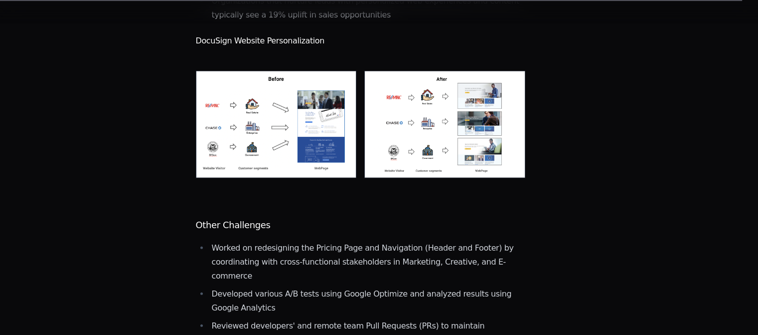
click at [386, 241] on ul "Worked on redesigning the Pricing Page and Navigation (Header and Footer) by co…" at bounding box center [361, 324] width 330 height 166
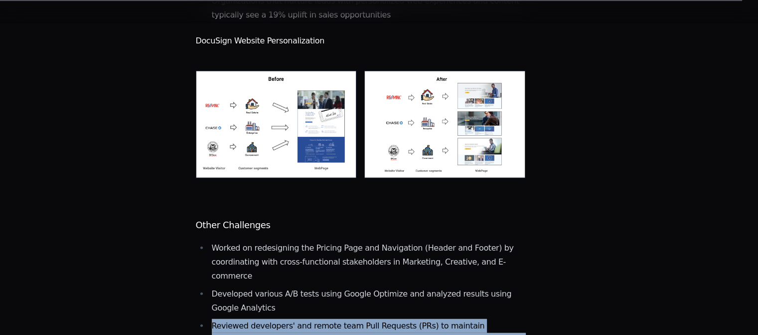
click at [386, 241] on ul "Worked on redesigning the Pricing Page and Navigation (Header and Footer) by co…" at bounding box center [361, 324] width 330 height 166
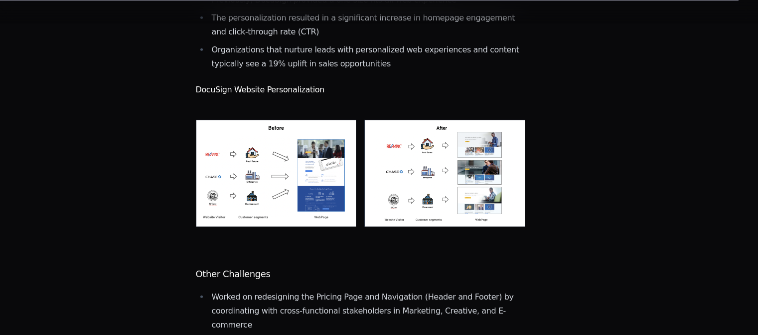
scroll to position [2363, 0]
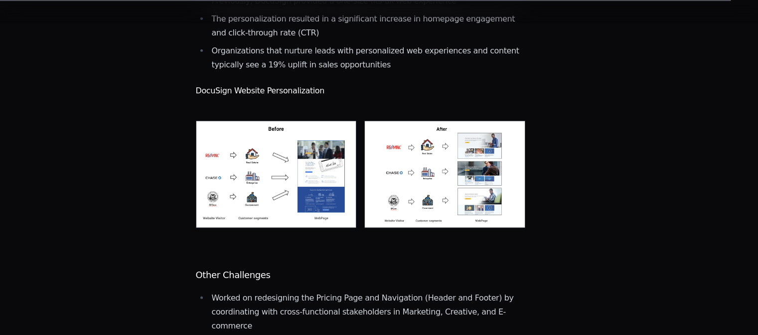
click at [386, 291] on li "Worked on redesigning the Pricing Page and Navigation (Header and Footer) by co…" at bounding box center [367, 312] width 317 height 42
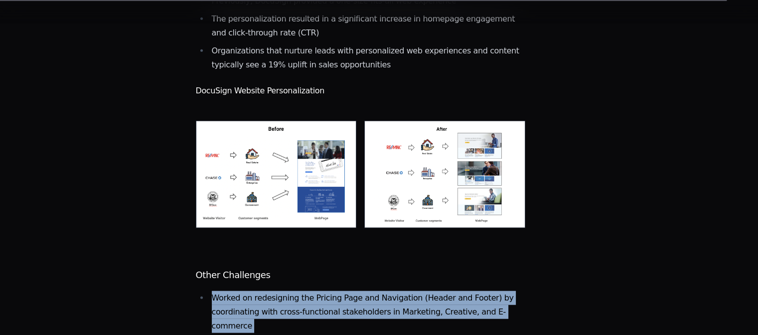
click at [386, 291] on li "Worked on redesigning the Pricing Page and Navigation (Header and Footer) by co…" at bounding box center [367, 312] width 317 height 42
drag, startPoint x: 316, startPoint y: 143, endPoint x: 418, endPoint y: 245, distance: 144.5
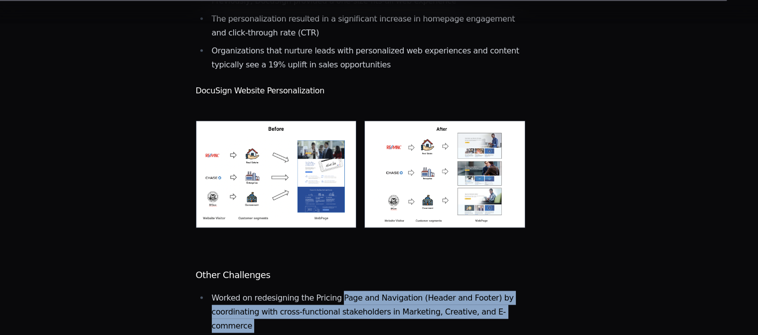
drag, startPoint x: 330, startPoint y: 158, endPoint x: 437, endPoint y: 289, distance: 168.7
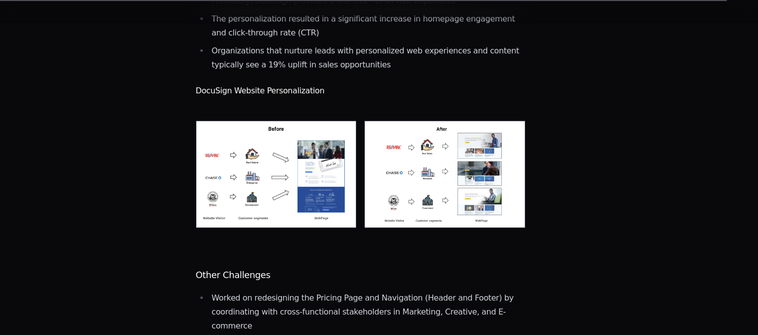
copy ul "Developed various A/B tests using Google Optimize and analyzed results using Go…"
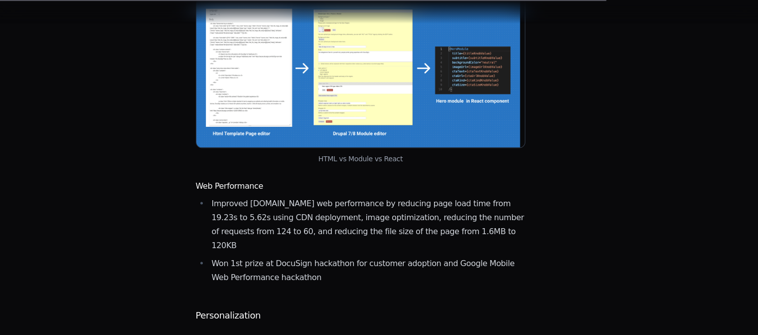
scroll to position [1895, 0]
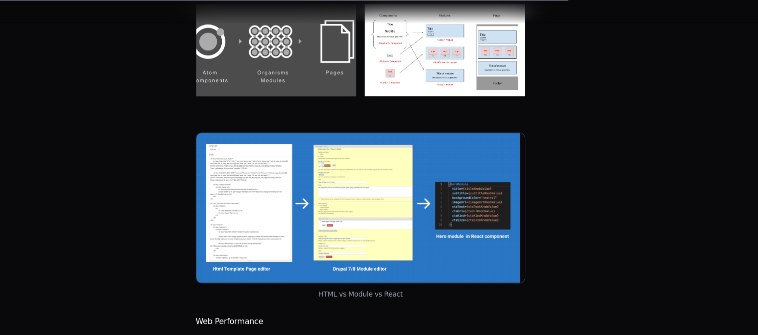
scroll to position [1764, 0]
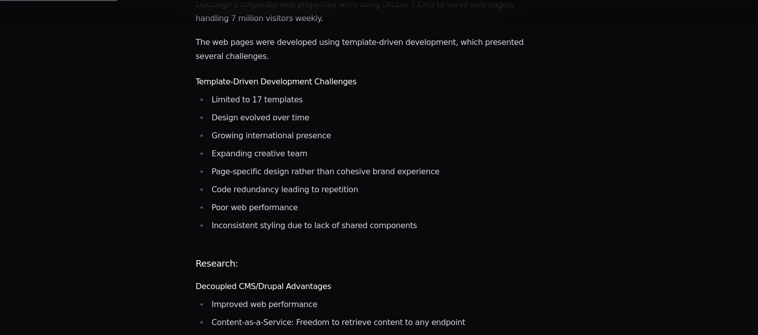
scroll to position [389, 0]
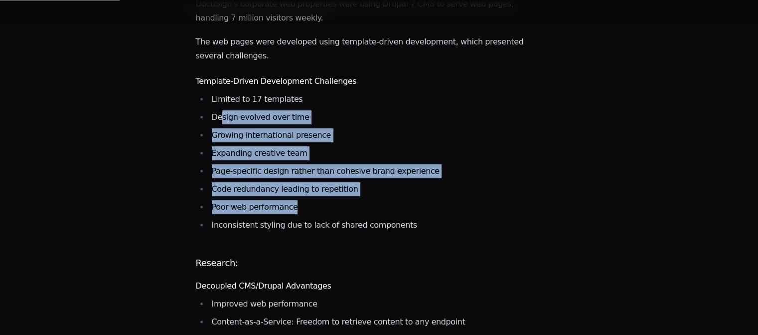
drag, startPoint x: 221, startPoint y: 92, endPoint x: 388, endPoint y: 179, distance: 188.9
click at [388, 179] on ul "Limited to 17 templates Design evolved over time Growing international presence…" at bounding box center [361, 162] width 330 height 140
click at [388, 200] on li "Poor web performance" at bounding box center [367, 207] width 317 height 14
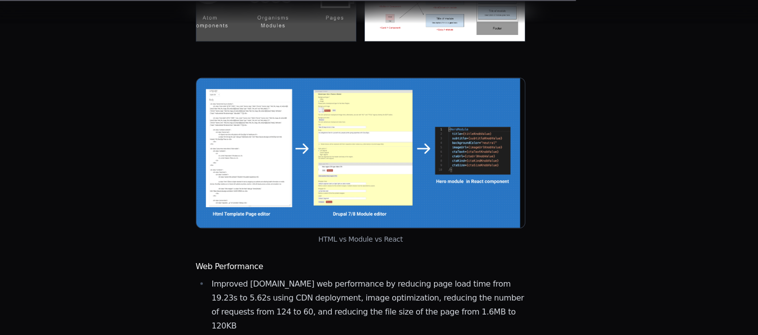
scroll to position [1821, 0]
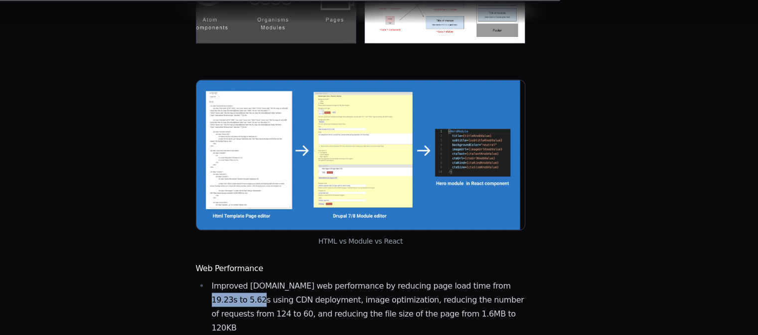
drag, startPoint x: 261, startPoint y: 172, endPoint x: 209, endPoint y: 180, distance: 53.0
click at [209, 278] on li "Improved DocuSign.com web performance by reducing page load time from 19.23s to…" at bounding box center [367, 306] width 317 height 56
click at [453, 278] on li "Improved DocuSign.com web performance by reducing page load time from 19.23s to…" at bounding box center [367, 306] width 317 height 56
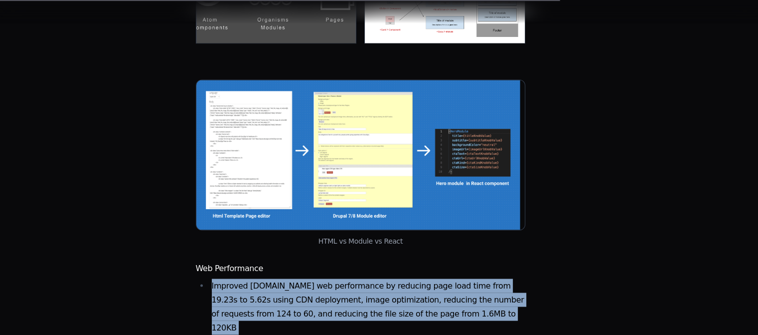
click at [453, 278] on li "Improved DocuSign.com web performance by reducing page load time from 19.23s to…" at bounding box center [367, 306] width 317 height 56
click at [339, 278] on li "Improved DocuSign.com web performance by reducing page load time from 19.23s to…" at bounding box center [367, 306] width 317 height 56
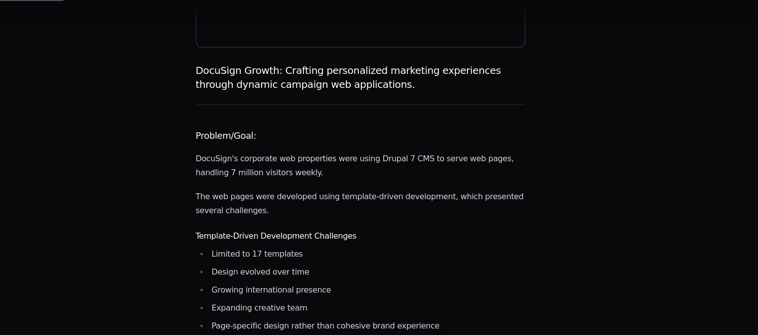
scroll to position [241, 0]
